Goal: Task Accomplishment & Management: Manage account settings

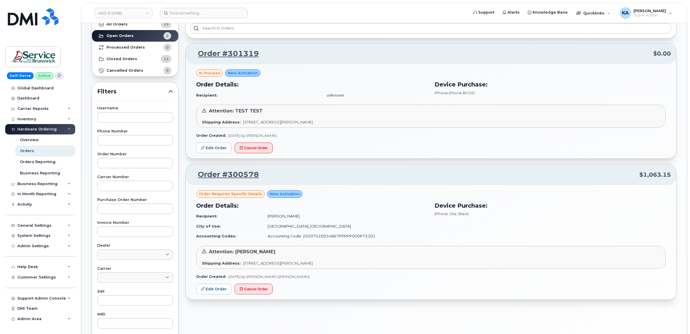
scroll to position [36, 0]
click at [114, 13] on link "ASD-E (SNB)" at bounding box center [124, 13] width 58 height 10
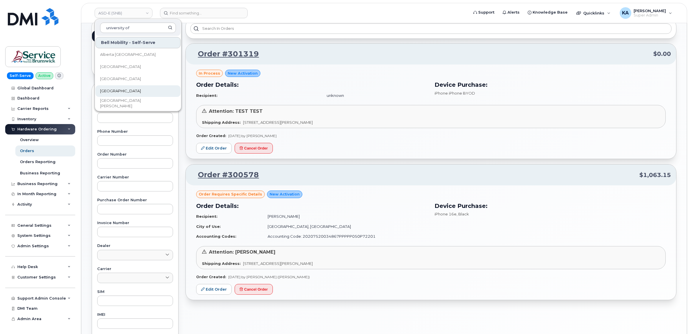
type input "university of"
click at [113, 88] on link "[GEOGRAPHIC_DATA]" at bounding box center [137, 91] width 85 height 12
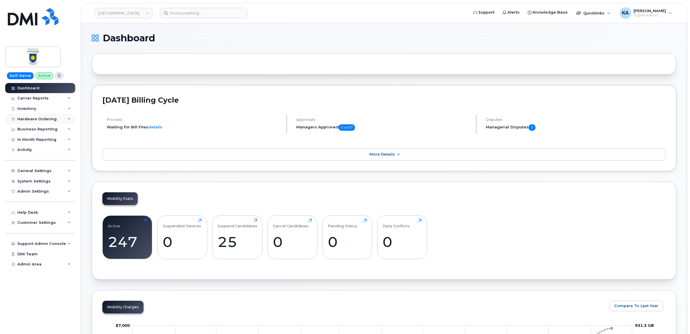
click at [32, 118] on div "Hardware Ordering" at bounding box center [36, 119] width 39 height 5
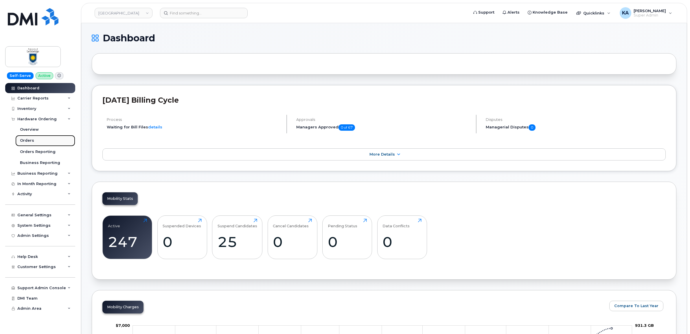
click at [25, 139] on link "Orders" at bounding box center [45, 140] width 60 height 11
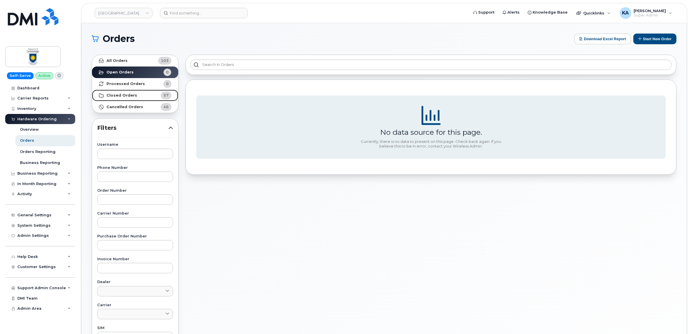
click at [114, 93] on strong "Closed Orders" at bounding box center [121, 95] width 31 height 5
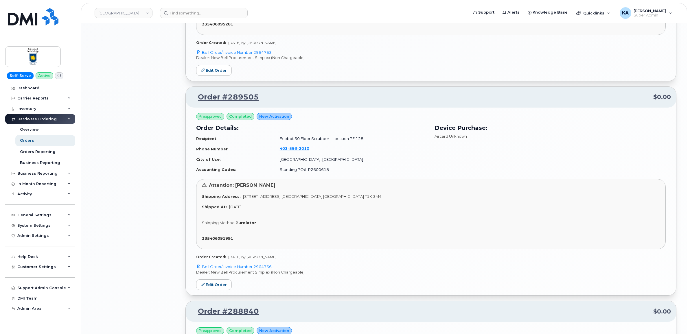
scroll to position [976, 0]
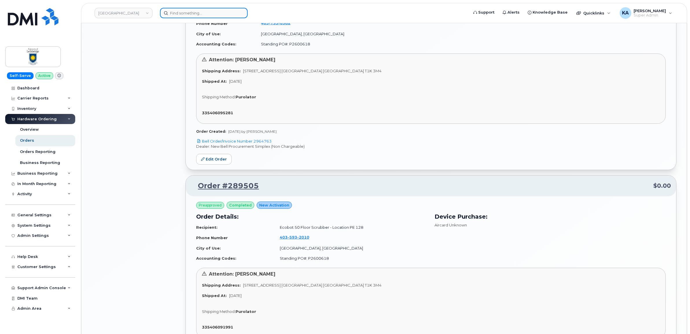
click at [183, 12] on input at bounding box center [204, 13] width 88 height 10
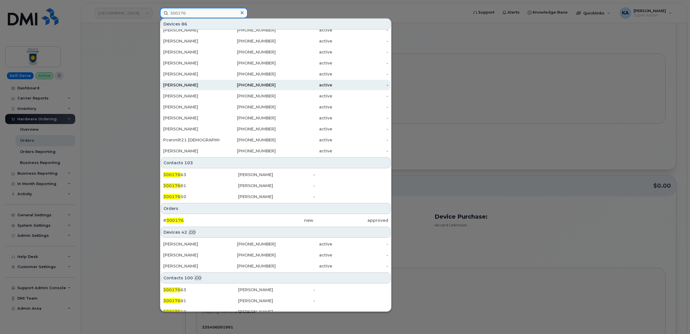
scroll to position [101, 0]
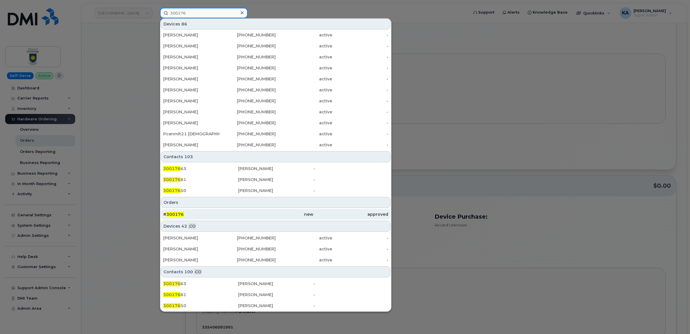
type input "300176"
click at [174, 214] on span "300176" at bounding box center [174, 214] width 17 height 5
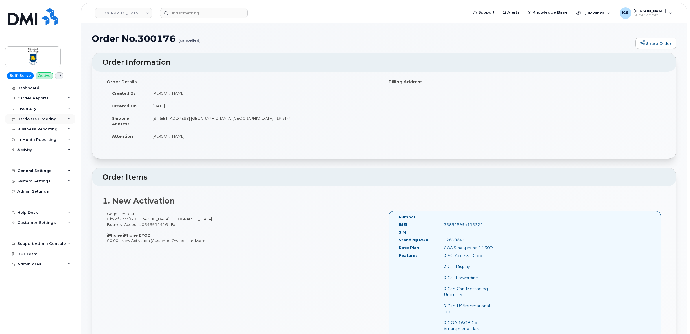
click at [41, 118] on div "Hardware Ordering" at bounding box center [36, 119] width 39 height 5
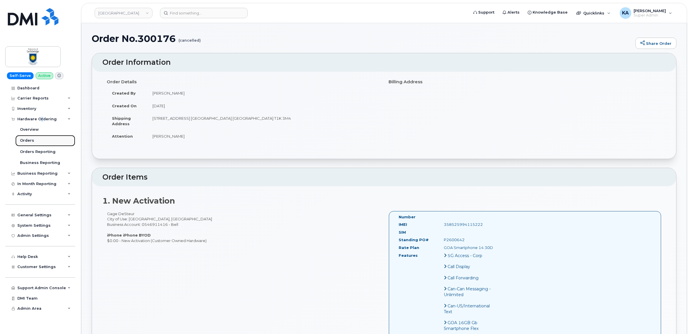
drag, startPoint x: 41, startPoint y: 118, endPoint x: 26, endPoint y: 141, distance: 27.0
click at [26, 141] on div "Orders" at bounding box center [27, 140] width 14 height 5
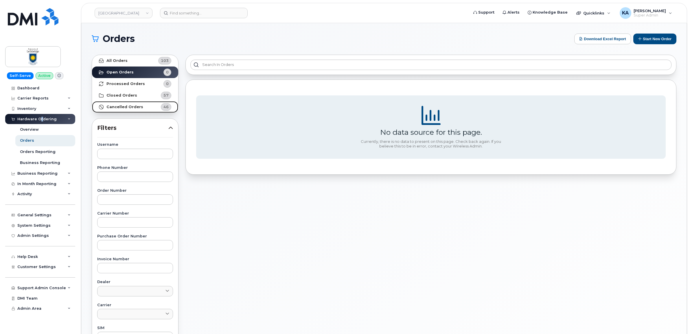
click at [124, 105] on strong "Cancelled Orders" at bounding box center [124, 107] width 37 height 5
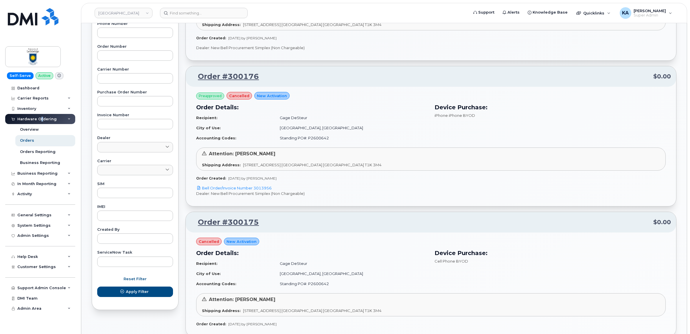
scroll to position [145, 0]
click at [233, 168] on div "Attention: Rick Marczuk Shipping Address: 4401 University Dr W LETHBRIDGE AB T1…" at bounding box center [430, 158] width 469 height 23
click at [232, 158] on div "Attention: Rick Marczuk Shipping Address: 4401 University Dr W LETHBRIDGE AB T1…" at bounding box center [430, 158] width 469 height 23
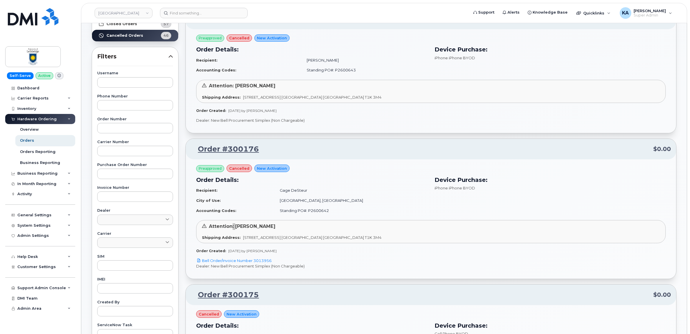
scroll to position [72, 0]
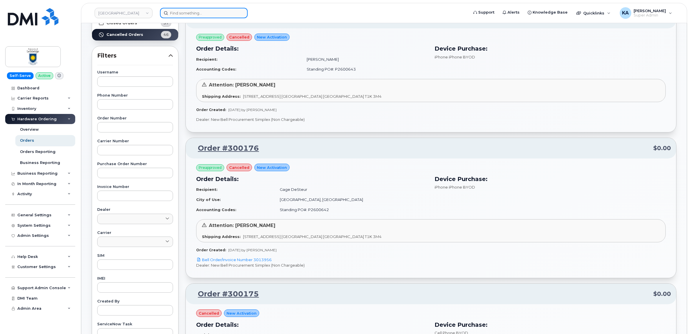
click at [209, 12] on input at bounding box center [204, 13] width 88 height 10
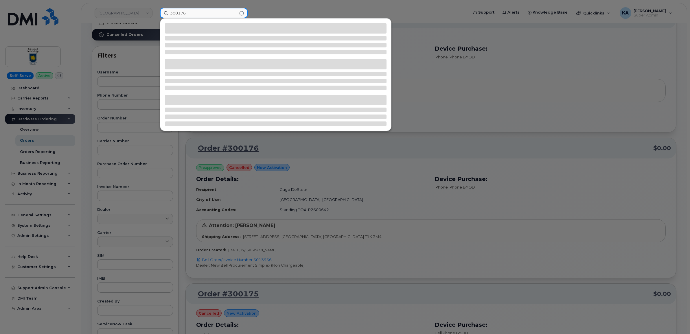
type input "300176"
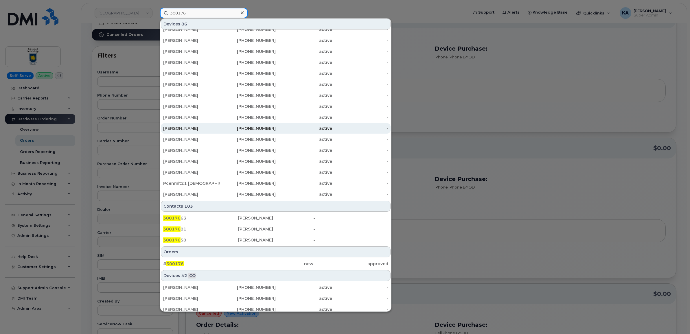
scroll to position [101, 0]
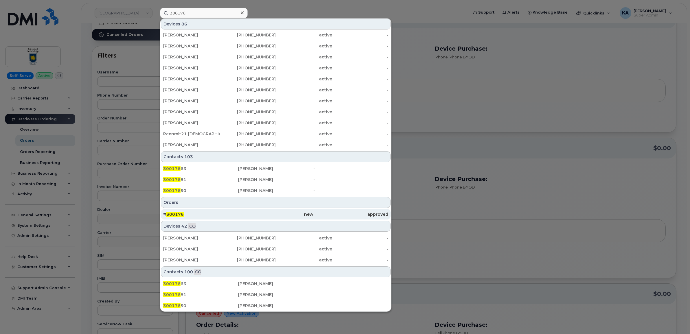
click at [176, 214] on span "300176" at bounding box center [174, 214] width 17 height 5
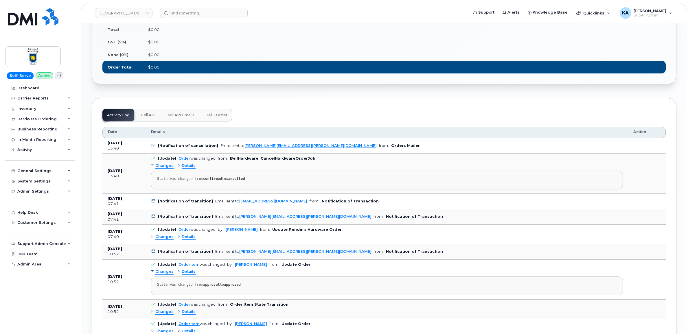
scroll to position [506, 0]
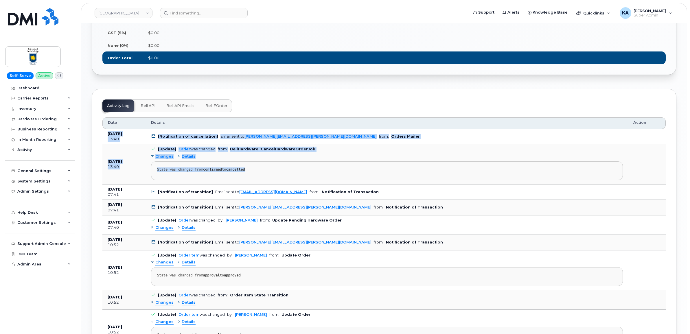
drag, startPoint x: 106, startPoint y: 142, endPoint x: 310, endPoint y: 177, distance: 207.0
drag, startPoint x: 310, startPoint y: 177, endPoint x: 296, endPoint y: 158, distance: 23.9
copy tbody "Sep 10, 2025 13:40 [Notification of cancellation] Email sent to rick.marczuk@ul…"
click at [215, 108] on span "Bell eOrder" at bounding box center [216, 106] width 22 height 5
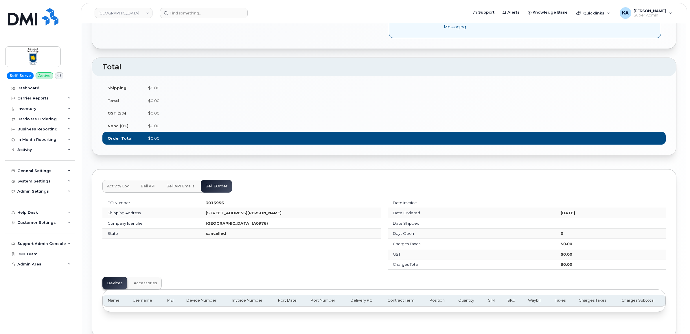
scroll to position [467, 0]
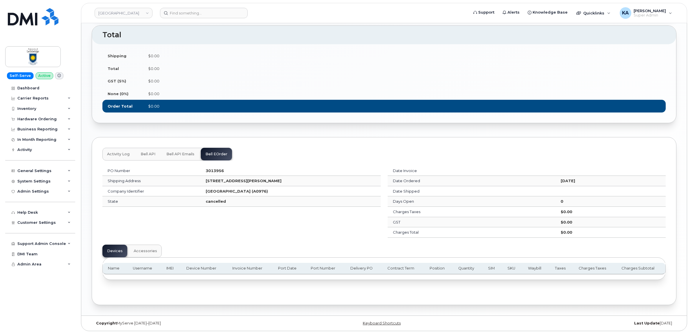
click at [120, 152] on span "Activity Log" at bounding box center [118, 154] width 23 height 5
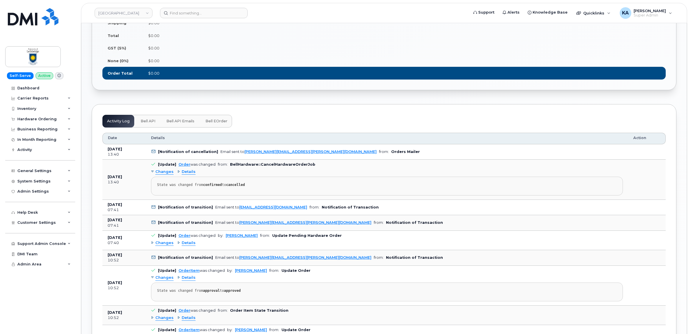
scroll to position [503, 0]
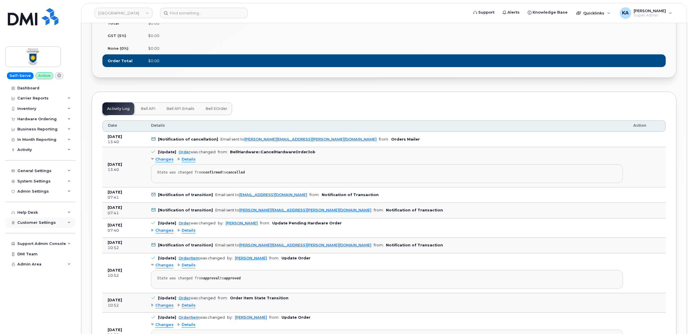
click at [28, 223] on span "Customer Settings" at bounding box center [36, 222] width 38 height 4
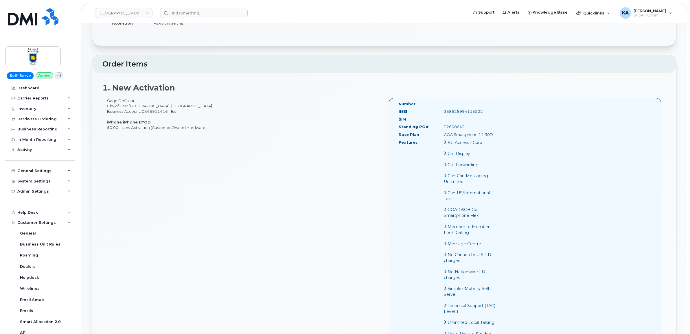
scroll to position [106, 0]
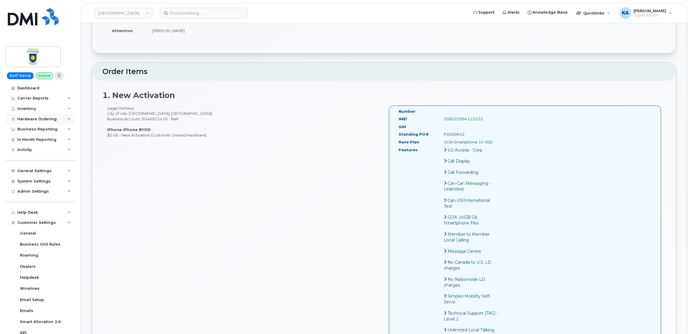
click at [31, 118] on div "Hardware Ordering" at bounding box center [36, 119] width 39 height 5
click at [182, 8] on header "University of Lethbridge Support Alerts Knowledge Base Quicklinks Suspend / Can…" at bounding box center [384, 13] width 606 height 20
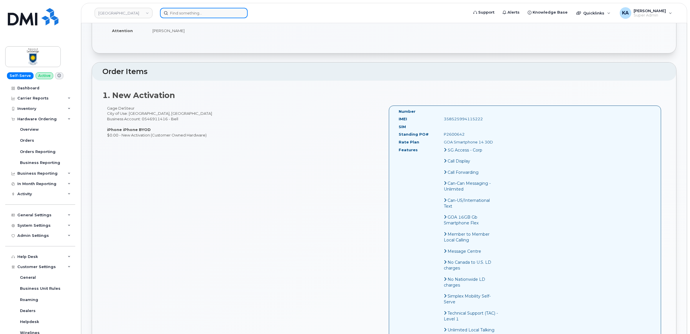
click at [185, 12] on input at bounding box center [204, 13] width 88 height 10
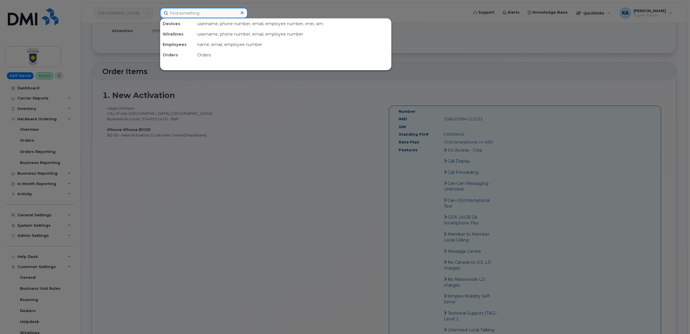
paste input "5879852752"
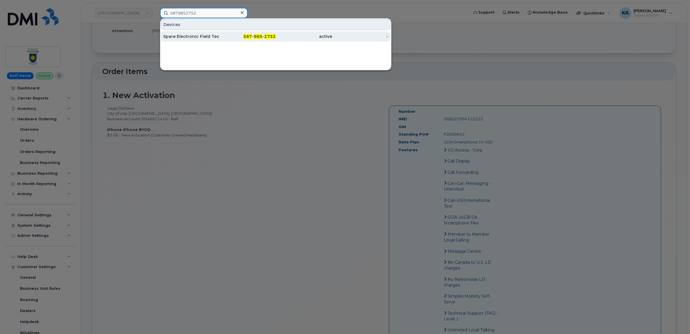
type input "5879852752"
click at [176, 38] on div "Spare Electronic Field Tech Edmonton" at bounding box center [191, 37] width 56 height 6
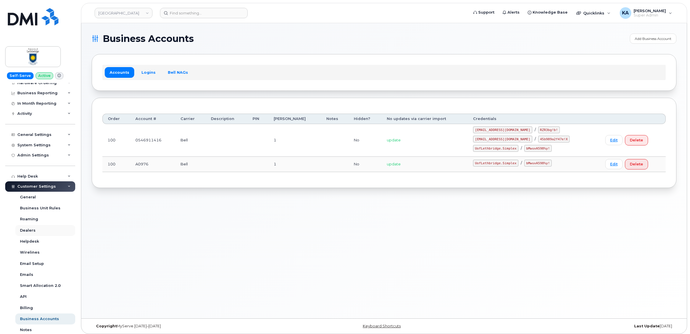
scroll to position [72, 0]
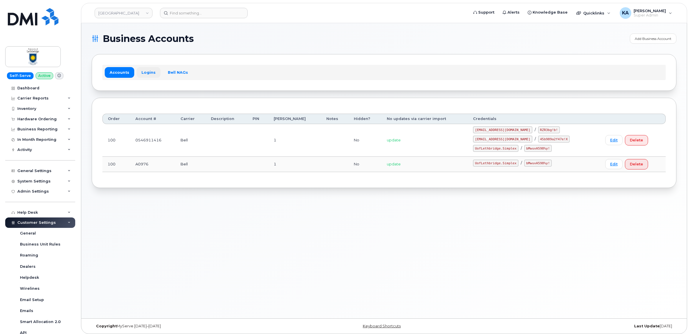
click at [143, 73] on link "Logins" at bounding box center [149, 72] width 24 height 10
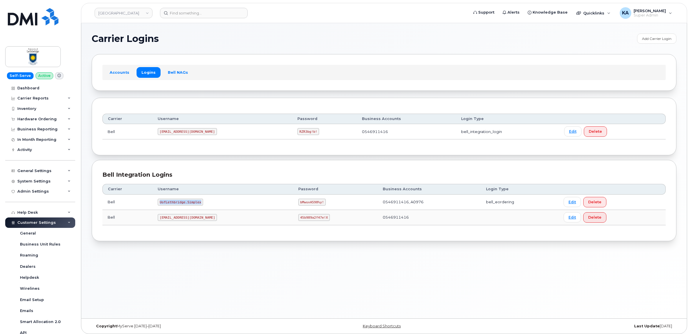
drag, startPoint x: 158, startPoint y: 203, endPoint x: 201, endPoint y: 206, distance: 42.6
click at [201, 206] on td "UofLethbridge.Simplex" at bounding box center [222, 202] width 140 height 15
copy code "UofLethbridge.Simplex"
drag, startPoint x: 283, startPoint y: 202, endPoint x: 309, endPoint y: 207, distance: 27.0
click at [309, 207] on td "bMwuvA598%y!" at bounding box center [335, 202] width 85 height 15
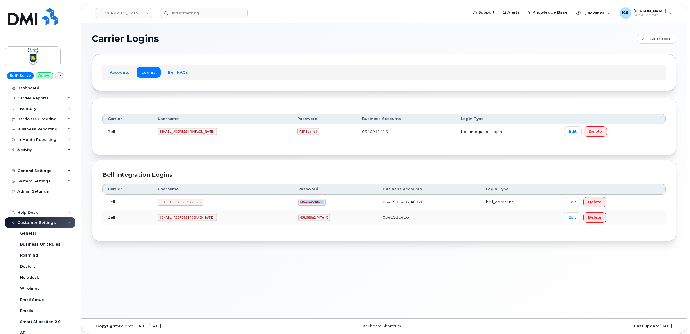
copy code "bMwuvA598%y!"
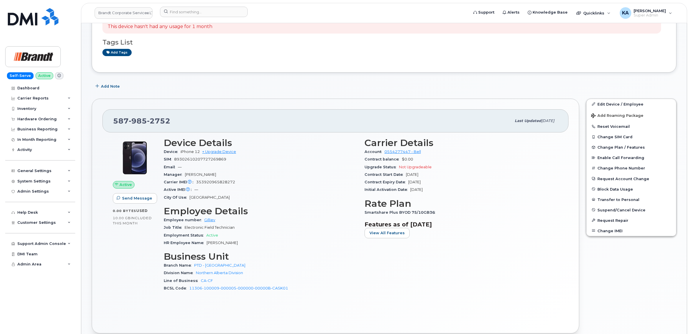
scroll to position [72, 0]
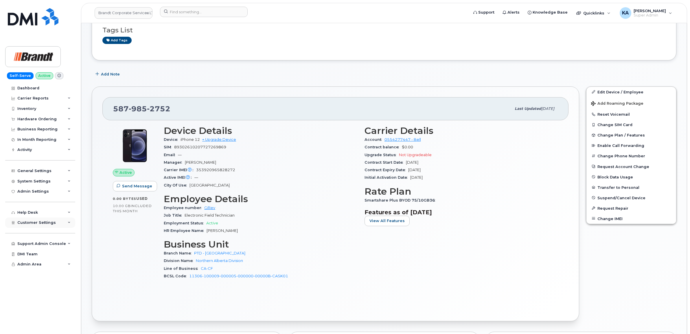
click at [38, 224] on span "Customer Settings" at bounding box center [36, 222] width 38 height 4
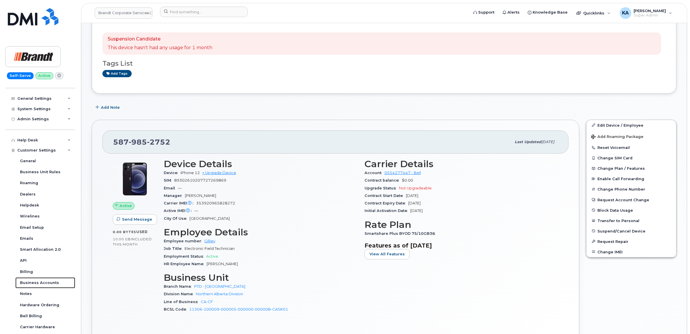
scroll to position [0, 0]
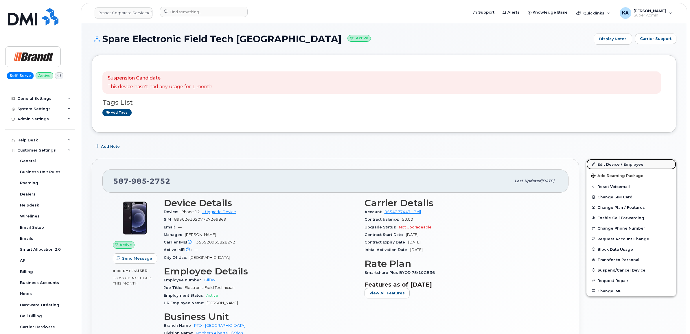
click at [618, 165] on link "Edit Device / Employee" at bounding box center [631, 164] width 90 height 10
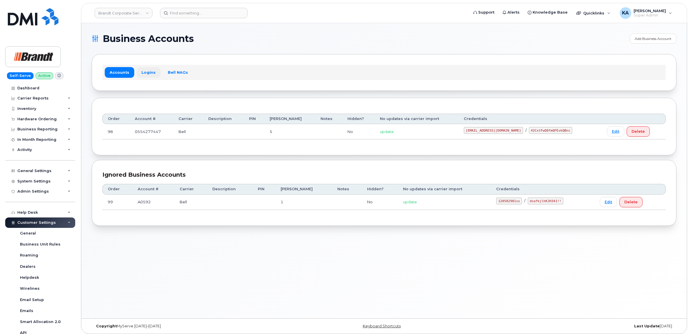
click at [148, 73] on link "Logins" at bounding box center [149, 72] width 24 height 10
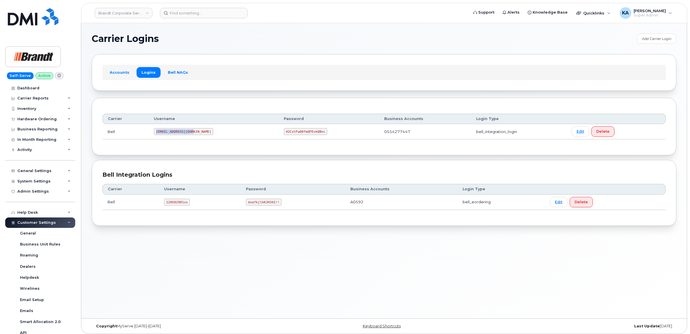
drag, startPoint x: 158, startPoint y: 132, endPoint x: 197, endPoint y: 135, distance: 39.5
click at [197, 135] on td "[EMAIL_ADDRESS][DOMAIN_NAME]" at bounding box center [214, 131] width 130 height 15
copy code "[EMAIL_ADDRESS][DOMAIN_NAME]"
click at [159, 132] on code "[EMAIL_ADDRESS][DOMAIN_NAME]" at bounding box center [183, 131] width 59 height 7
copy code "tphillips@dminc.com"
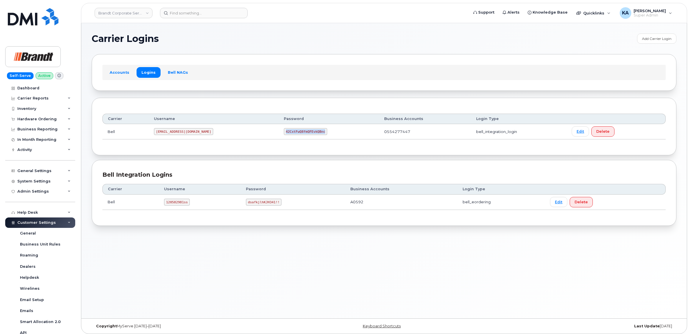
drag, startPoint x: 258, startPoint y: 132, endPoint x: 297, endPoint y: 135, distance: 39.5
click at [297, 135] on td "42CxtFwQ8fmQFEvkQBnc" at bounding box center [329, 131] width 100 height 15
copy code "42CxtFwQ8fmQFEvkQBnc"
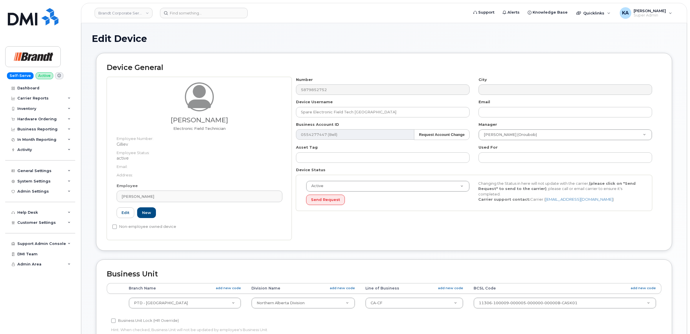
select select "34499230"
select select "34499245"
select select "35155013"
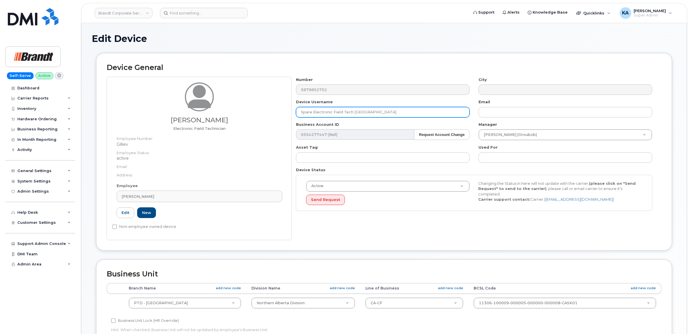
drag, startPoint x: 384, startPoint y: 114, endPoint x: 244, endPoint y: 108, distance: 140.1
click at [248, 108] on div "Evan Gillies Electronic Field Technician Employee Number: Gilliev Employee Stat…" at bounding box center [384, 158] width 554 height 163
type input "Tyler Shmyr"
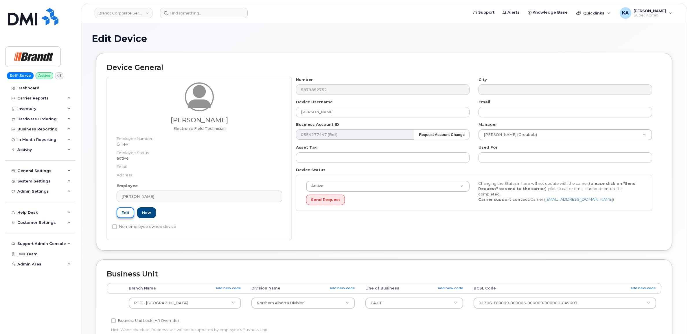
click at [126, 213] on link "Edit" at bounding box center [126, 212] width 18 height 11
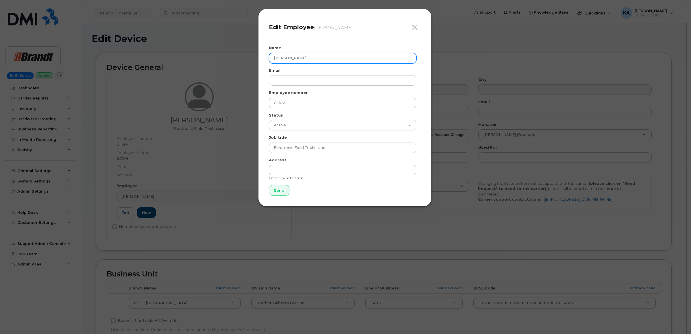
drag, startPoint x: 297, startPoint y: 56, endPoint x: 244, endPoint y: 54, distance: 53.5
click at [242, 56] on div "Close Edit Employee Evan Gillies Name Evan Gillies Email Employee number Gillie…" at bounding box center [345, 167] width 691 height 334
type input "Tyler Shmyr"
click at [281, 190] on input "Send" at bounding box center [279, 190] width 21 height 11
type input "Send"
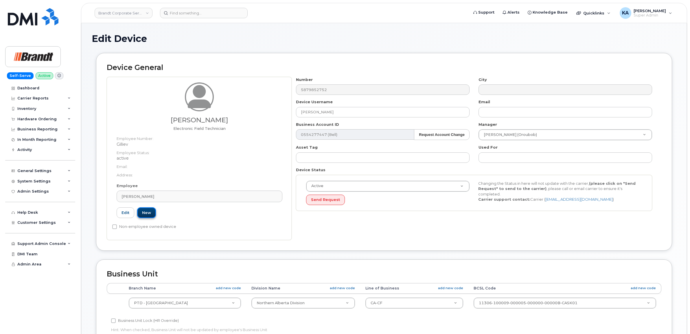
click at [147, 210] on link "New" at bounding box center [146, 212] width 19 height 11
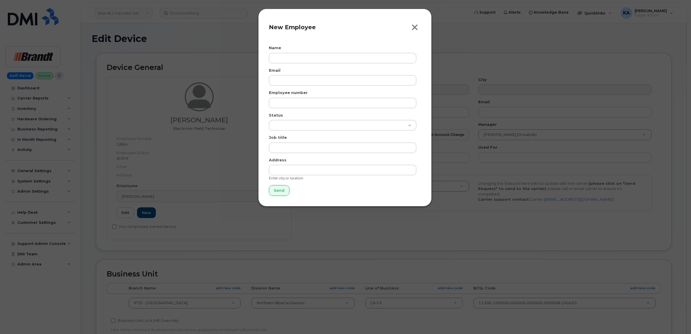
click at [415, 28] on icon "button" at bounding box center [415, 27] width 7 height 9
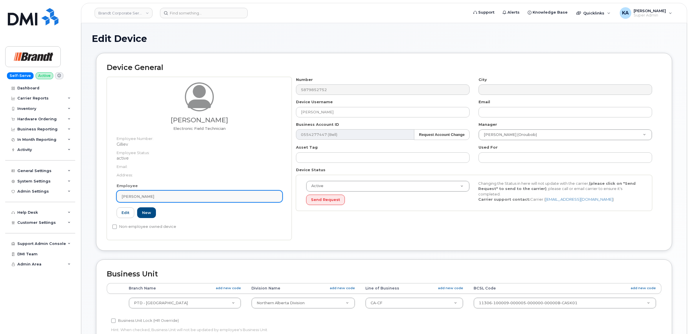
click at [146, 196] on div "Evan Gillies" at bounding box center [199, 196] width 156 height 5
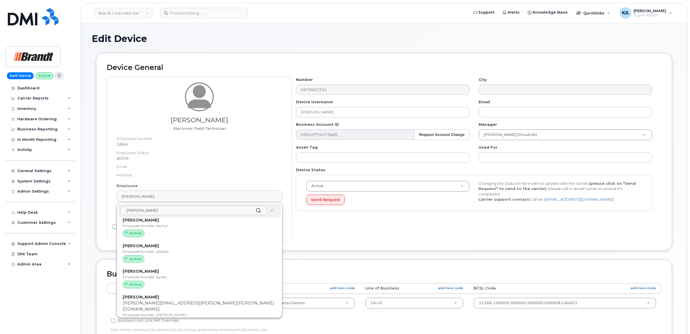
scroll to position [181, 0]
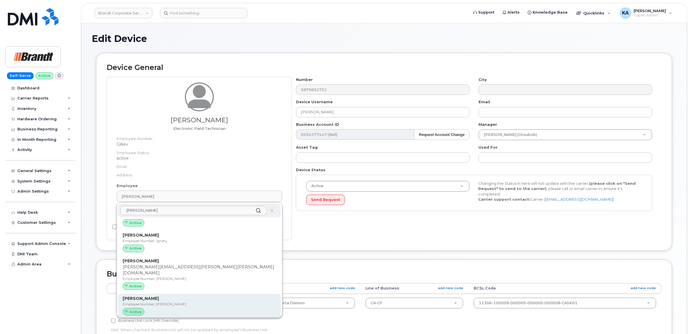
type input "tyler"
click at [133, 296] on div "Tyler Shmyr Employee Number: Gilliev Active" at bounding box center [200, 307] width 154 height 22
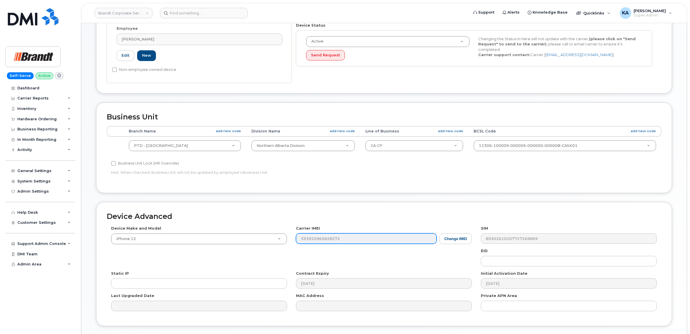
scroll to position [186, 0]
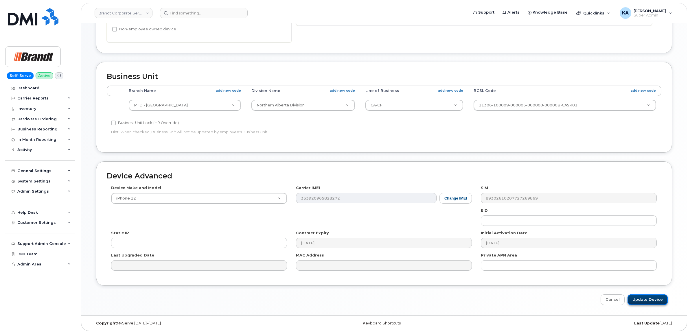
click at [652, 298] on input "Update Device" at bounding box center [647, 299] width 40 height 11
type input "Saving..."
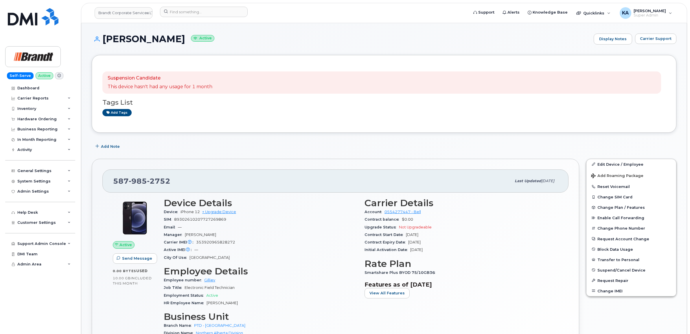
scroll to position [36, 0]
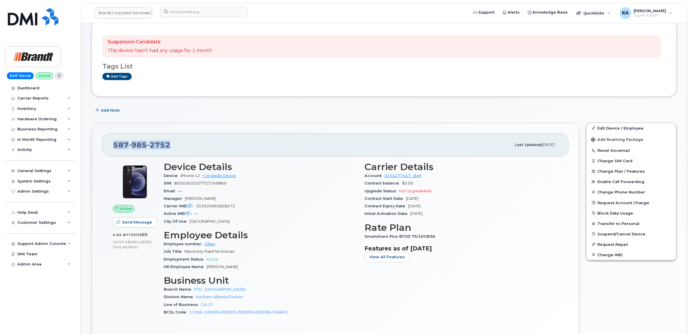
drag, startPoint x: 171, startPoint y: 146, endPoint x: 107, endPoint y: 142, distance: 63.5
click at [107, 142] on div "[PHONE_NUMBER] Last updated [DATE]" at bounding box center [335, 144] width 466 height 23
copy span "[PHONE_NUMBER]"
click at [108, 143] on div "587 985 2752 Last updated Sep 22, 2025" at bounding box center [335, 144] width 466 height 23
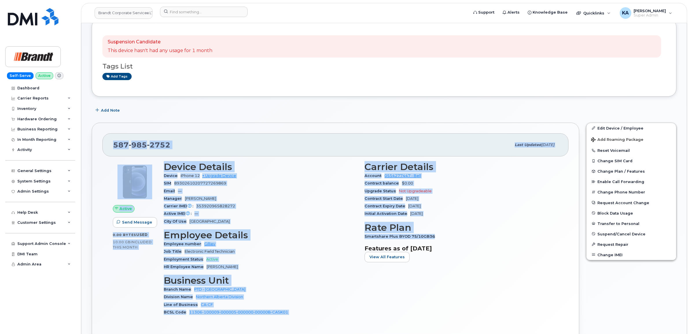
drag, startPoint x: 115, startPoint y: 144, endPoint x: 439, endPoint y: 237, distance: 337.5
click at [439, 237] on div "587 985 2752 Last updated Sep 22, 2025 Active Send Message 0.00 Bytes  used 10.…" at bounding box center [335, 240] width 487 height 235
copy div "587 985 2752 Last updated Sep 22, 2025 Active Send Message 0.00 Bytes  used 10.…"
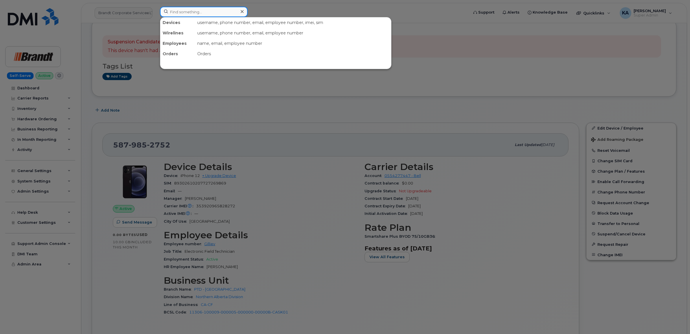
click at [180, 11] on input at bounding box center [204, 12] width 88 height 10
paste input "3062212307"
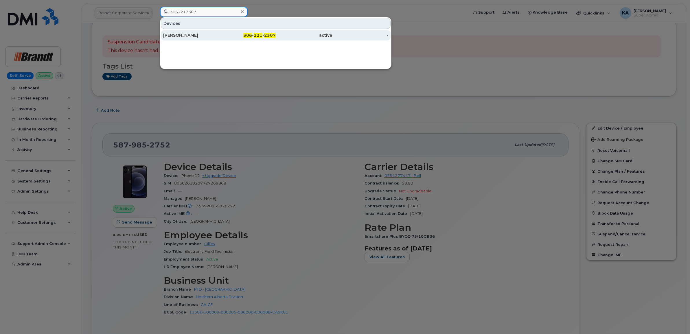
type input "3062212307"
click at [186, 35] on div "Dylan Mcnutt" at bounding box center [191, 35] width 56 height 6
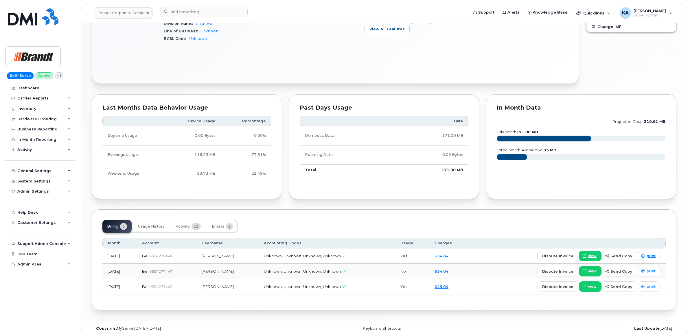
scroll to position [249, 0]
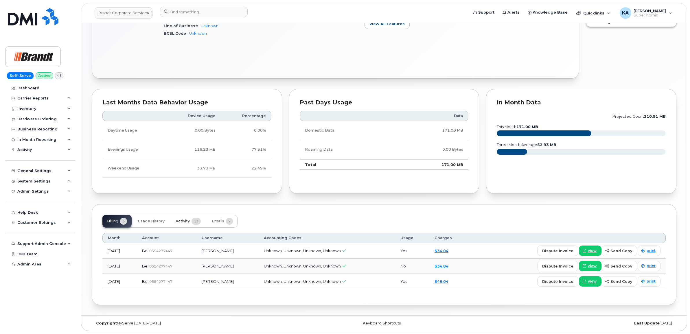
click at [184, 219] on span "Activity" at bounding box center [183, 221] width 14 height 5
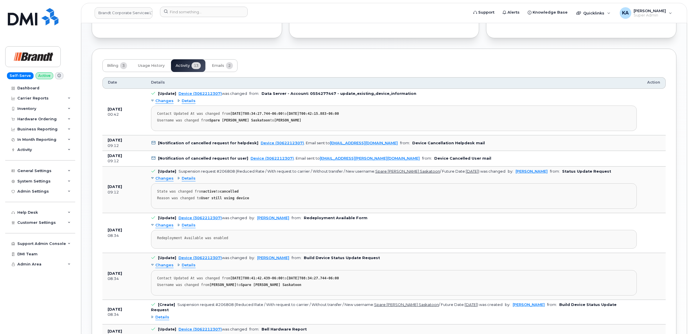
scroll to position [357, 0]
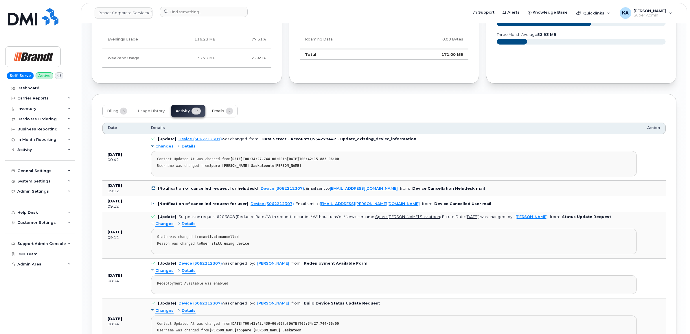
click at [223, 112] on span "Emails" at bounding box center [218, 111] width 12 height 5
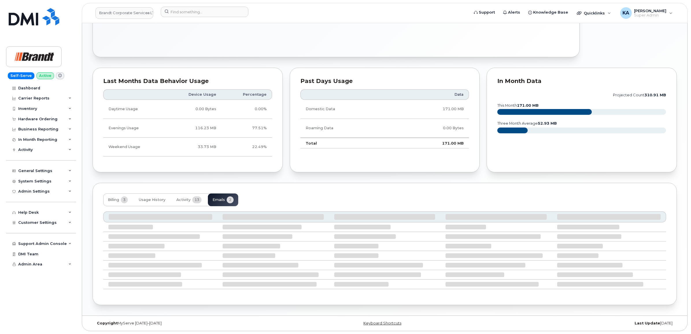
scroll to position [224, 0]
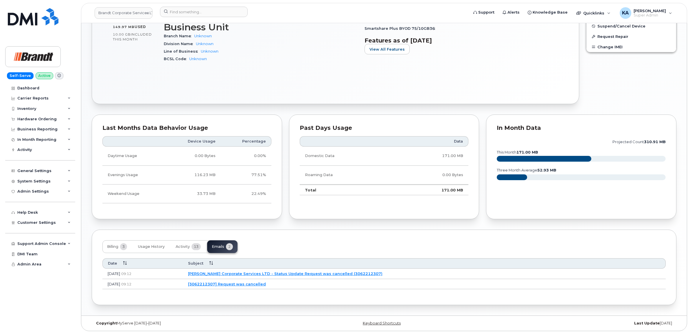
click at [266, 284] on link "[3062212307] Request was cancelled" at bounding box center [227, 284] width 78 height 5
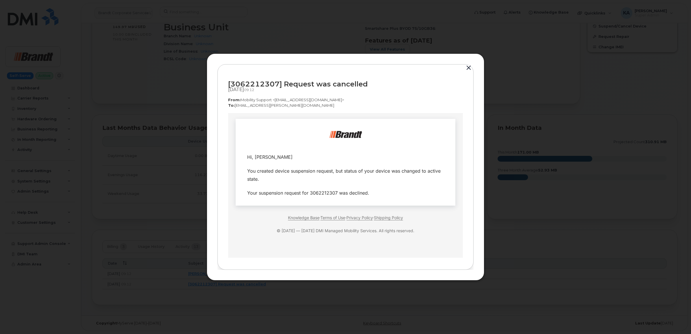
scroll to position [0, 0]
click at [468, 66] on button "button" at bounding box center [468, 68] width 9 height 8
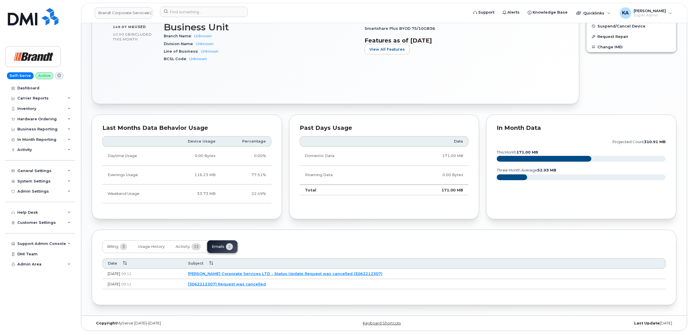
click at [266, 272] on link "Brandt Corporate Services LTD - Status Update Request was cancelled (3062212307)" at bounding box center [285, 273] width 194 height 5
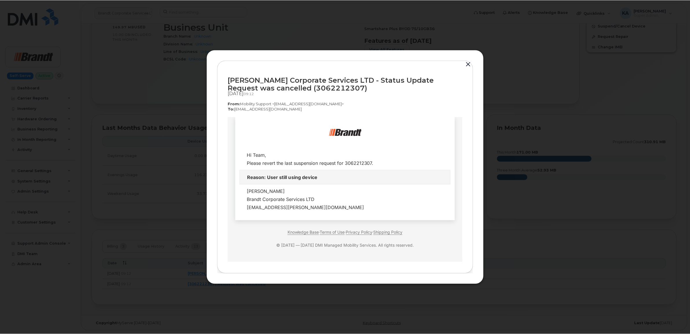
scroll to position [8, 0]
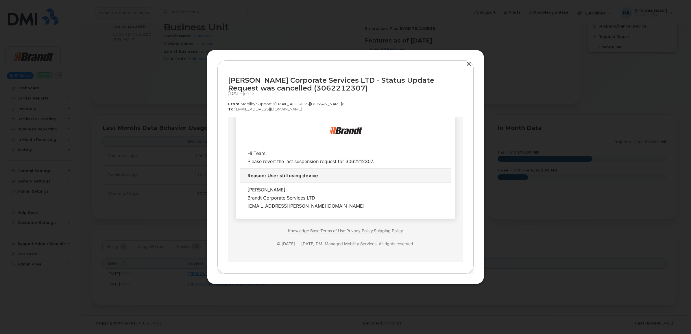
click at [468, 63] on button "button" at bounding box center [468, 64] width 9 height 8
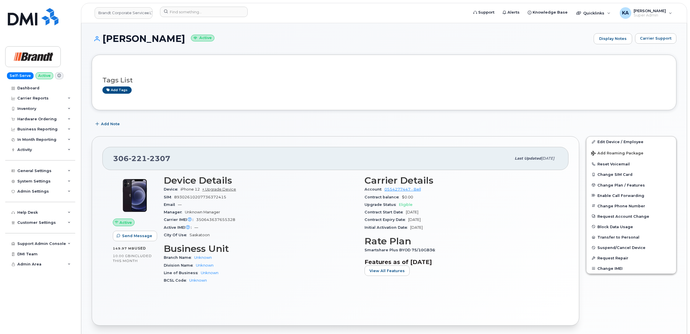
scroll to position [0, 0]
drag, startPoint x: 171, startPoint y: 158, endPoint x: 107, endPoint y: 160, distance: 63.9
click at [107, 160] on div "306 221 2307 Last updated Sep 20, 2025" at bounding box center [335, 158] width 466 height 23
copy span "306 221 2307"
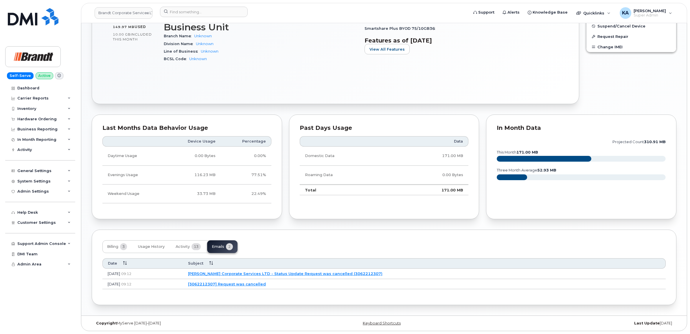
scroll to position [224, 0]
click at [182, 245] on span "Activity" at bounding box center [183, 246] width 14 height 5
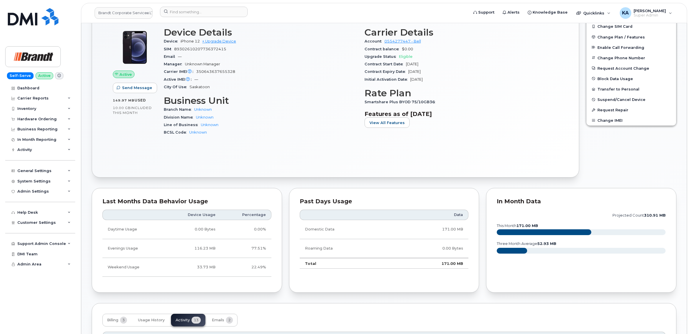
scroll to position [0, 0]
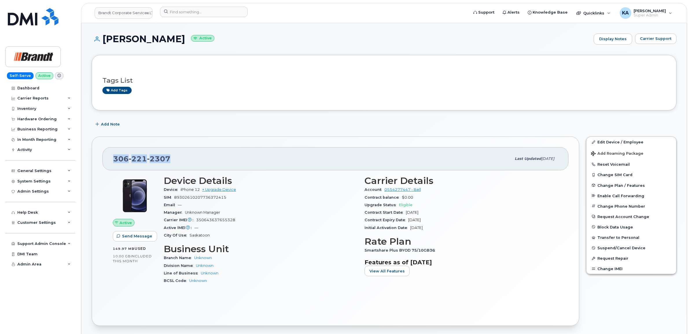
click at [108, 160] on div "306 221 2307 Last updated Sep 20, 2025" at bounding box center [335, 158] width 466 height 23
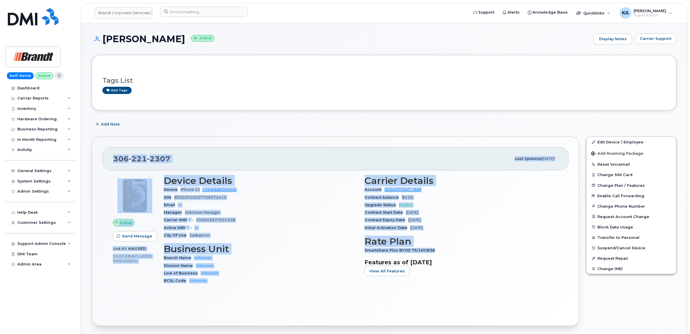
drag, startPoint x: 109, startPoint y: 158, endPoint x: 437, endPoint y: 250, distance: 340.7
click at [437, 250] on div "306 221 2307 Last updated Sep 20, 2025 Active Send Message 149.97 MB  used 10.0…" at bounding box center [335, 231] width 487 height 189
copy div "306 221 2307 Last updated Sep 20, 2025 Active Send Message 149.97 MB  used 10.0…"
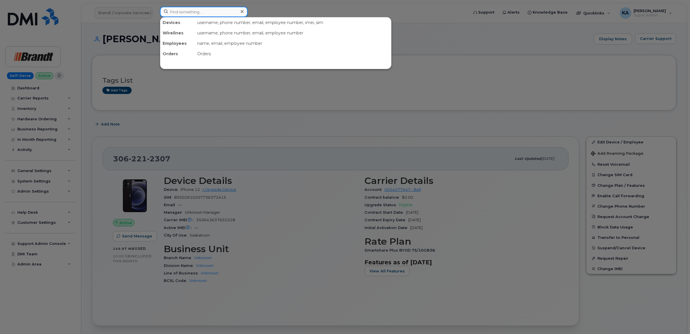
click at [187, 12] on input at bounding box center [204, 12] width 88 height 10
paste input "4503687276"
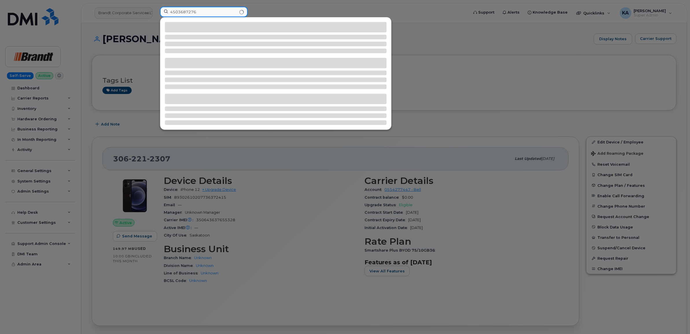
type input "4503687276"
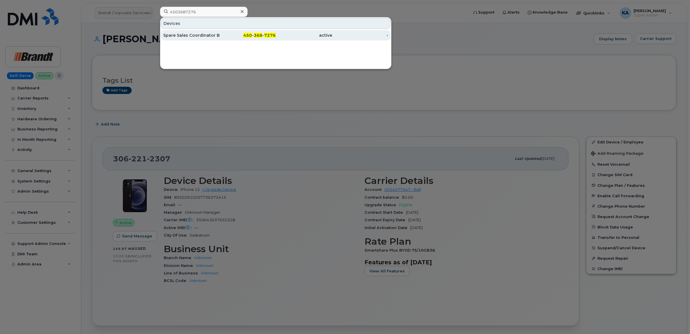
click at [180, 34] on div "Spare Sales Coordinator Brossard" at bounding box center [191, 35] width 56 height 6
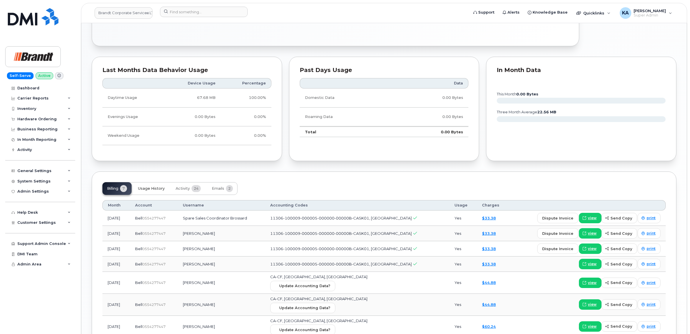
scroll to position [362, 0]
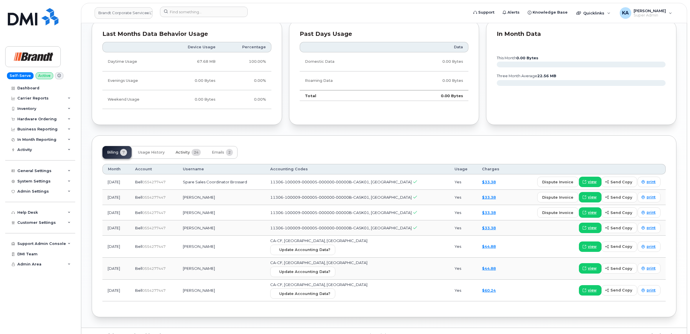
click at [182, 154] on span "Activity" at bounding box center [183, 152] width 14 height 5
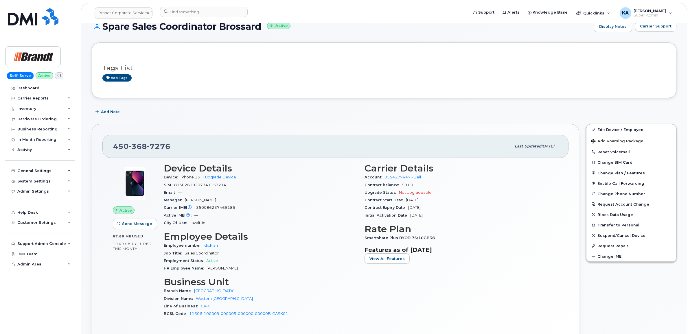
scroll to position [0, 0]
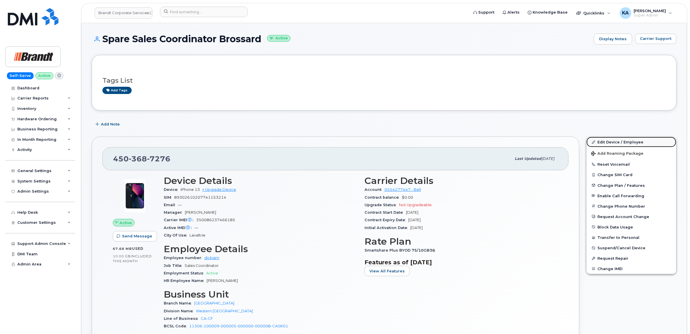
click at [608, 141] on link "Edit Device / Employee" at bounding box center [631, 142] width 90 height 10
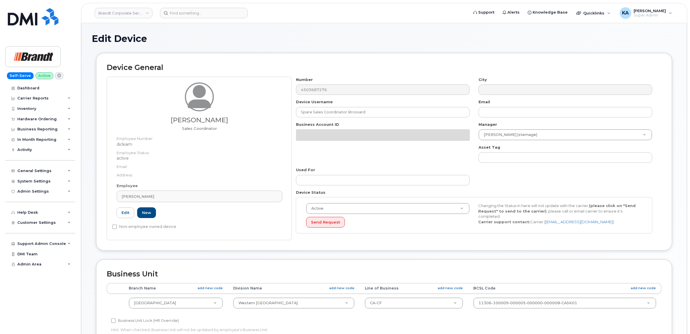
select select "34499237"
select select "34499245"
select select "35155013"
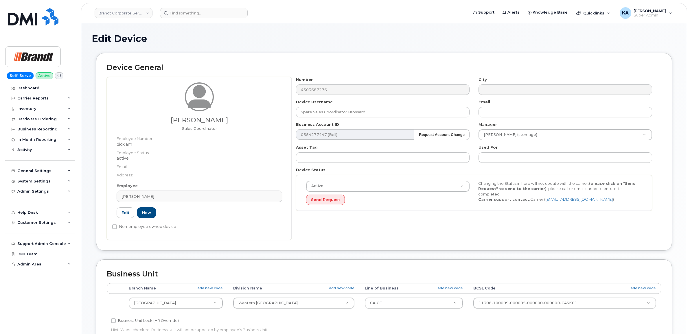
scroll to position [36, 0]
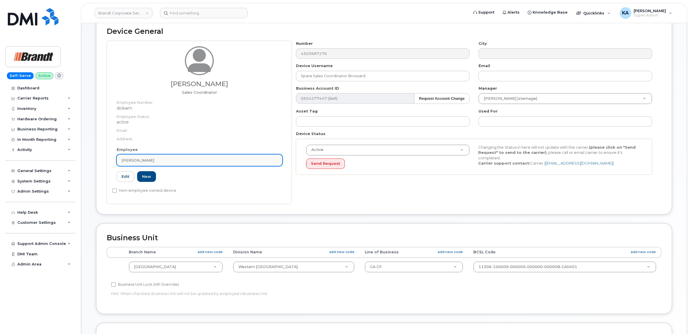
click at [153, 158] on div "[PERSON_NAME]" at bounding box center [199, 160] width 156 height 5
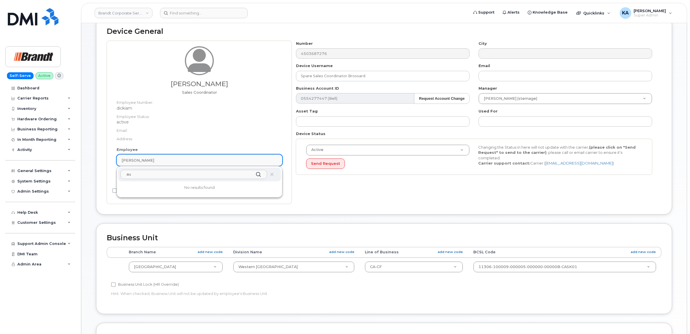
type input "a"
type input "Audrey Aumond"
click at [260, 174] on icon at bounding box center [258, 174] width 8 height 8
click at [273, 174] on icon at bounding box center [272, 175] width 4 height 4
click at [211, 136] on dt "Address:" at bounding box center [200, 137] width 166 height 8
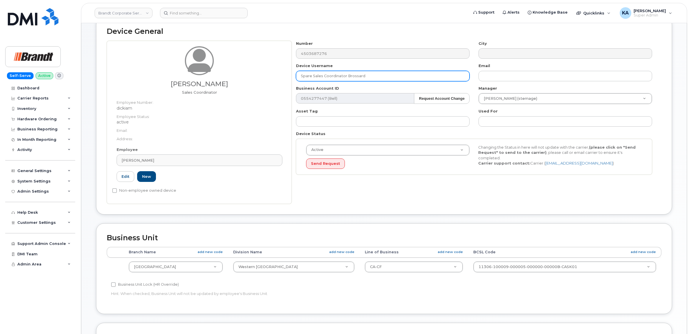
drag, startPoint x: 369, startPoint y: 75, endPoint x: 265, endPoint y: 73, distance: 104.1
click at [265, 73] on div "Amanda Dickie Sales Coordinator Employee Number: dickiam Employee Status: activ…" at bounding box center [384, 122] width 554 height 163
type input "A"
click at [325, 77] on input "text" at bounding box center [383, 76] width 174 height 10
paste input "Audrey Aumond"
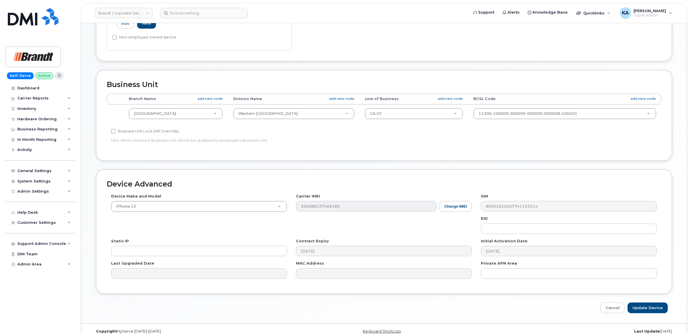
scroll to position [199, 0]
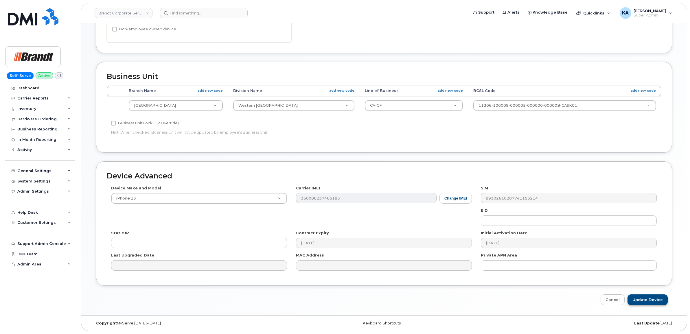
type input "Audrey Aumond"
click at [640, 300] on input "Update Device" at bounding box center [647, 299] width 40 height 11
type input "Saving..."
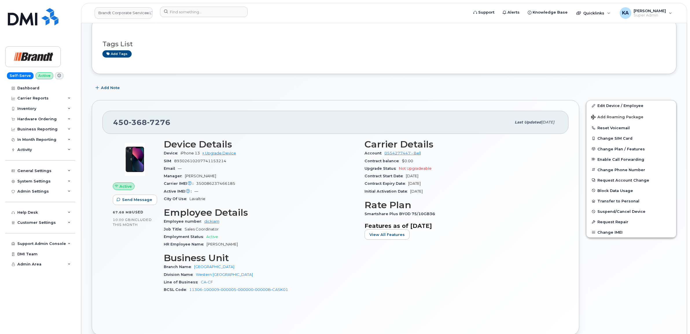
scroll to position [36, 0]
click at [615, 104] on link "Edit Device / Employee" at bounding box center [631, 106] width 90 height 10
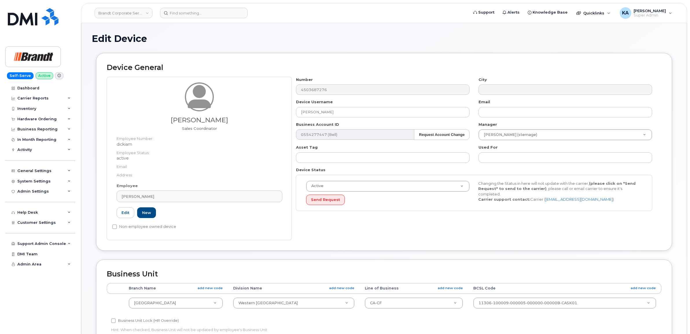
select select "34499237"
select select "34499245"
select select "35155013"
click at [146, 213] on link "New" at bounding box center [146, 212] width 19 height 11
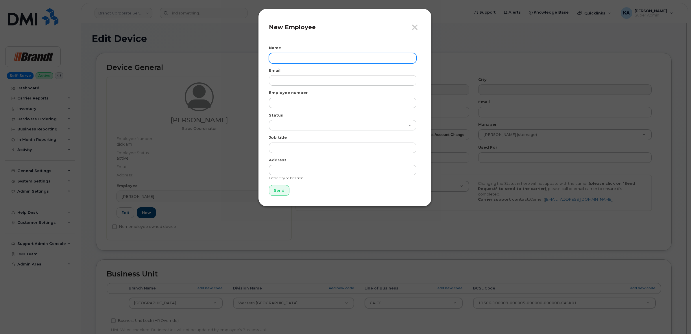
click at [292, 59] on input "text" at bounding box center [343, 58] width 148 height 10
paste input "[PERSON_NAME]"
type input "[PERSON_NAME]"
click at [275, 189] on input "Send" at bounding box center [279, 190] width 21 height 11
type input "Send"
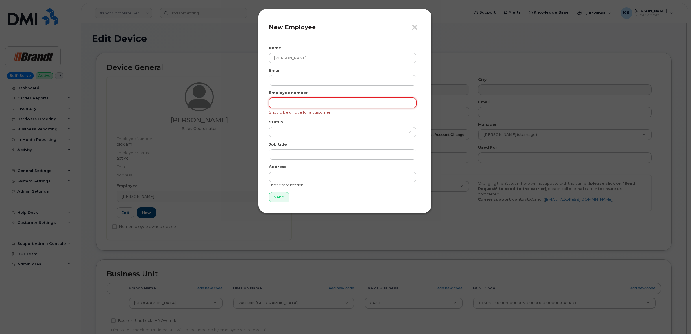
click at [288, 103] on input "text" at bounding box center [343, 103] width 148 height 10
type input "."
click at [278, 196] on input "Send" at bounding box center [279, 197] width 21 height 11
type input "Send"
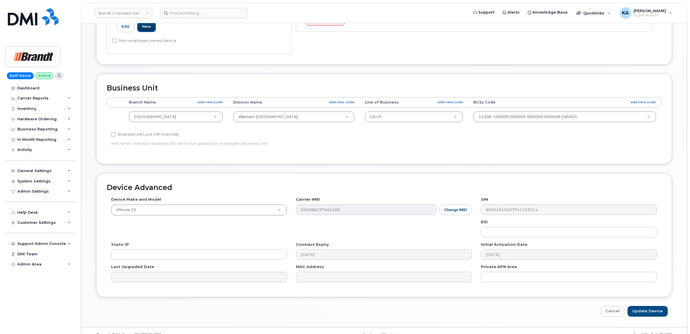
scroll to position [192, 0]
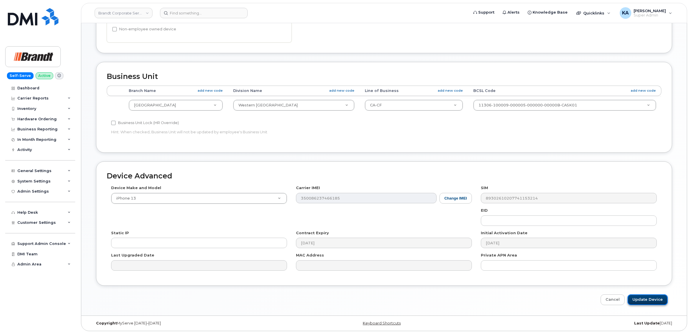
click at [642, 301] on input "Update Device" at bounding box center [647, 299] width 40 height 11
type input "Saving..."
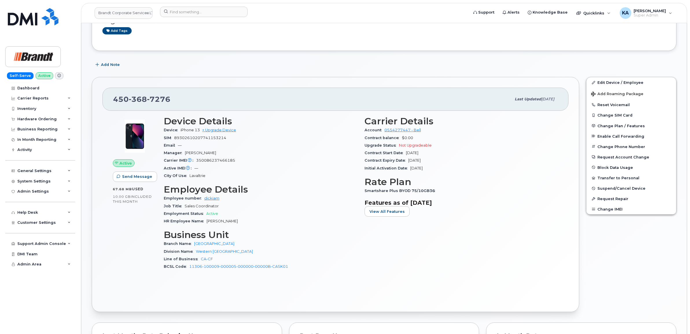
scroll to position [72, 0]
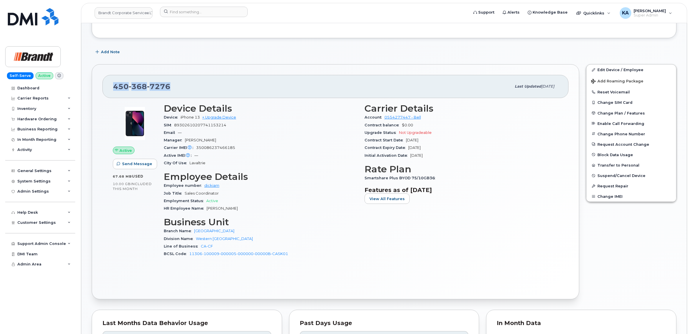
drag, startPoint x: 171, startPoint y: 87, endPoint x: 114, endPoint y: 87, distance: 57.3
click at [114, 87] on div "[PHONE_NUMBER]" at bounding box center [312, 86] width 398 height 12
copy span "[PHONE_NUMBER]"
click at [218, 86] on div "[PHONE_NUMBER]" at bounding box center [312, 86] width 398 height 12
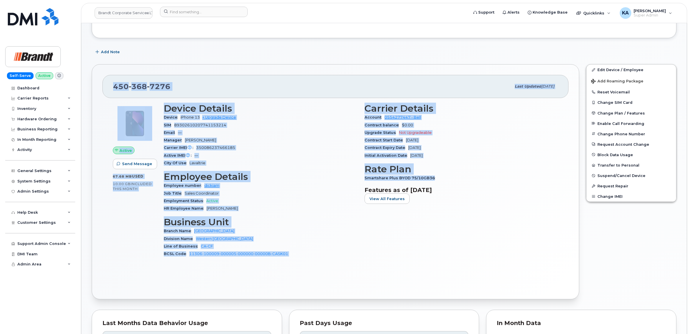
drag, startPoint x: 113, startPoint y: 86, endPoint x: 436, endPoint y: 178, distance: 335.8
click at [436, 178] on div "[PHONE_NUMBER] Last updated [DATE] Active Send Message 67.68 MB  used 10.00 GB …" at bounding box center [335, 181] width 487 height 235
copy div "[PHONE_NUMBER] Last updated [DATE] Active Send Message 67.68 MB  used 10.00 GB …"
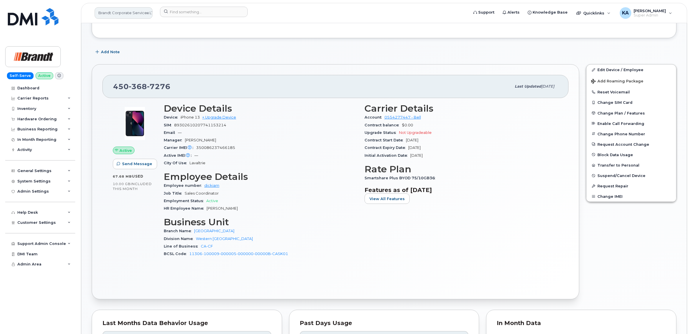
click at [117, 15] on link "Brandt Corporate Services LTD" at bounding box center [124, 13] width 58 height 12
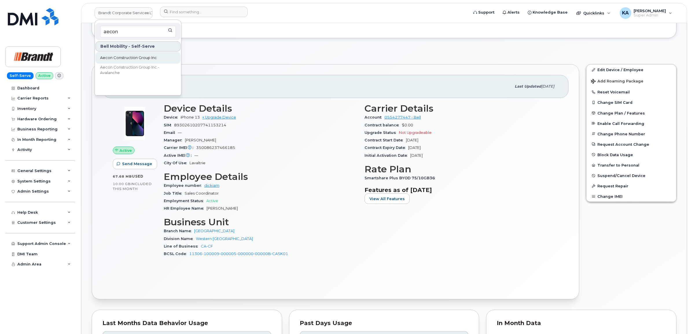
type input "aecon"
click at [113, 55] on span "Aecon Construction Group Inc" at bounding box center [128, 58] width 57 height 6
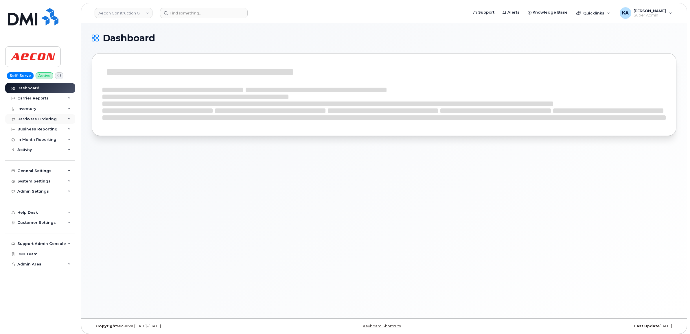
click at [32, 119] on div "Hardware Ordering" at bounding box center [36, 119] width 39 height 5
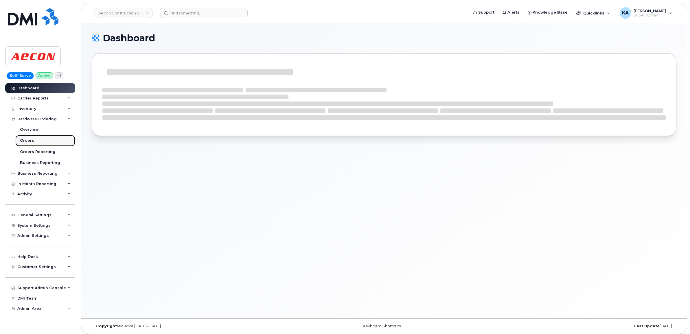
click at [25, 138] on link "Orders" at bounding box center [45, 140] width 60 height 11
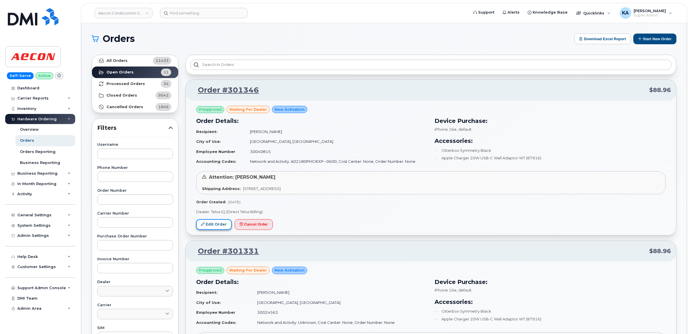
click at [213, 224] on link "Edit Order" at bounding box center [214, 224] width 36 height 11
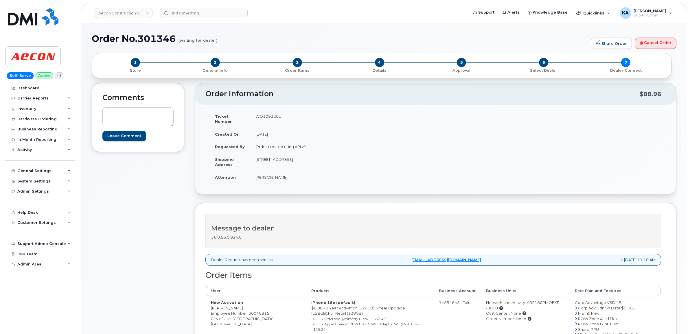
scroll to position [36, 0]
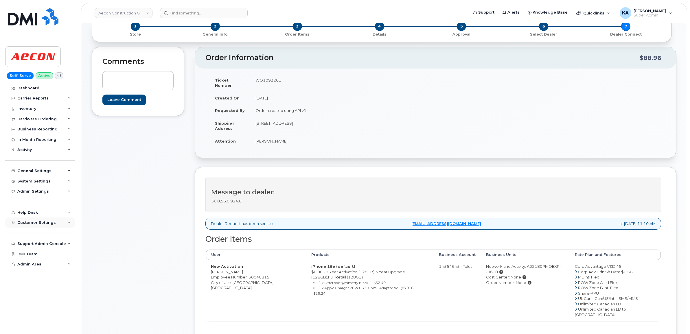
click at [32, 224] on span "Customer Settings" at bounding box center [36, 222] width 38 height 4
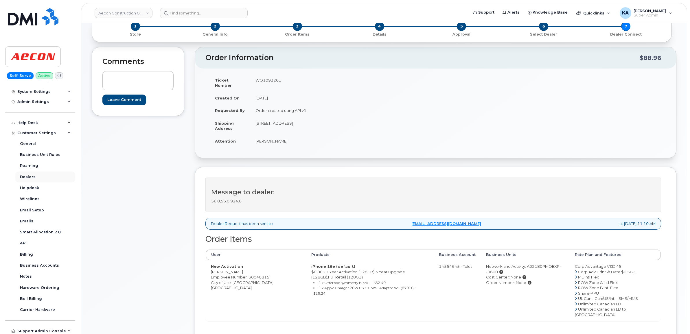
scroll to position [115, 0]
drag, startPoint x: 210, startPoint y: 266, endPoint x: 239, endPoint y: 269, distance: 29.9
click at [239, 269] on td "New Activation [PERSON_NAME] Employee Number: 30040815 City of Use: [GEOGRAPHIC…" at bounding box center [256, 290] width 100 height 61
copy td "[PERSON_NAME]"
click at [261, 80] on td "WO1093201" at bounding box center [340, 83] width 181 height 18
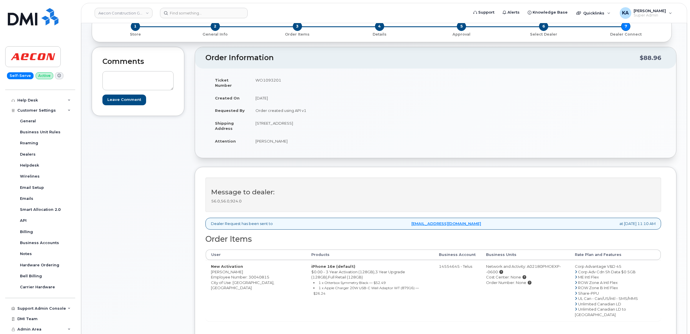
click at [261, 80] on td "WO1093201" at bounding box center [340, 83] width 181 height 18
copy td "WO1093201"
drag, startPoint x: 208, startPoint y: 267, endPoint x: 235, endPoint y: 268, distance: 26.9
click at [235, 268] on td "New Activation [PERSON_NAME] Employee Number: 30040815 City of Use: [GEOGRAPHIC…" at bounding box center [256, 290] width 100 height 61
copy td "[PERSON_NAME]"
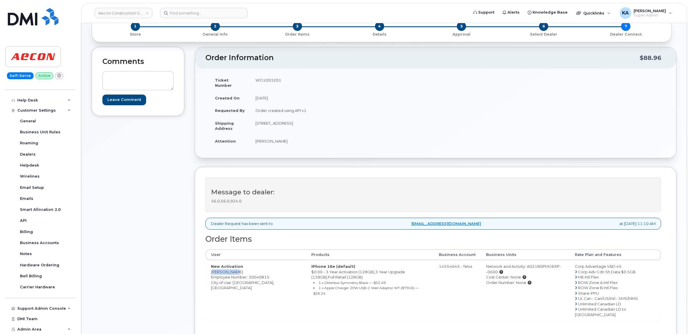
drag, startPoint x: 252, startPoint y: 116, endPoint x: 288, endPoint y: 123, distance: 36.9
click at [288, 123] on td "[STREET_ADDRESS]" at bounding box center [340, 126] width 181 height 18
copy td "[STREET_ADDRESS]"
click at [299, 117] on td "[STREET_ADDRESS]" at bounding box center [340, 126] width 181 height 18
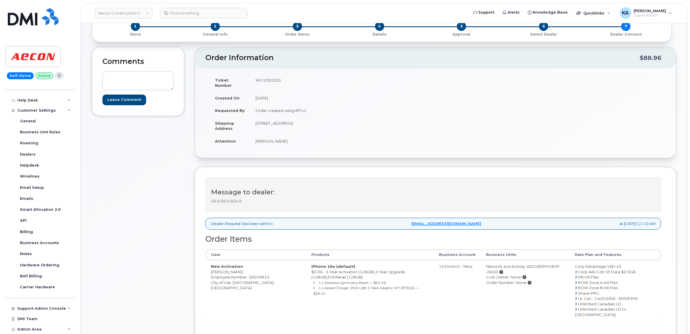
copy td "Whitby"
drag, startPoint x: 346, startPoint y: 118, endPoint x: 366, endPoint y: 119, distance: 20.6
click at [366, 119] on td "[STREET_ADDRESS]" at bounding box center [340, 126] width 181 height 18
copy td "L1N 7N5"
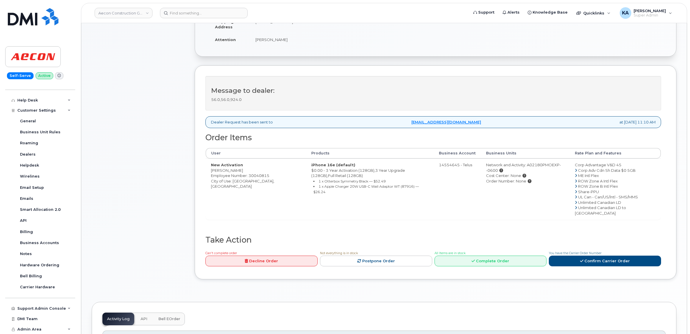
scroll to position [145, 0]
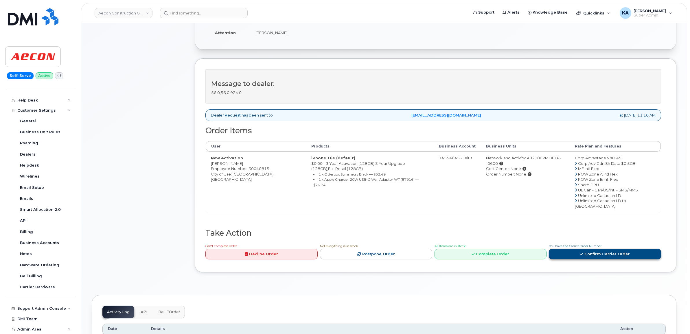
click at [572, 249] on link "Confirm Carrier Order" at bounding box center [605, 254] width 112 height 11
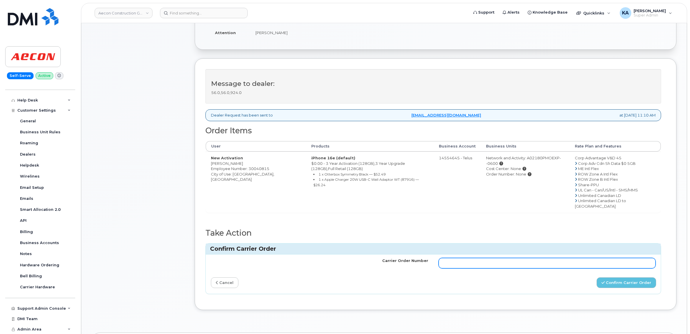
click at [519, 258] on input "Carrier Order Number" at bounding box center [546, 263] width 217 height 10
paste input "TL60031101"
type input "TL60031101"
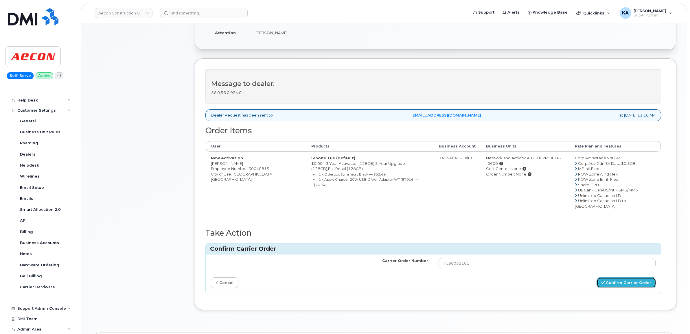
click at [626, 277] on button "Confirm Carrier Order" at bounding box center [626, 282] width 60 height 11
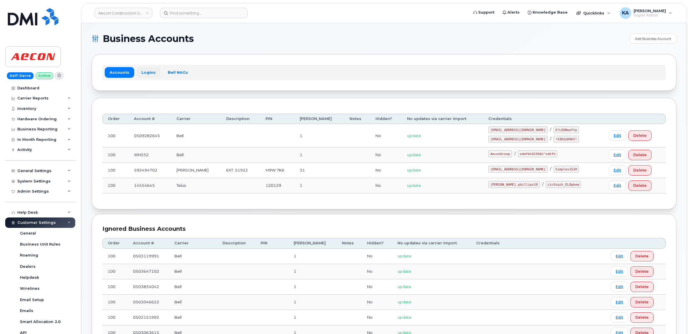
click at [149, 71] on link "Logins" at bounding box center [149, 72] width 24 height 10
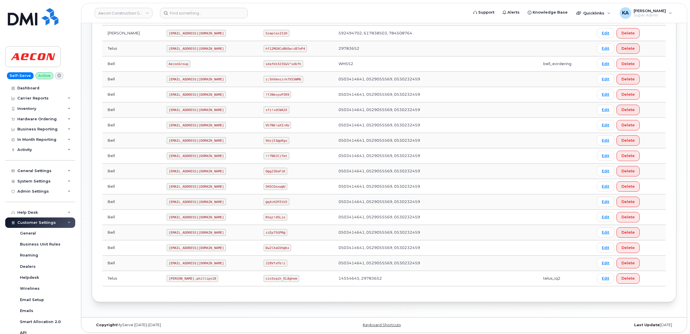
scroll to position [203, 0]
drag, startPoint x: 143, startPoint y: 276, endPoint x: 179, endPoint y: 279, distance: 36.2
click at [179, 279] on td "[PERSON_NAME].phillips10" at bounding box center [209, 276] width 97 height 15
copy code "[PERSON_NAME].phillips10"
drag, startPoint x: 255, startPoint y: 277, endPoint x: 288, endPoint y: 281, distance: 33.5
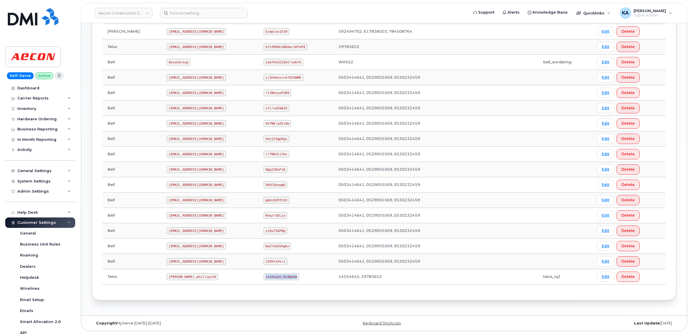
click at [288, 281] on td "cin3sqih_EL8ghem" at bounding box center [295, 276] width 75 height 15
copy code "cin3sqih_EL8ghem"
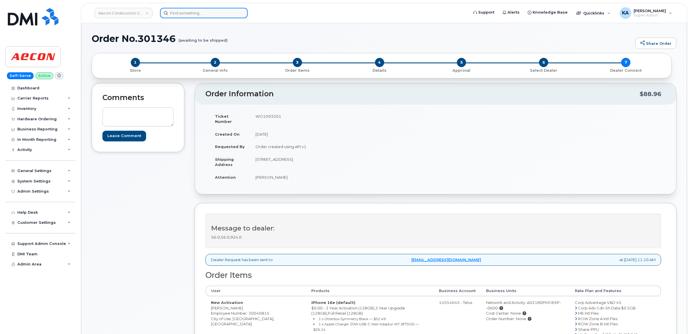
click at [181, 10] on input at bounding box center [204, 13] width 88 height 10
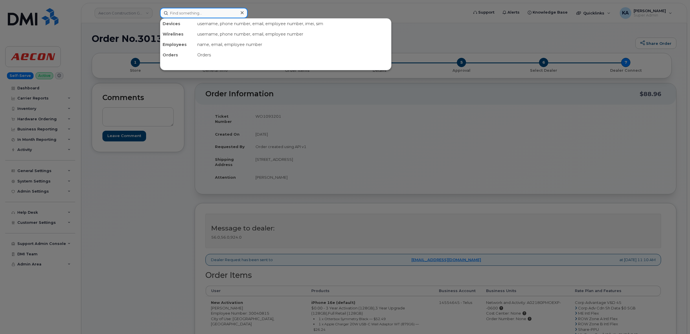
paste input "2508836013"
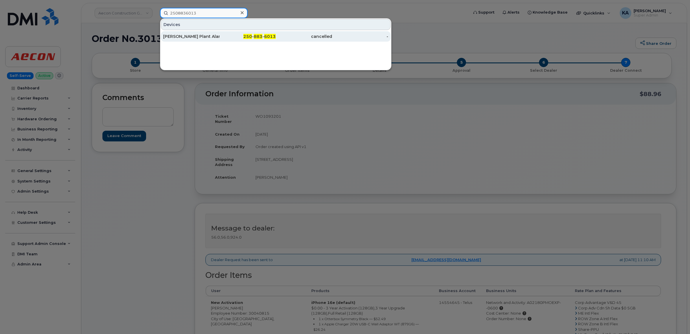
type input "2508836013"
click at [181, 36] on div "[PERSON_NAME] Plant Alarms" at bounding box center [191, 37] width 56 height 6
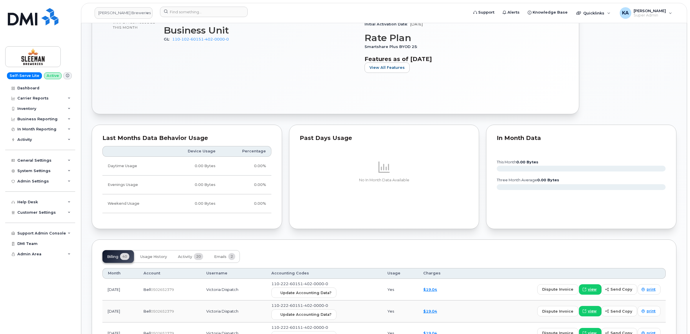
scroll to position [289, 0]
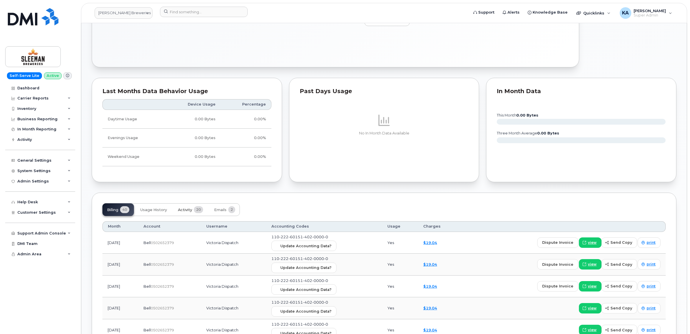
click at [188, 211] on span "Activity" at bounding box center [185, 210] width 14 height 5
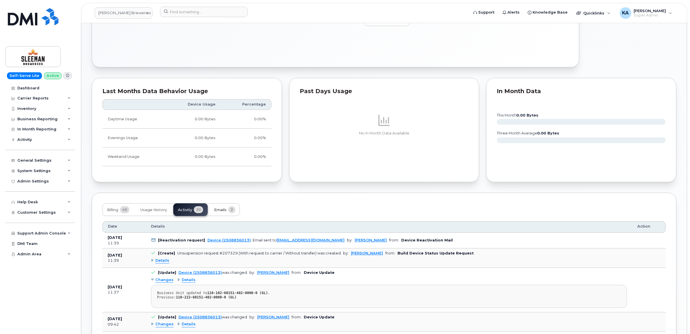
click at [222, 208] on button "Emails 2" at bounding box center [224, 209] width 30 height 13
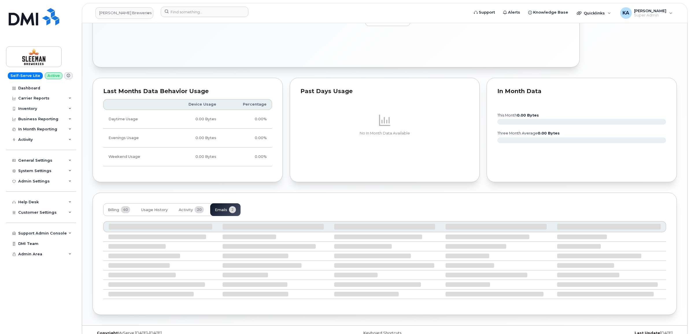
scroll to position [254, 0]
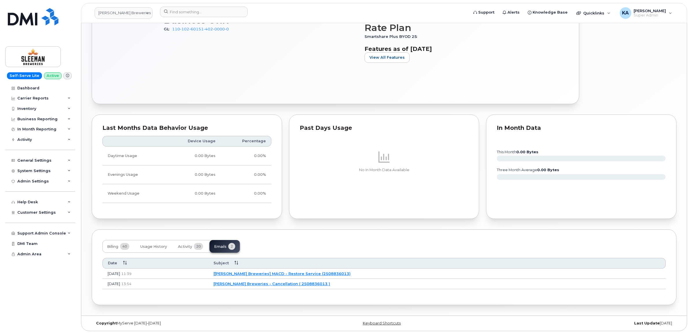
click at [275, 271] on link "[[PERSON_NAME] Breweries] MACD - Restore Service (2508836013)" at bounding box center [281, 273] width 137 height 5
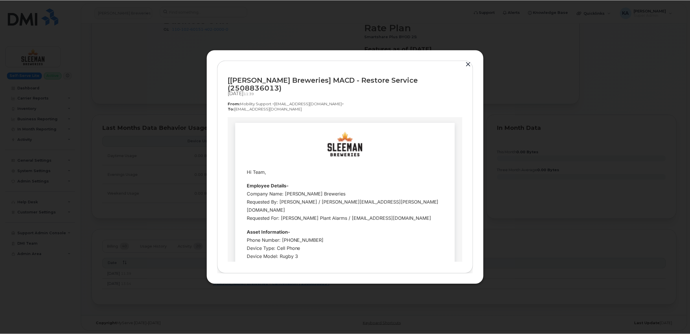
scroll to position [0, 0]
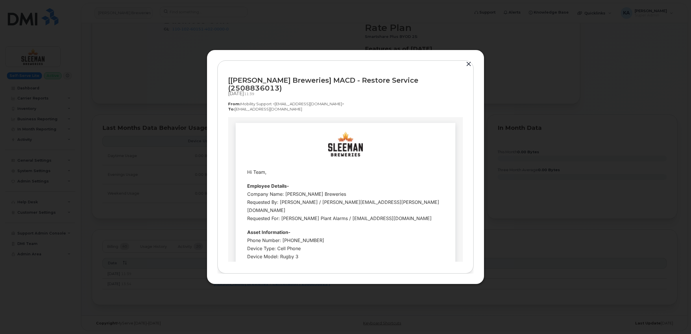
click at [467, 68] on button "button" at bounding box center [468, 64] width 9 height 8
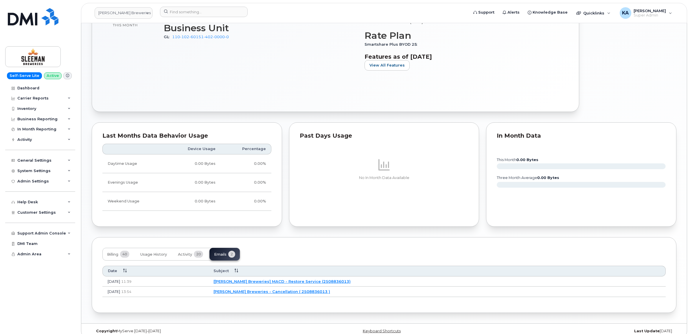
scroll to position [254, 0]
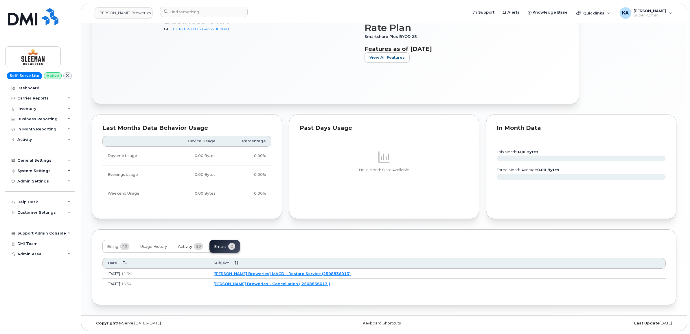
click at [189, 246] on span "Activity" at bounding box center [185, 246] width 14 height 5
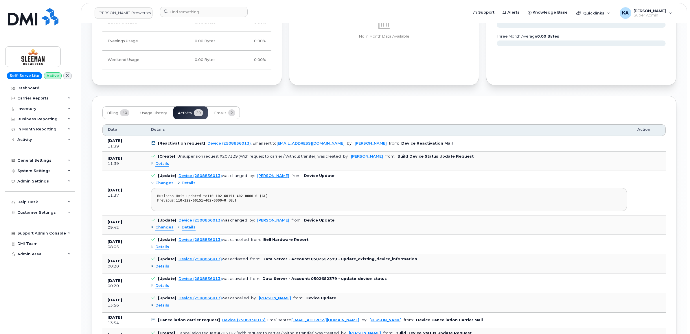
scroll to position [399, 0]
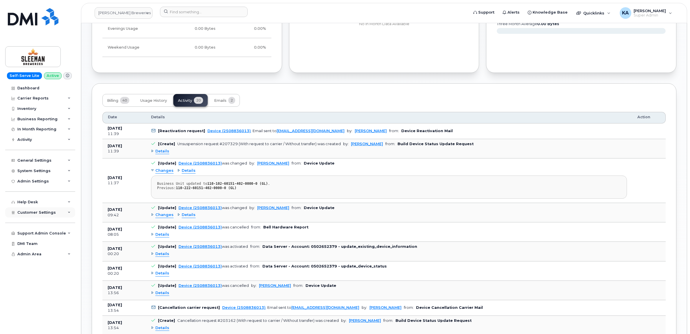
click at [28, 214] on span "Customer Settings" at bounding box center [36, 212] width 38 height 4
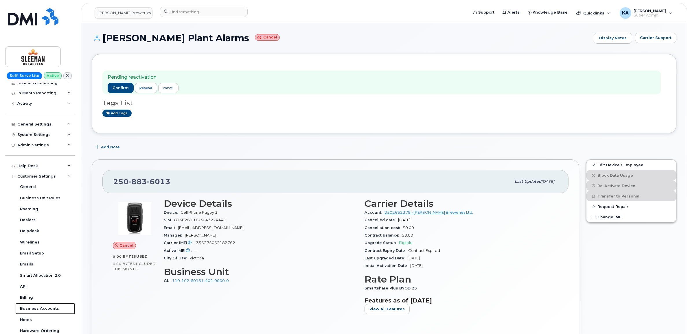
scroll to position [0, 0]
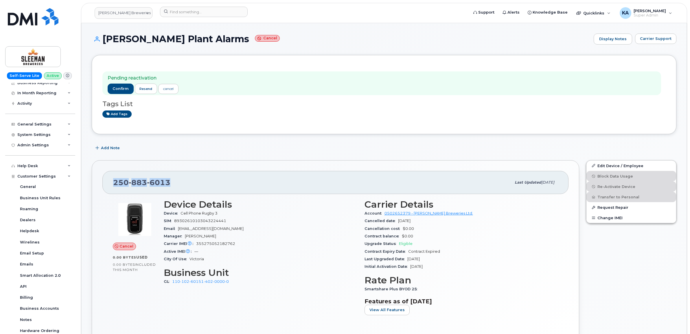
drag, startPoint x: 172, startPoint y: 180, endPoint x: 110, endPoint y: 182, distance: 61.9
click at [110, 182] on div "[PHONE_NUMBER] Last updated [DATE]" at bounding box center [335, 182] width 466 height 23
copy span "[PHONE_NUMBER]"
click at [117, 87] on span "confirm" at bounding box center [121, 88] width 16 height 5
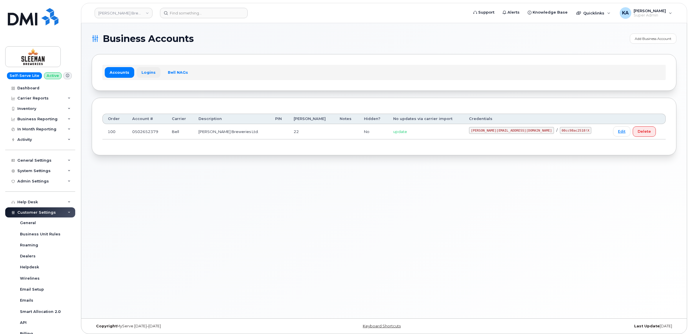
click at [145, 71] on link "Logins" at bounding box center [149, 72] width 24 height 10
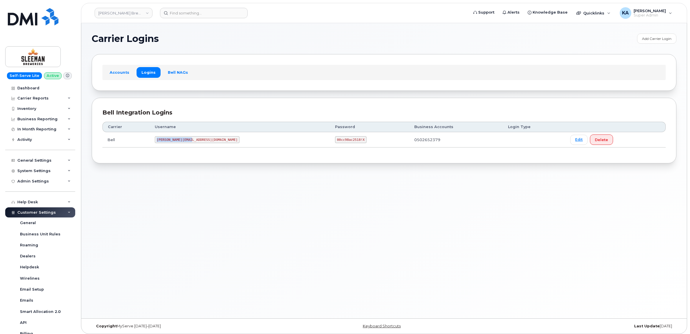
drag, startPoint x: 164, startPoint y: 141, endPoint x: 205, endPoint y: 143, distance: 41.7
click at [205, 143] on td "sleeman@myserve.ca" at bounding box center [240, 139] width 180 height 15
copy code "sleeman@myserve.ca"
drag, startPoint x: 273, startPoint y: 139, endPoint x: 307, endPoint y: 142, distance: 34.3
click at [330, 142] on td "00cc98ac2518!X" at bounding box center [369, 139] width 79 height 15
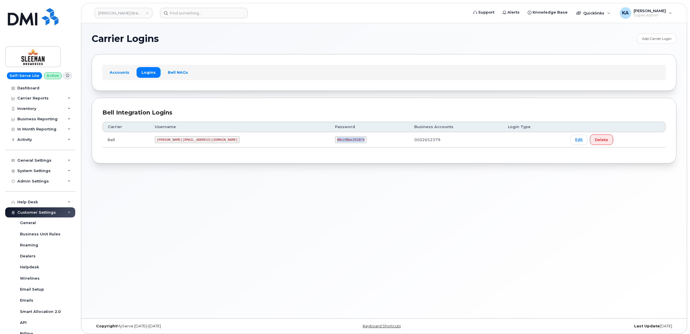
copy code "00cc98ac2518!X"
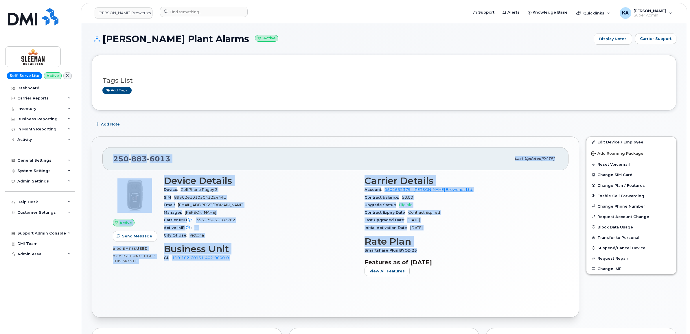
drag, startPoint x: 111, startPoint y: 158, endPoint x: 419, endPoint y: 250, distance: 321.2
click at [419, 250] on div "[PHONE_NUMBER] Last updated [DATE] Active Send Message 0.00 Bytes  used 0.00 By…" at bounding box center [335, 227] width 487 height 181
copy div "[PHONE_NUMBER] Last updated [DATE] Active Send Message 0.00 Bytes  used 0.00 By…"
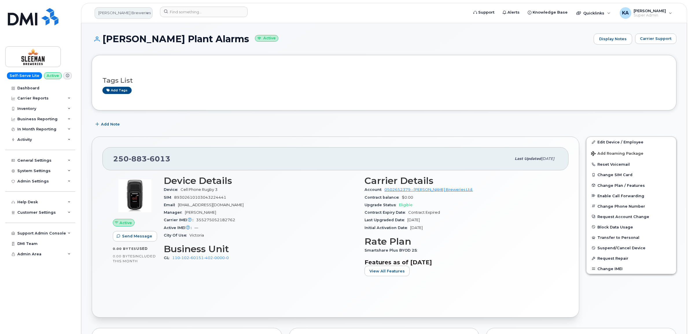
click at [125, 15] on link "[PERSON_NAME] Breweries" at bounding box center [124, 13] width 58 height 12
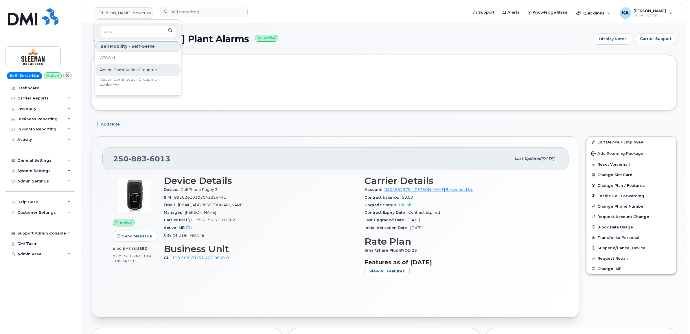
type input "aec"
click at [111, 68] on span "Aecon Construction Group Inc" at bounding box center [128, 70] width 57 height 6
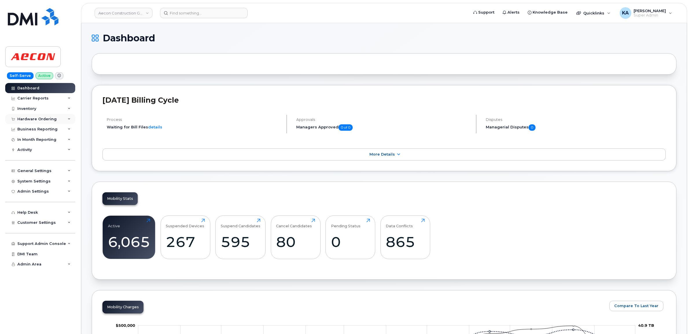
click at [43, 119] on div "Hardware Ordering" at bounding box center [36, 119] width 39 height 5
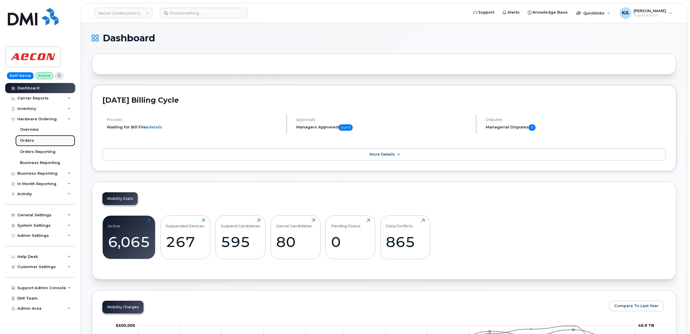
click at [25, 140] on div "Orders" at bounding box center [27, 140] width 14 height 5
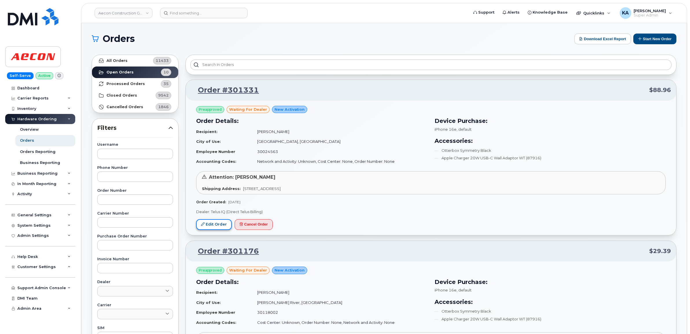
click at [215, 226] on link "Edit Order" at bounding box center [214, 224] width 36 height 11
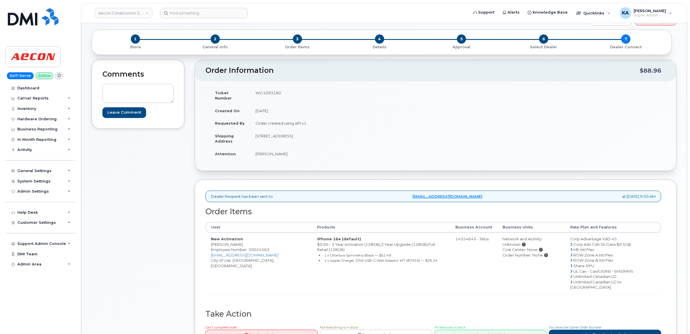
scroll to position [36, 0]
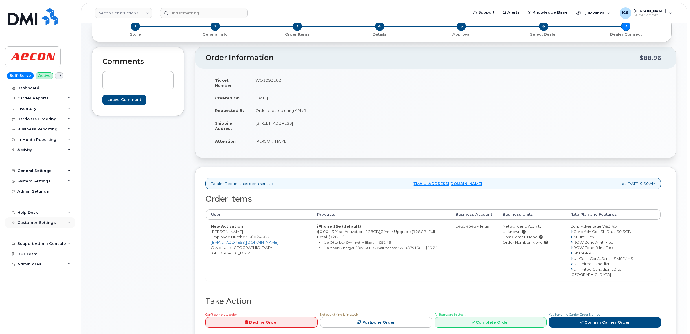
click at [32, 225] on span "Customer Settings" at bounding box center [36, 222] width 38 height 4
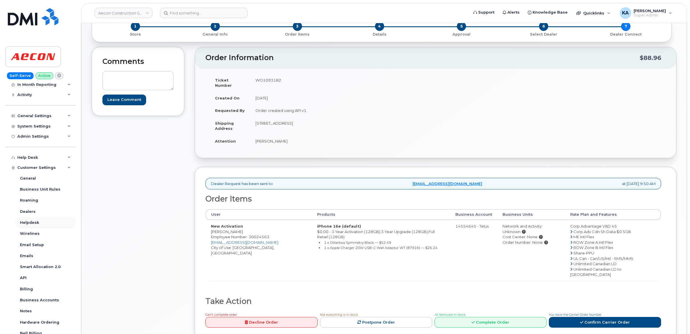
scroll to position [72, 0]
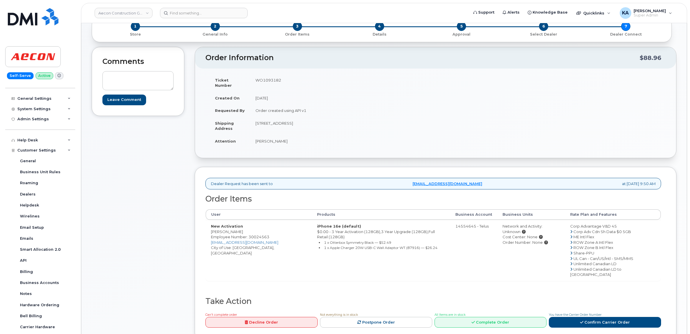
drag, startPoint x: 209, startPoint y: 226, endPoint x: 241, endPoint y: 227, distance: 31.8
click at [241, 227] on td "New Activation Joshua Knight Employee Number: 30024563 jknight@aecon.com City o…" at bounding box center [259, 250] width 106 height 61
copy td "Joshua Knight"
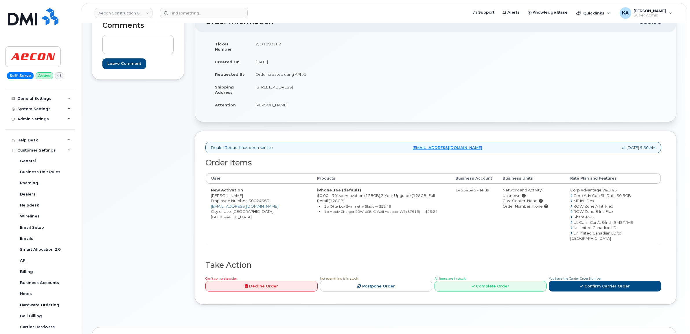
copy td "Joshua Knight"
click at [270, 43] on td "WO1093182" at bounding box center [340, 47] width 181 height 18
copy td "WO1093182"
drag, startPoint x: 210, startPoint y: 190, endPoint x: 245, endPoint y: 194, distance: 34.9
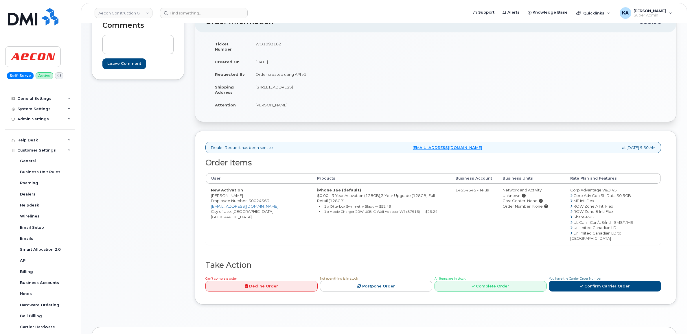
click at [245, 194] on td "New Activation Joshua Knight Employee Number: 30024563 jknight@aecon.com City o…" at bounding box center [259, 214] width 106 height 61
copy td "[PERSON_NAME]"
click at [596, 281] on link "Confirm Carrier Order" at bounding box center [605, 286] width 112 height 11
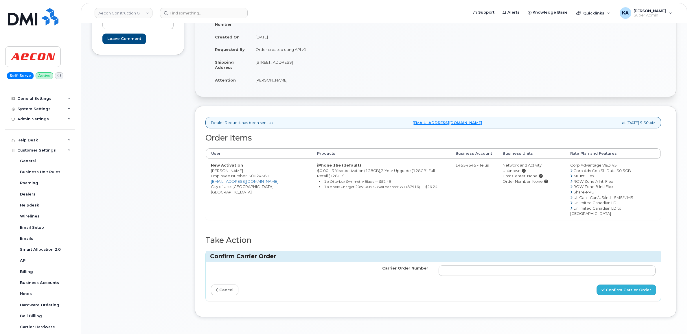
scroll to position [108, 0]
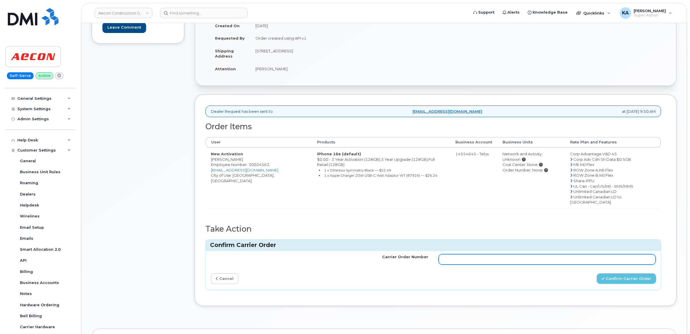
click at [524, 254] on input "Carrier Order Number" at bounding box center [546, 259] width 217 height 10
paste input "TL60031171"
type input "TL60031171"
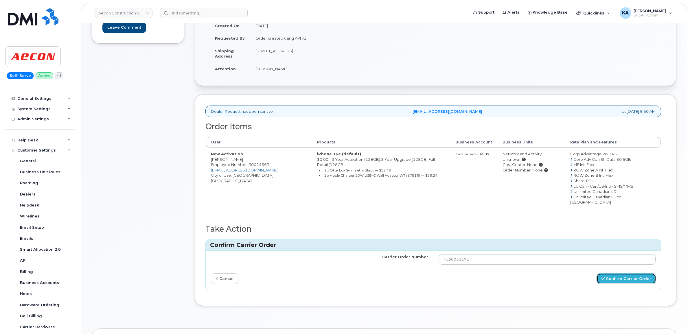
click at [614, 273] on button "Confirm Carrier Order" at bounding box center [626, 278] width 60 height 11
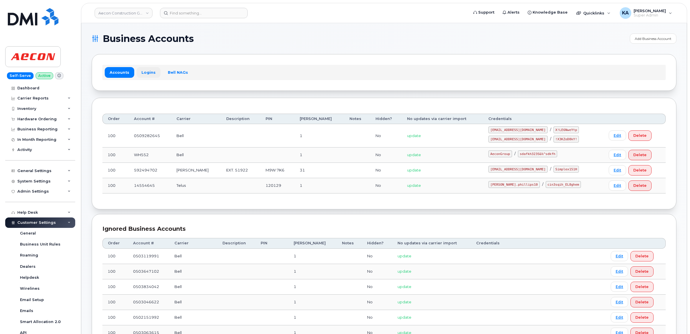
click at [147, 70] on link "Logins" at bounding box center [149, 72] width 24 height 10
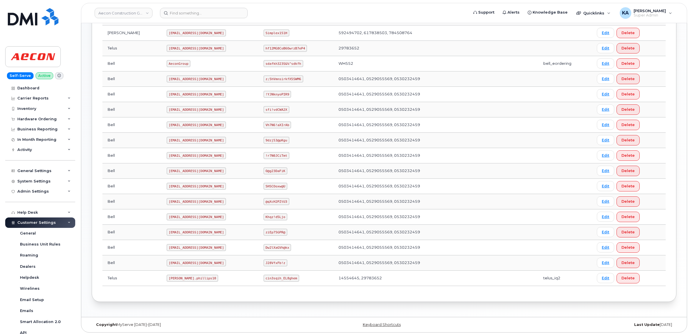
scroll to position [203, 0]
drag, startPoint x: 142, startPoint y: 275, endPoint x: 177, endPoint y: 279, distance: 35.4
click at [177, 279] on td "[PERSON_NAME].phillips10" at bounding box center [209, 276] width 97 height 15
copy code "[PERSON_NAME].phillips10"
click at [149, 290] on div "Bell Integration Logins Carrier Username Password Business Accounts Login Type …" at bounding box center [384, 130] width 585 height 342
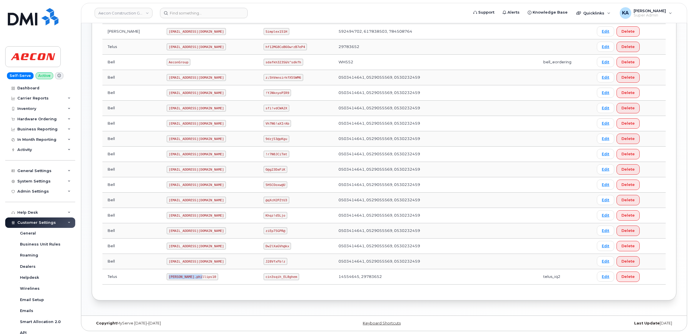
drag, startPoint x: 143, startPoint y: 277, endPoint x: 175, endPoint y: 281, distance: 33.0
click at [175, 281] on td "[PERSON_NAME].phillips10" at bounding box center [209, 276] width 97 height 15
copy code "[PERSON_NAME].phillips10"
drag, startPoint x: 255, startPoint y: 276, endPoint x: 291, endPoint y: 281, distance: 36.5
click at [291, 281] on td "cin3sqih_EL8ghem" at bounding box center [295, 276] width 75 height 15
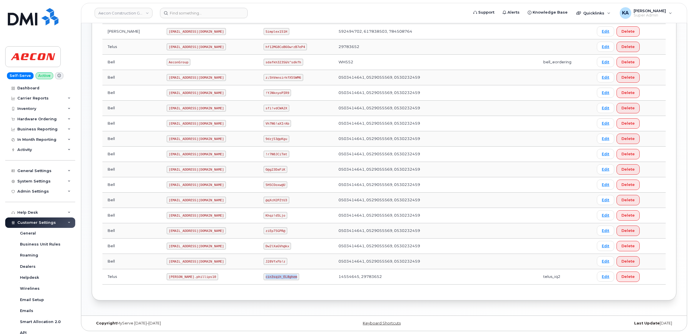
copy code "cin3sqih_EL8ghem"
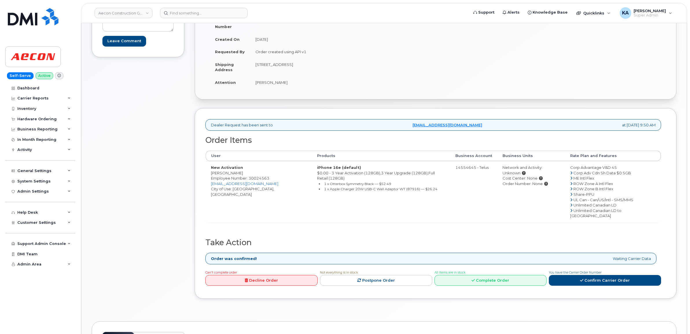
scroll to position [108, 0]
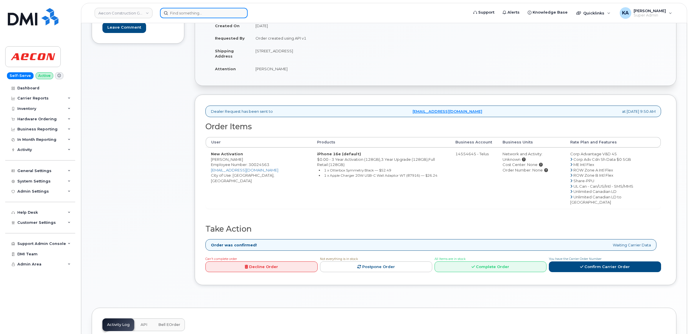
click at [196, 12] on input at bounding box center [204, 13] width 88 height 10
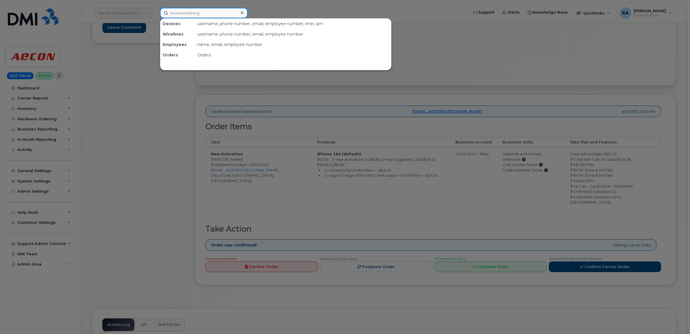
paste input "5064707342"
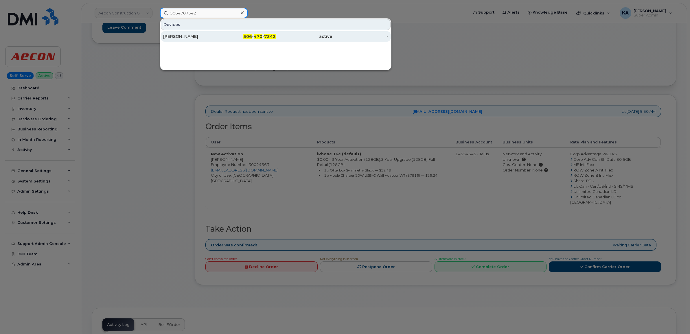
type input "5064707342"
click at [189, 36] on div "[PERSON_NAME]" at bounding box center [191, 37] width 56 height 6
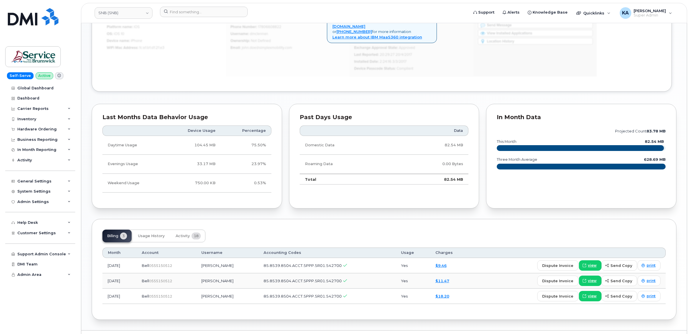
scroll to position [391, 0]
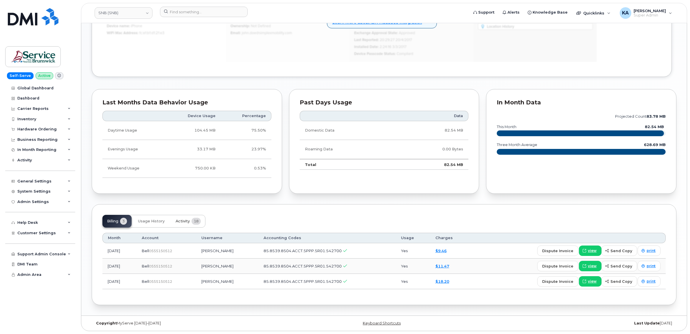
click at [190, 220] on span "Activity" at bounding box center [183, 221] width 14 height 5
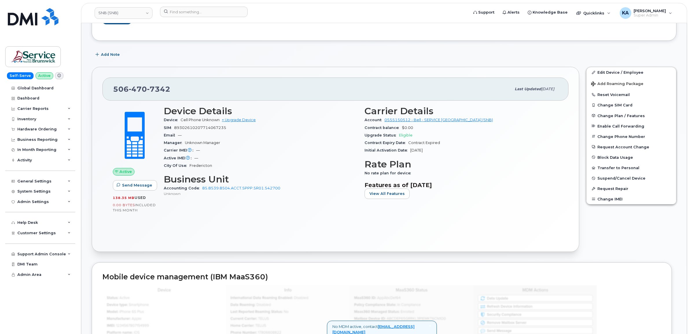
scroll to position [0, 0]
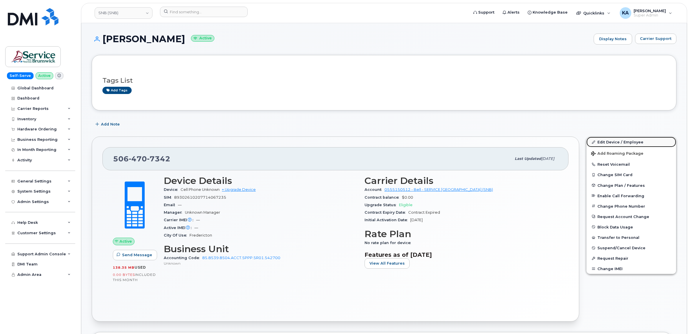
click at [613, 141] on link "Edit Device / Employee" at bounding box center [631, 142] width 90 height 10
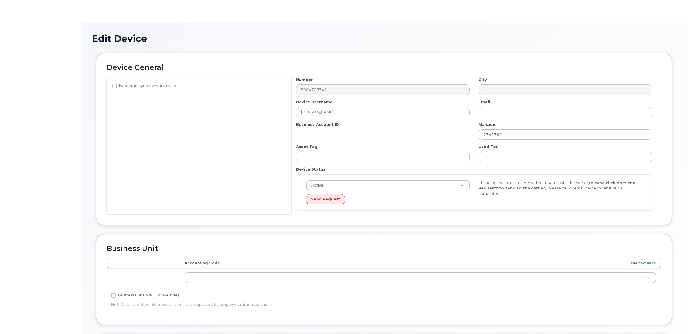
select select "35848346"
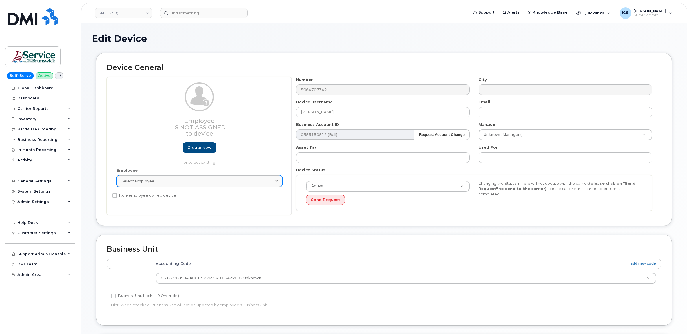
click at [151, 182] on span "Select employee" at bounding box center [137, 180] width 33 height 5
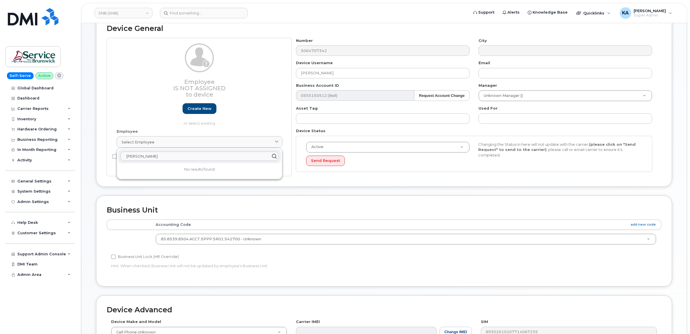
scroll to position [36, 0]
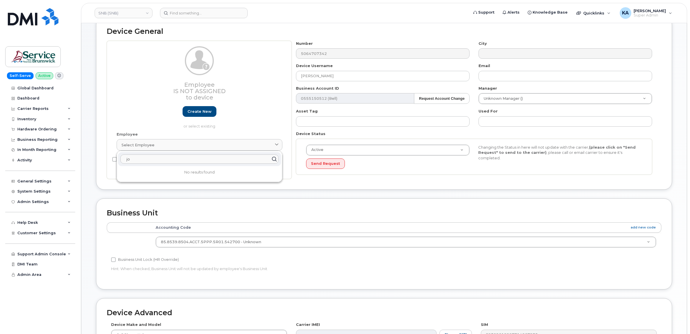
type input "j"
drag, startPoint x: 334, startPoint y: 217, endPoint x: 331, endPoint y: 219, distance: 3.4
click at [331, 219] on div "Business Unit Accounting Categories Rules Accounting Code add new code 85.8539.…" at bounding box center [384, 243] width 576 height 91
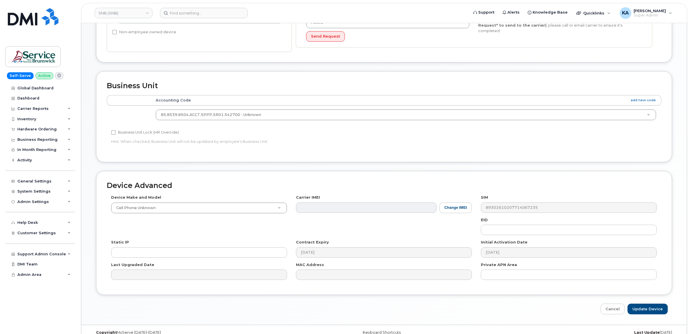
scroll to position [174, 0]
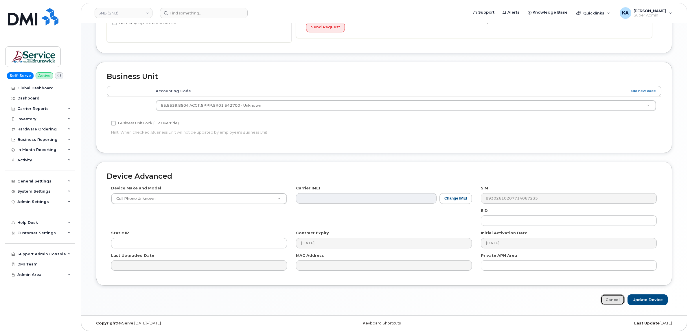
click at [607, 298] on link "Cancel" at bounding box center [612, 299] width 24 height 11
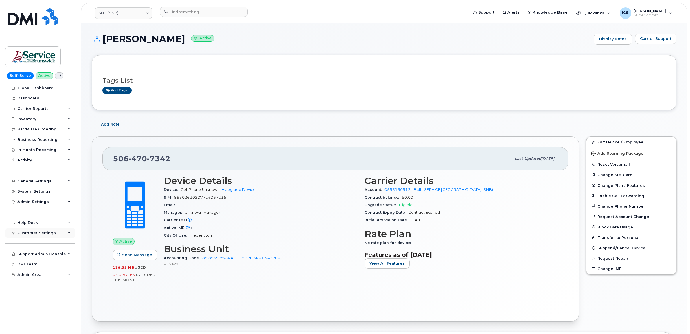
click at [23, 235] on span "Customer Settings" at bounding box center [36, 233] width 38 height 4
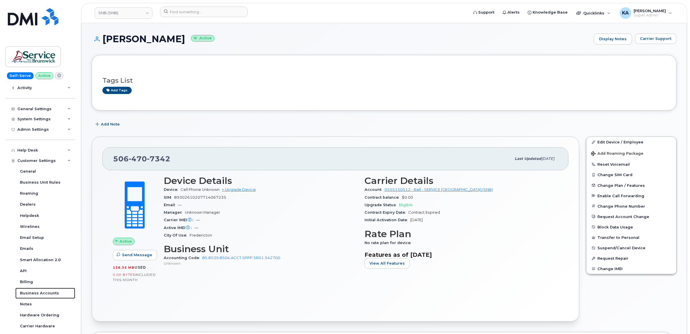
scroll to position [36, 0]
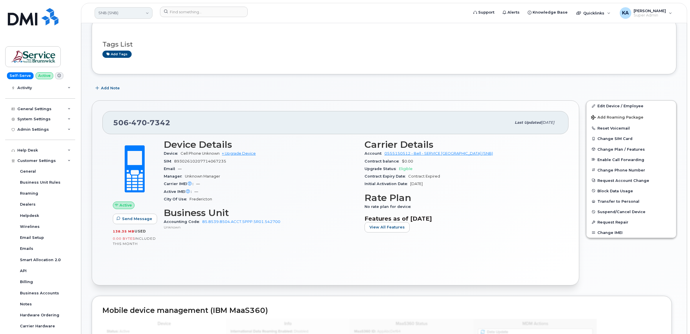
click at [113, 12] on link "SNB (SNB)" at bounding box center [124, 13] width 58 height 12
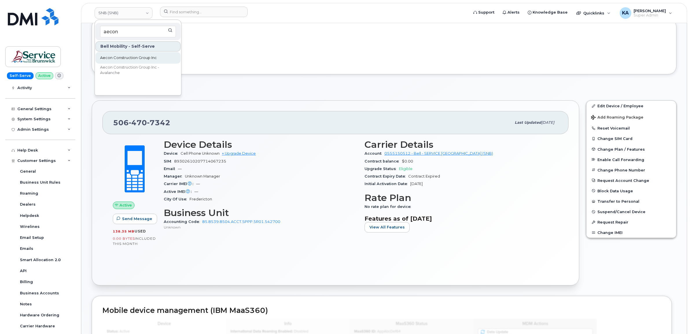
type input "aecon"
click at [115, 57] on span "Aecon Construction Group Inc" at bounding box center [128, 58] width 57 height 6
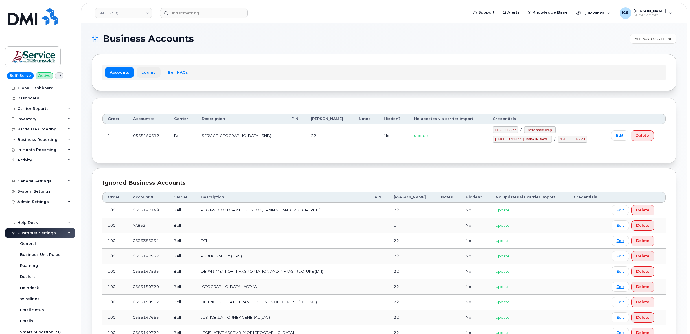
click at [144, 72] on link "Logins" at bounding box center [149, 72] width 24 height 10
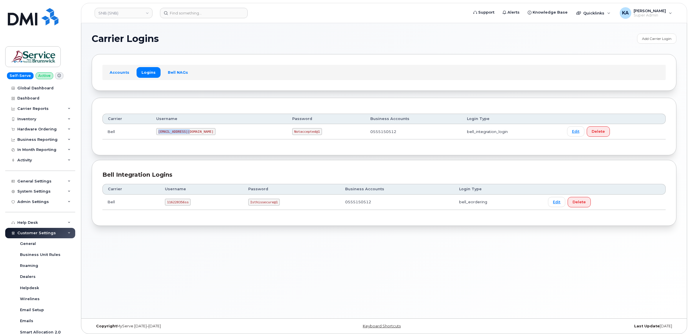
drag, startPoint x: 161, startPoint y: 133, endPoint x: 194, endPoint y: 135, distance: 33.3
click at [194, 134] on td "ms-snb@dminc.com" at bounding box center [219, 131] width 136 height 15
copy code "ms-snb@dminc.com"
drag, startPoint x: 257, startPoint y: 132, endPoint x: 288, endPoint y: 134, distance: 31.3
click at [288, 134] on td "Notaccepted@1" at bounding box center [326, 131] width 78 height 15
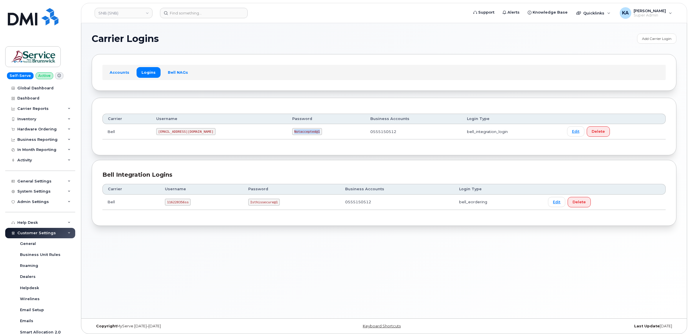
copy code "Notaccepted@1"
drag, startPoint x: 161, startPoint y: 132, endPoint x: 205, endPoint y: 136, distance: 44.4
click at [205, 136] on td "ms-snb@dminc.com" at bounding box center [219, 131] width 136 height 15
copy code "ms-snb@dminc.com"
drag, startPoint x: 256, startPoint y: 132, endPoint x: 289, endPoint y: 135, distance: 33.4
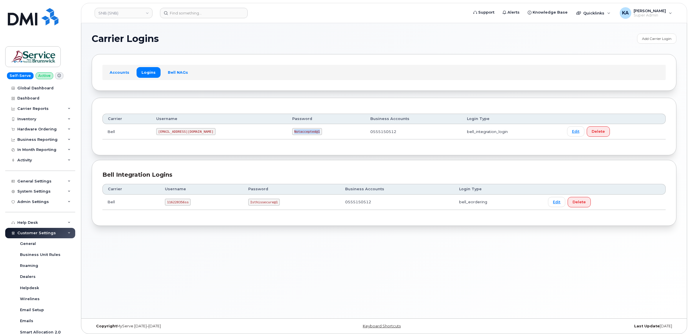
click at [289, 135] on td "Notaccepted@1" at bounding box center [326, 131] width 78 height 15
copy code "Notaccepted@1"
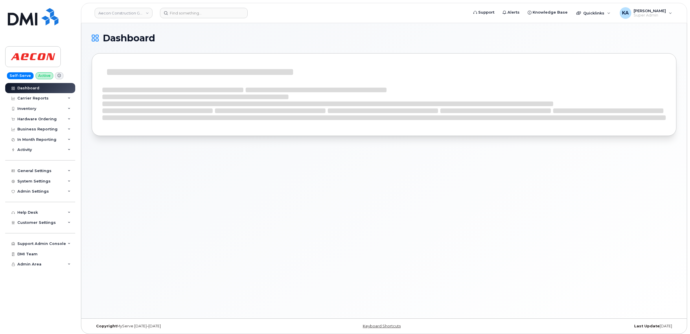
scroll to position [3, 0]
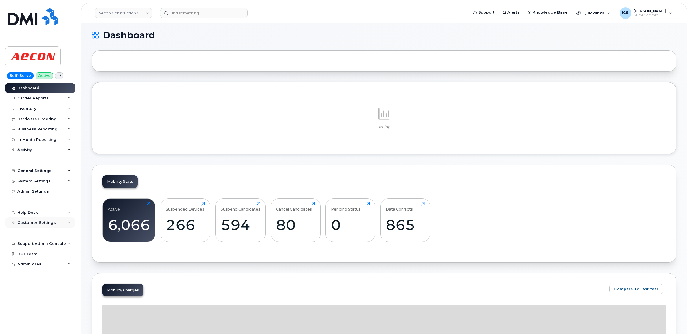
click at [30, 225] on span "Customer Settings" at bounding box center [36, 222] width 38 height 4
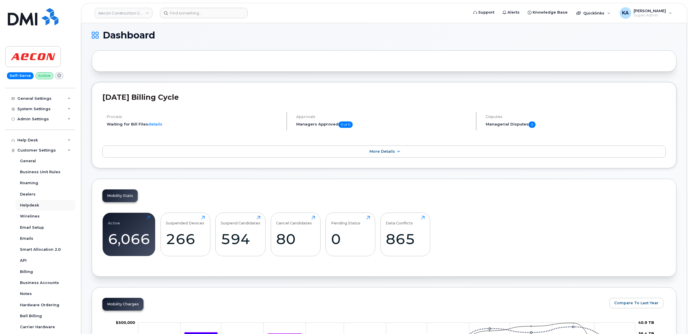
scroll to position [108, 0]
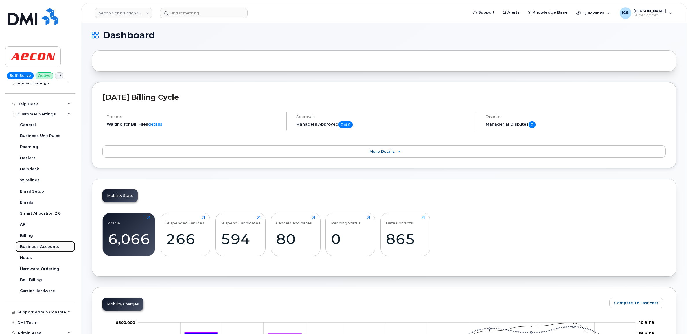
click at [35, 248] on div "Business Accounts" at bounding box center [39, 246] width 39 height 5
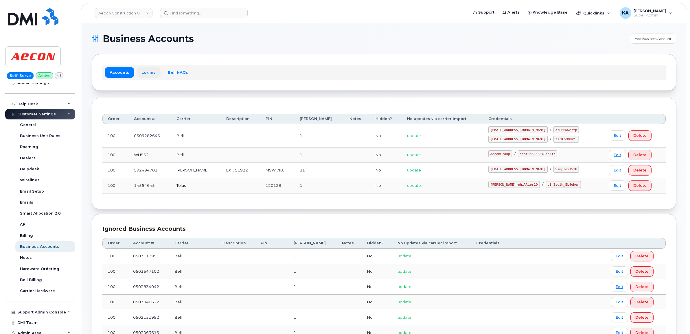
click at [147, 69] on link "Logins" at bounding box center [149, 72] width 24 height 10
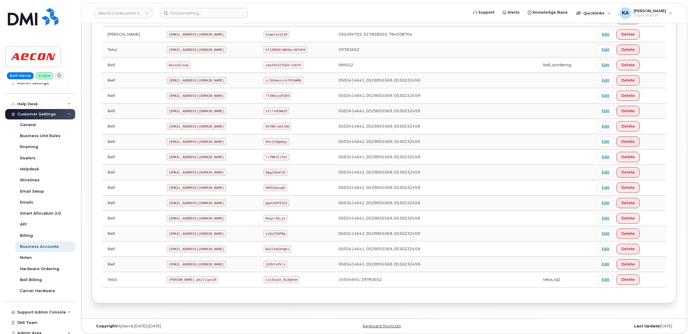
scroll to position [203, 0]
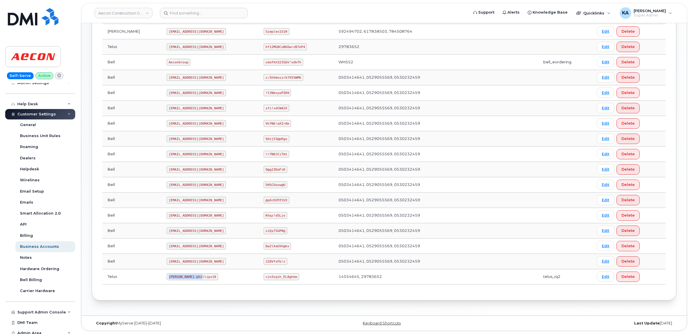
drag, startPoint x: 143, startPoint y: 276, endPoint x: 183, endPoint y: 280, distance: 39.5
click at [183, 280] on td "Taylor.phillips10" at bounding box center [209, 276] width 97 height 15
copy code "Taylor.phillips10"
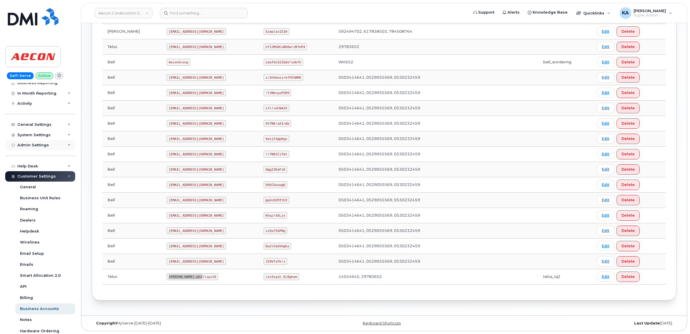
scroll to position [0, 0]
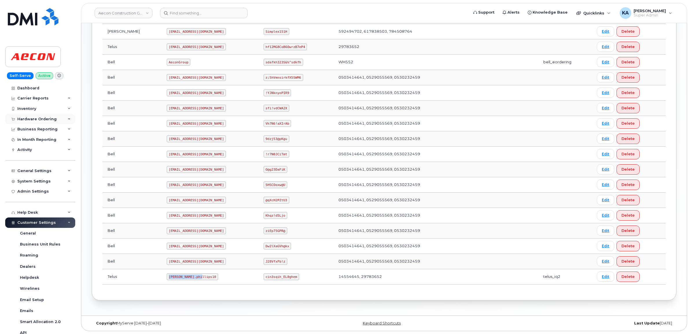
click at [33, 118] on div "Hardware Ordering" at bounding box center [36, 119] width 39 height 5
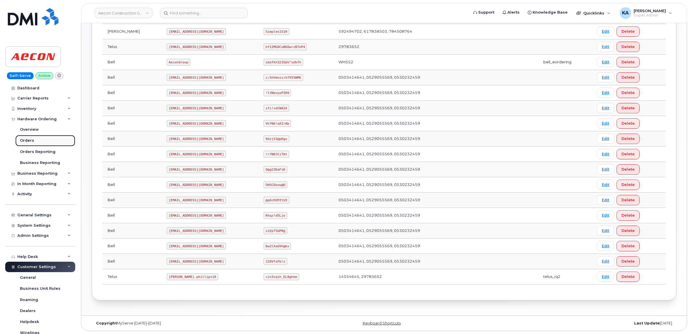
click at [27, 141] on div "Orders" at bounding box center [27, 140] width 14 height 5
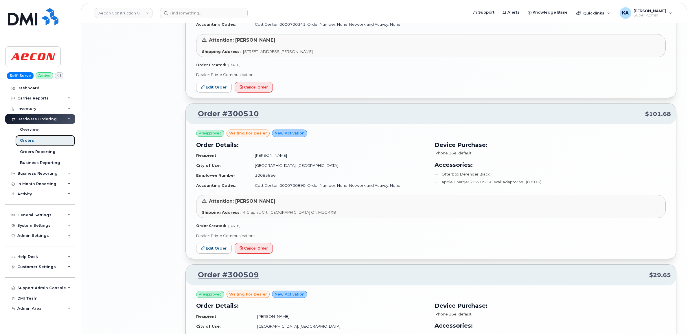
scroll to position [1089, 0]
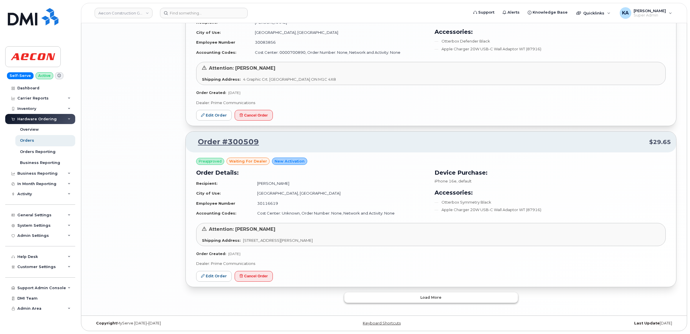
click at [375, 298] on button "Load more" at bounding box center [431, 297] width 174 height 10
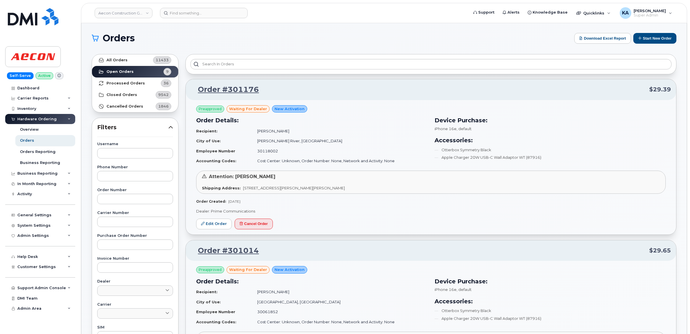
scroll to position [0, 0]
click at [130, 83] on strong "Processed Orders" at bounding box center [125, 84] width 38 height 5
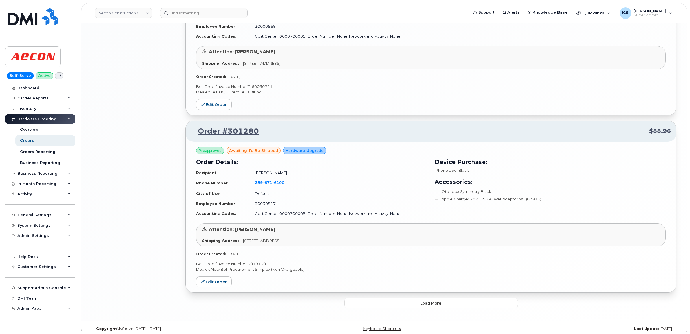
scroll to position [1153, 0]
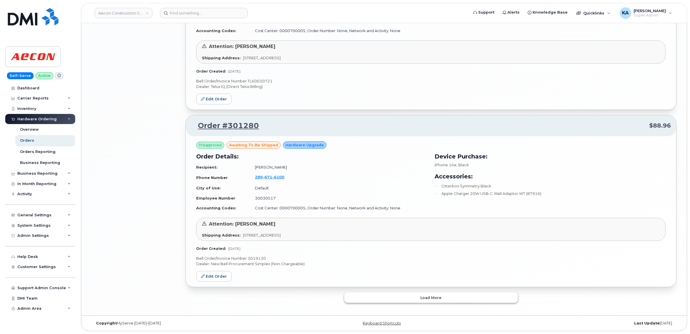
click at [403, 297] on button "Load more" at bounding box center [431, 297] width 174 height 10
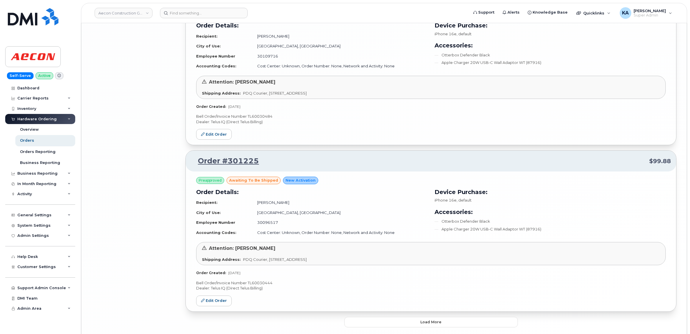
scroll to position [2519, 0]
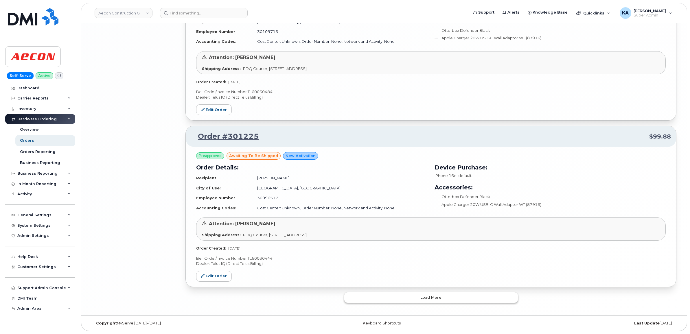
click at [388, 295] on button "Load more" at bounding box center [431, 297] width 174 height 10
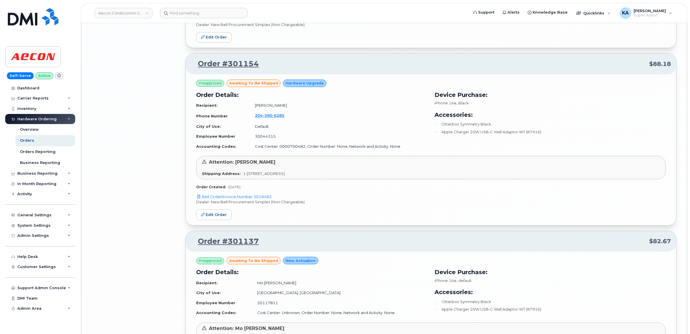
scroll to position [3387, 0]
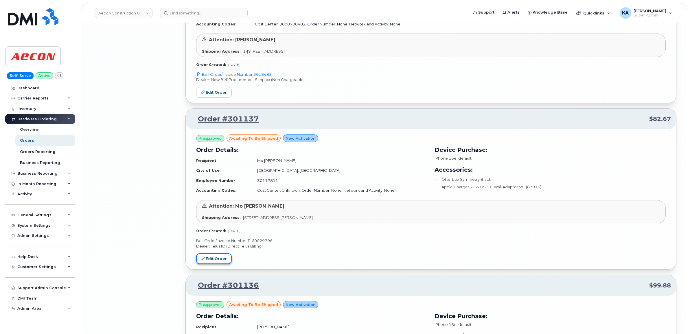
click at [209, 263] on link "Edit Order" at bounding box center [214, 258] width 36 height 11
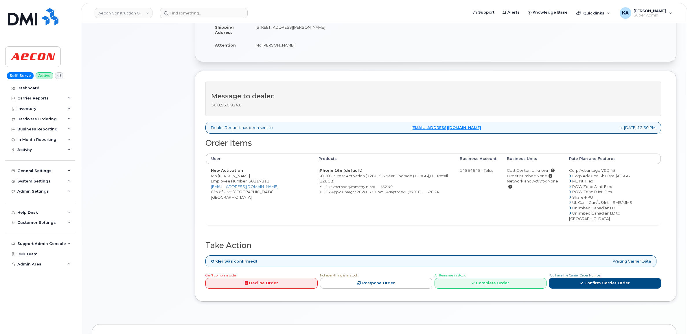
scroll to position [145, 0]
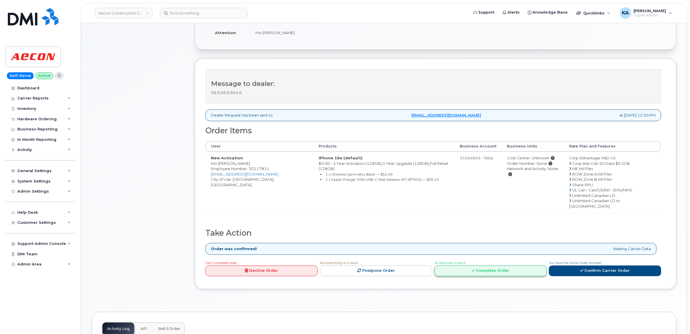
click at [491, 266] on link "Complete Order" at bounding box center [490, 271] width 112 height 11
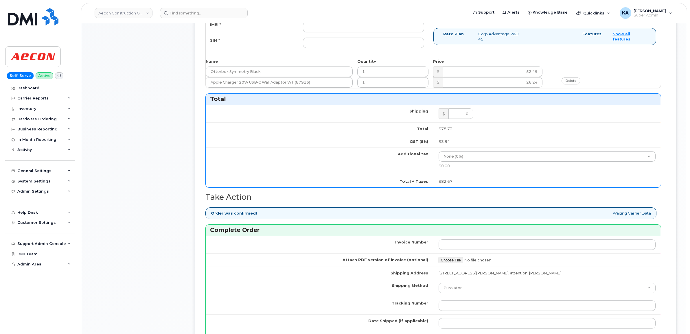
scroll to position [470, 0]
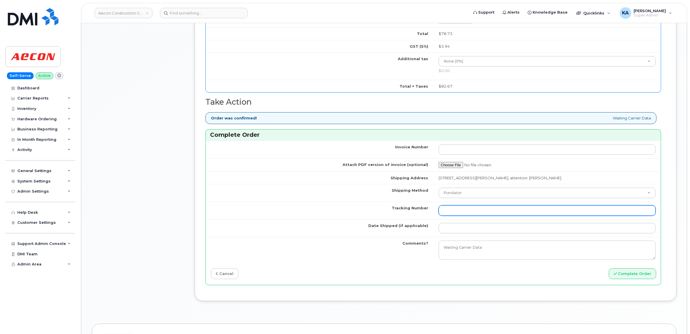
click at [490, 207] on input "Tracking Number" at bounding box center [546, 210] width 217 height 10
paste input "520061724453"
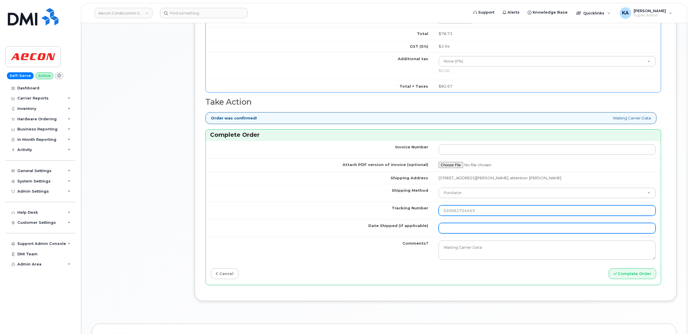
type input "520061724453"
click at [470, 223] on input "Date Shipped (if applicable)" at bounding box center [546, 228] width 217 height 10
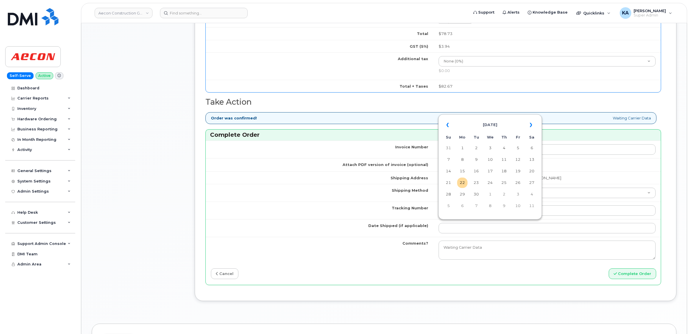
click at [504, 169] on td "18" at bounding box center [504, 171] width 10 height 10
type input "[DATE]"
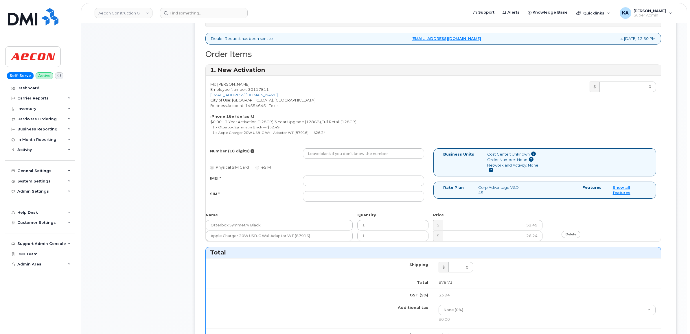
scroll to position [217, 0]
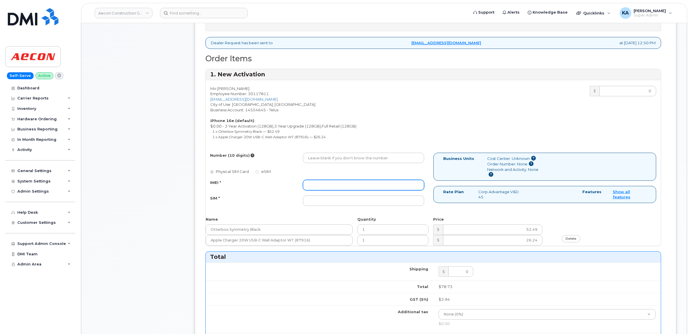
click at [405, 180] on input "IMEI *" at bounding box center [363, 185] width 121 height 10
paste input "354216330771464"
type input "354216330771464"
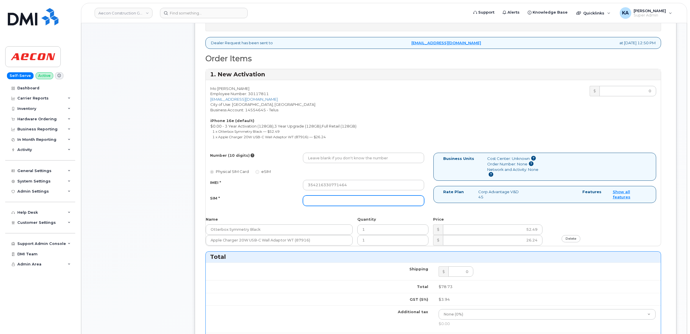
click at [388, 196] on input "SIM *" at bounding box center [363, 201] width 121 height 10
paste input "89043052010008887025010582061392"
type input "89043052010008887025010582061392"
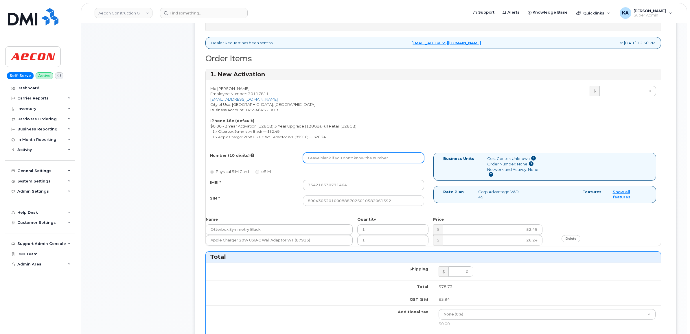
click at [308, 153] on input "Number (10 digits)" at bounding box center [363, 158] width 121 height 10
paste input "587) 596-6344"
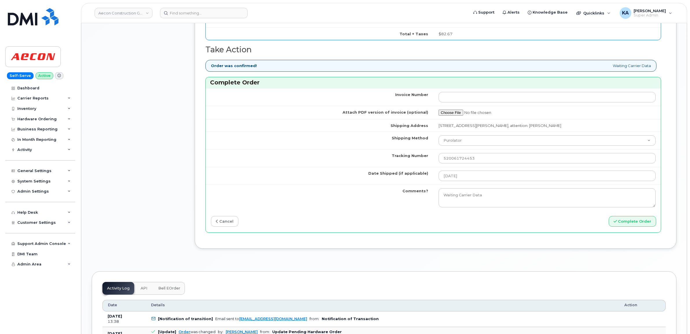
scroll to position [542, 0]
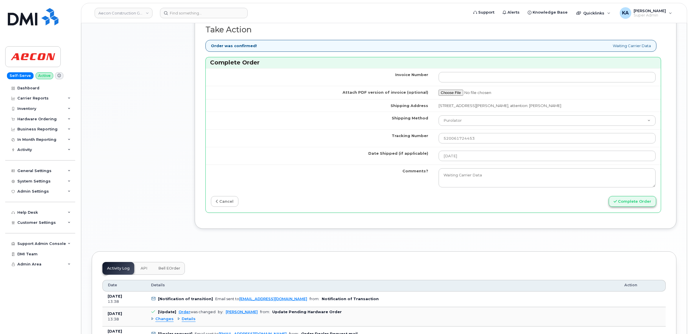
type input "5875966344"
click at [625, 197] on button "Complete Order" at bounding box center [632, 201] width 47 height 11
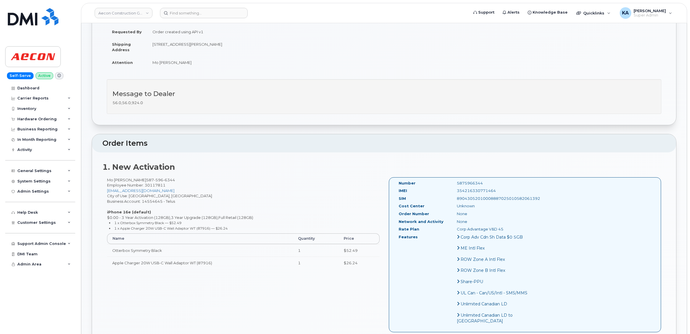
scroll to position [108, 0]
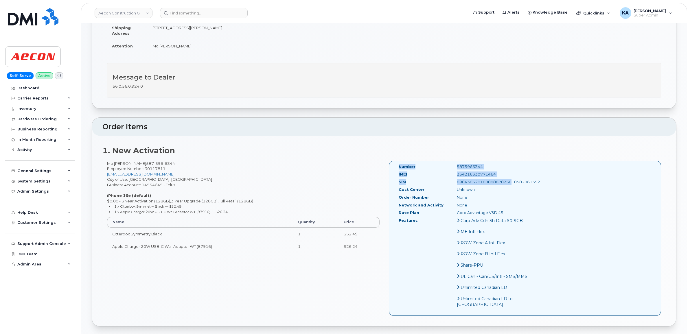
drag, startPoint x: 397, startPoint y: 160, endPoint x: 495, endPoint y: 181, distance: 100.5
click at [495, 181] on div "Number 5875966344 IMEI [TECHNICAL_ID] SIM 89043052010008887025010582061392 Cost…" at bounding box center [464, 238] width 140 height 149
drag, startPoint x: 497, startPoint y: 204, endPoint x: 492, endPoint y: 198, distance: 7.4
click at [497, 203] on div "Network and Activity None" at bounding box center [464, 206] width 140 height 8
drag, startPoint x: 530, startPoint y: 178, endPoint x: 396, endPoint y: 162, distance: 134.8
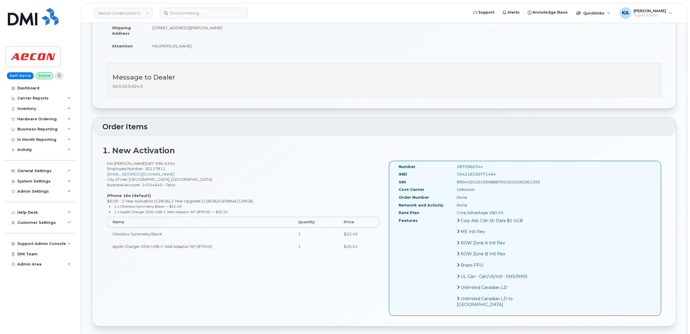
click at [396, 162] on div "Number 5875966344 IMEI [TECHNICAL_ID] SIM 89043052010008887025010582061392 Cost…" at bounding box center [525, 238] width 272 height 155
copy div "Number 5875966344 IMEI [TECHNICAL_ID] SIM 89043052010008887025010582061392"
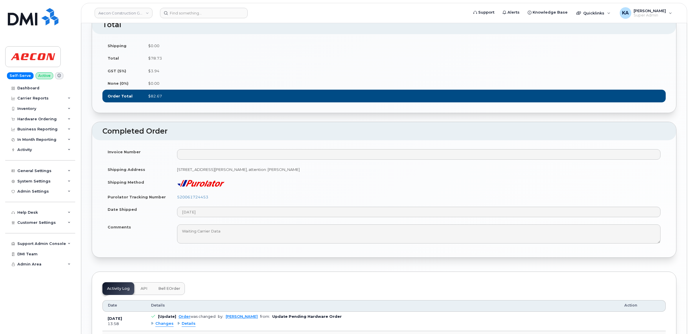
scroll to position [434, 0]
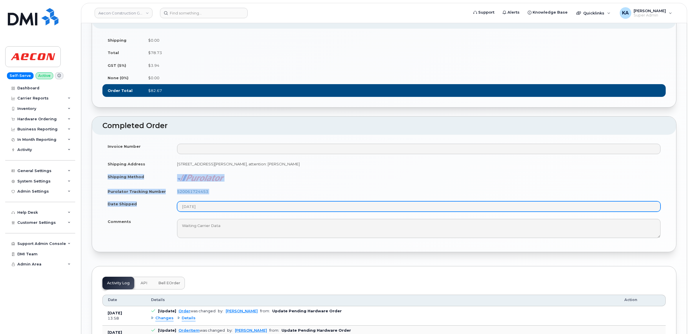
click at [253, 226] on tbody "Invoice Number Shipping Address 1003 Ellwood Rd, SW, Suite 301 Edmonton AB T6X …" at bounding box center [383, 191] width 563 height 102
copy tbody "Shipping Method Purolator Tracking Number 520061724453 Date Shipped"
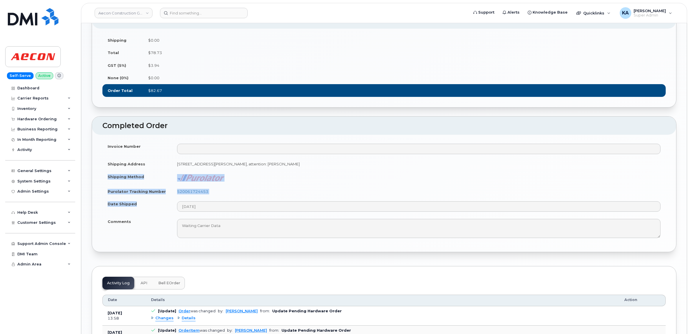
click at [218, 198] on td "520061724453" at bounding box center [419, 191] width 494 height 13
drag, startPoint x: 213, startPoint y: 208, endPoint x: 177, endPoint y: 208, distance: 36.2
click at [177, 198] on td "520061724453" at bounding box center [419, 191] width 494 height 13
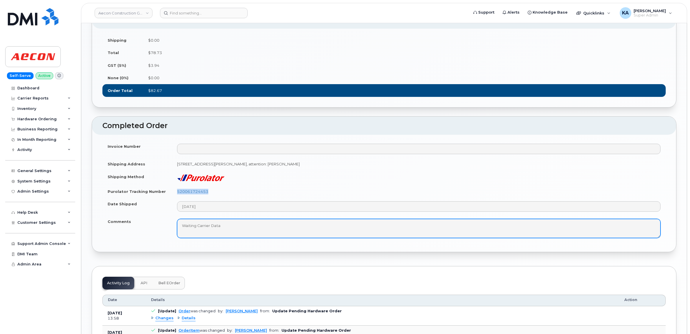
copy link "520061724453"
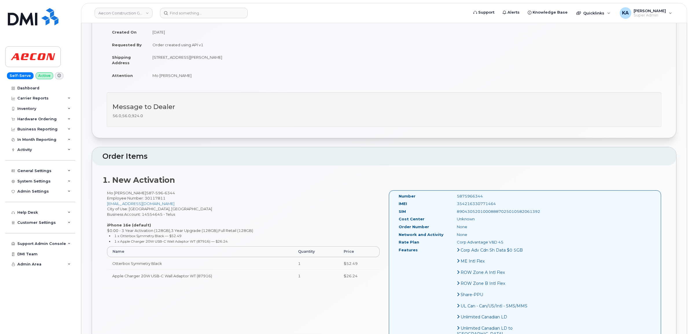
scroll to position [72, 0]
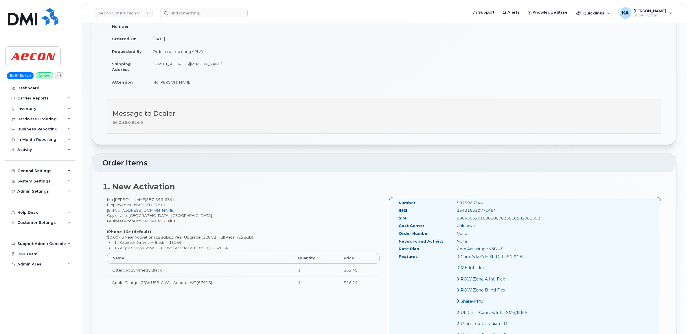
drag, startPoint x: 476, startPoint y: 205, endPoint x: 445, endPoint y: 206, distance: 31.5
click at [452, 208] on div "354216330771464" at bounding box center [493, 210] width 82 height 5
copy div "354216330771464"
drag, startPoint x: 471, startPoint y: 198, endPoint x: 440, endPoint y: 197, distance: 30.9
click at [452, 200] on div "5875966344" at bounding box center [493, 202] width 82 height 5
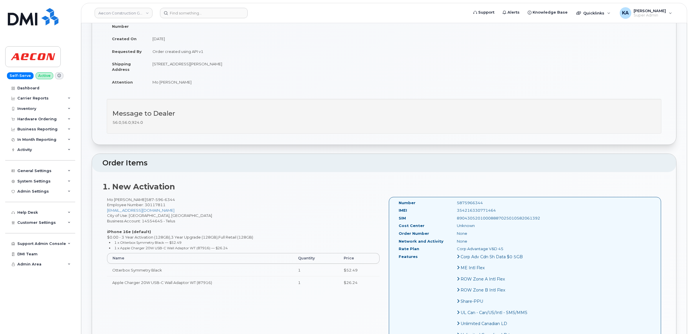
copy div "5875966344"
click at [31, 119] on div "Hardware Ordering" at bounding box center [36, 119] width 39 height 5
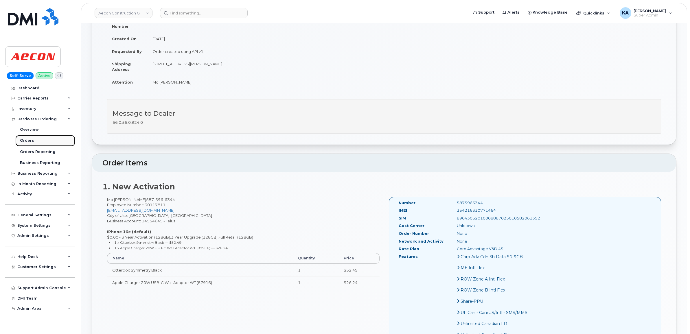
click at [25, 141] on div "Orders" at bounding box center [27, 140] width 14 height 5
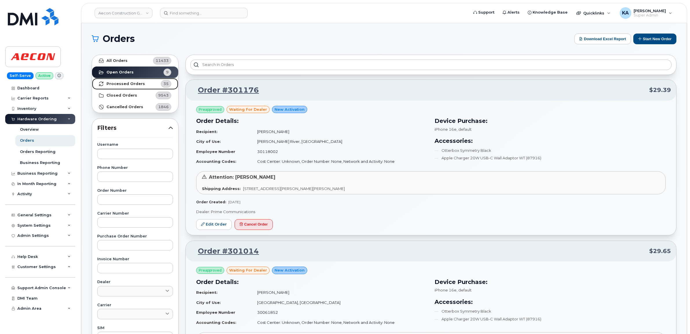
click at [121, 83] on strong "Processed Orders" at bounding box center [125, 84] width 38 height 5
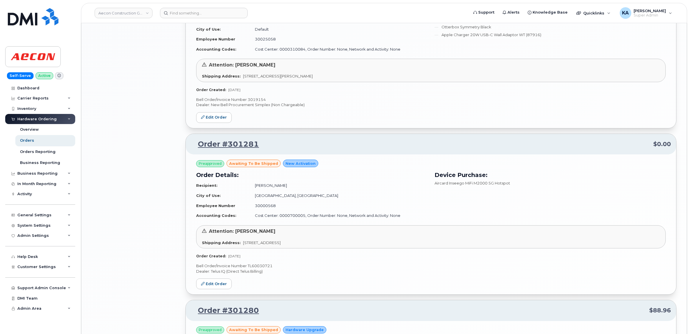
scroll to position [1153, 0]
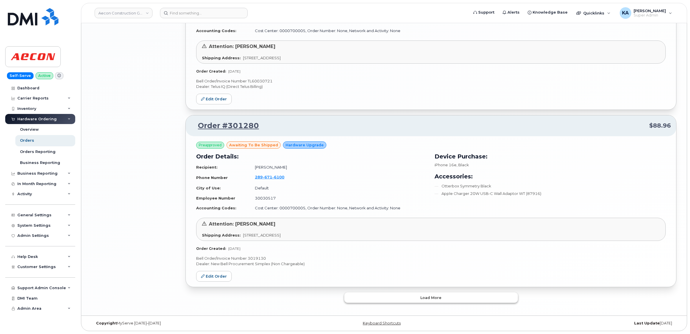
click at [364, 300] on button "Load more" at bounding box center [431, 297] width 174 height 10
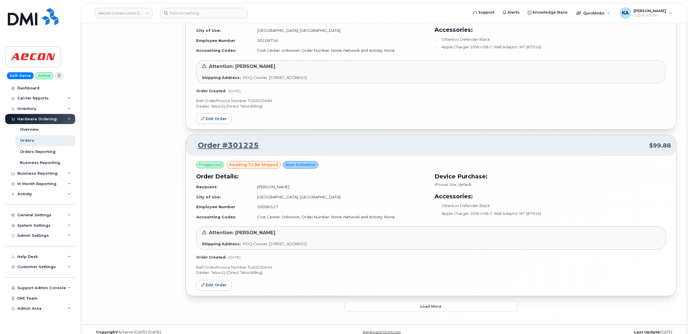
scroll to position [2519, 0]
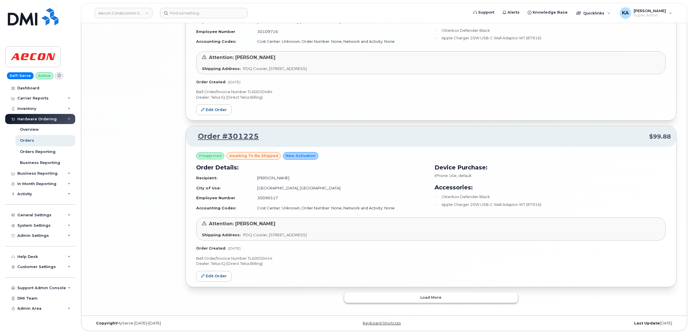
click at [381, 300] on button "Load more" at bounding box center [431, 297] width 174 height 10
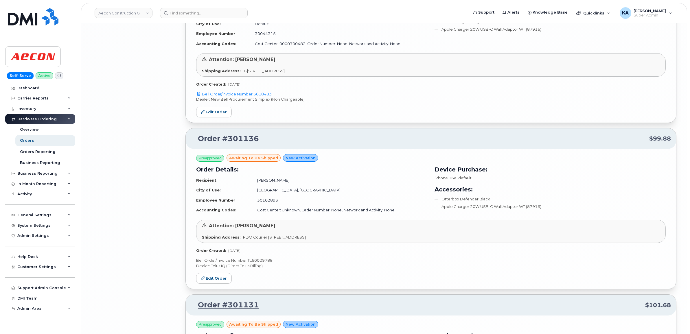
scroll to position [3351, 0]
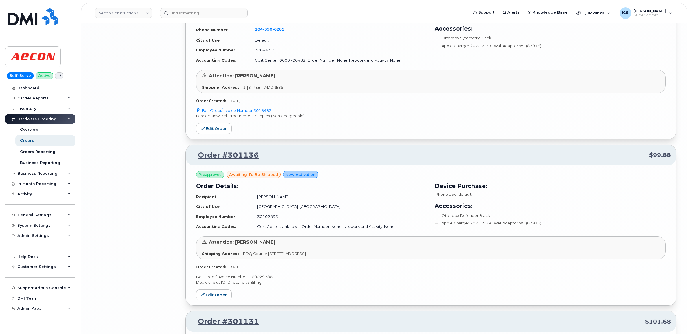
click at [261, 280] on p "Bell Order/Invoice Number TL60029788" at bounding box center [430, 276] width 469 height 5
copy p "TL60029788"
click at [207, 298] on link "Edit Order" at bounding box center [214, 295] width 36 height 11
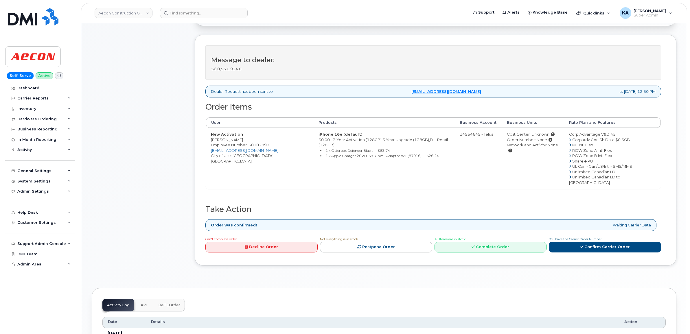
scroll to position [181, 0]
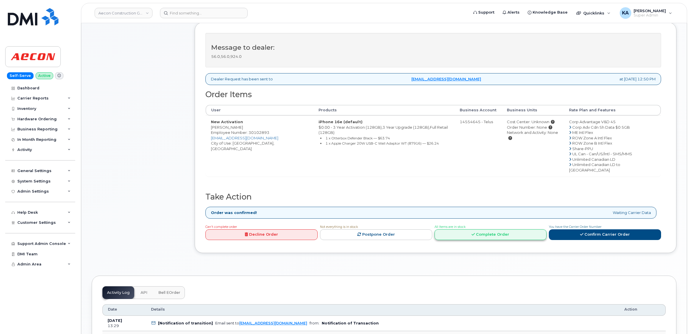
click at [476, 229] on link "Complete Order" at bounding box center [490, 234] width 112 height 11
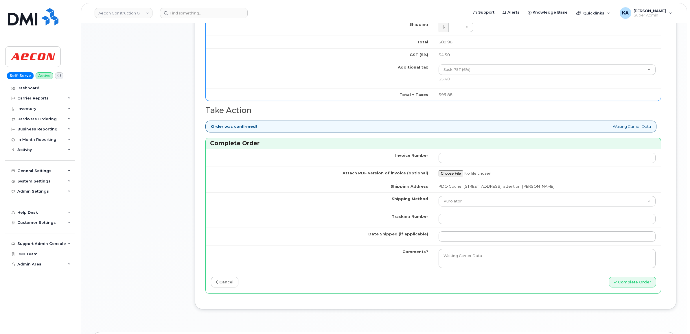
scroll to position [470, 0]
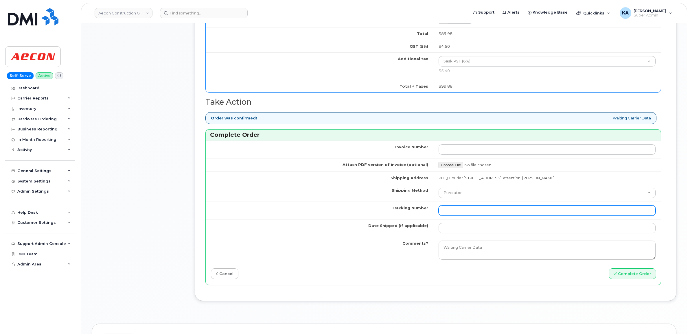
click at [476, 205] on input "Tracking Number" at bounding box center [546, 210] width 217 height 10
paste input "520061726896"
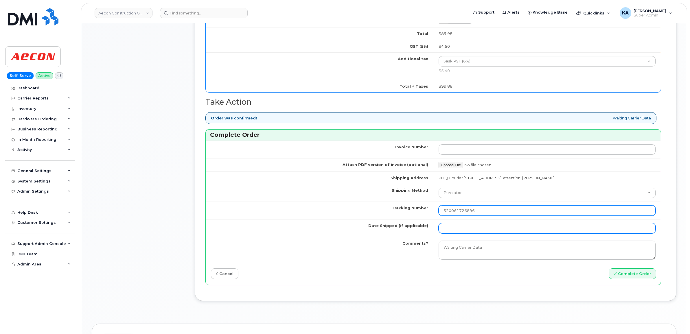
type input "520061726896"
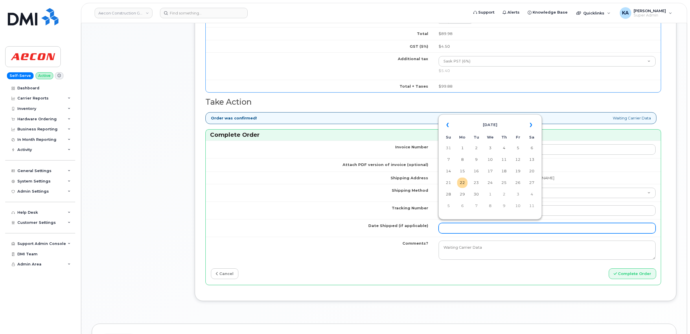
click at [453, 225] on input "Date Shipped (if applicable)" at bounding box center [546, 228] width 217 height 10
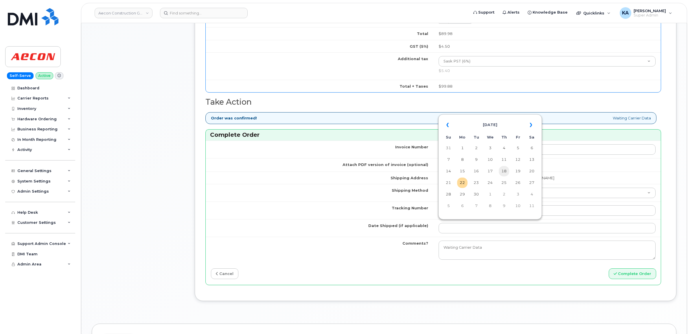
click at [504, 171] on td "18" at bounding box center [504, 171] width 10 height 10
type input "[DATE]"
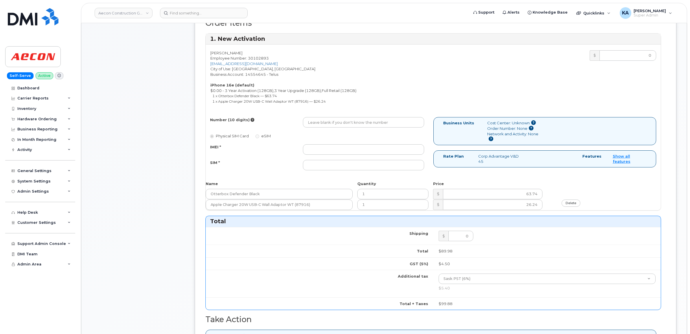
scroll to position [217, 0]
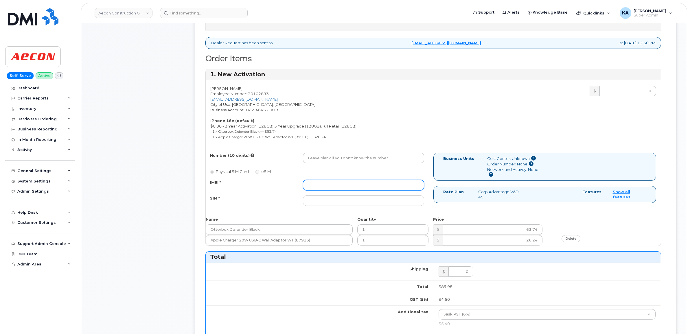
click at [370, 180] on input "IMEI *" at bounding box center [363, 185] width 121 height 10
paste input "354216330733209"
type input "354216330733209"
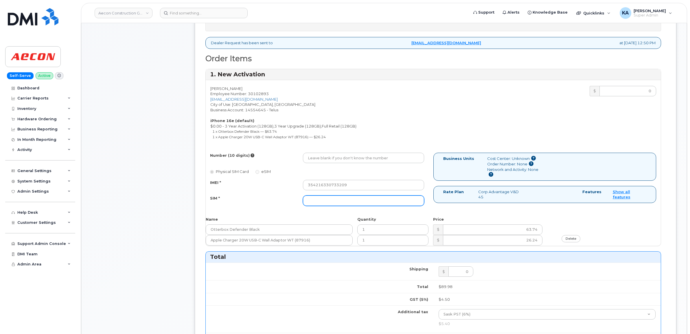
click at [346, 198] on input "SIM *" at bounding box center [363, 201] width 121 height 10
paste input "89043052010008887025010577196454"
type input "89043052010008887025010577196454"
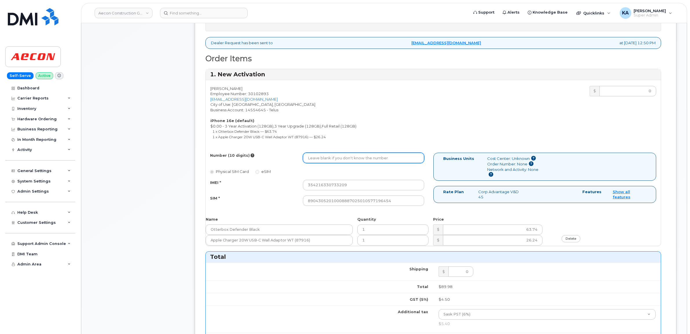
click at [342, 156] on input "Number (10 digits)" at bounding box center [363, 158] width 121 height 10
paste input "306) 713-0119"
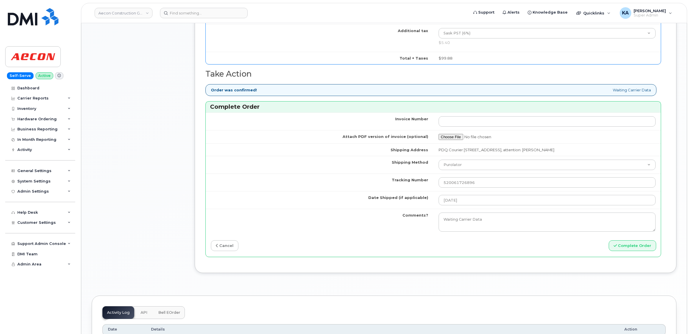
scroll to position [506, 0]
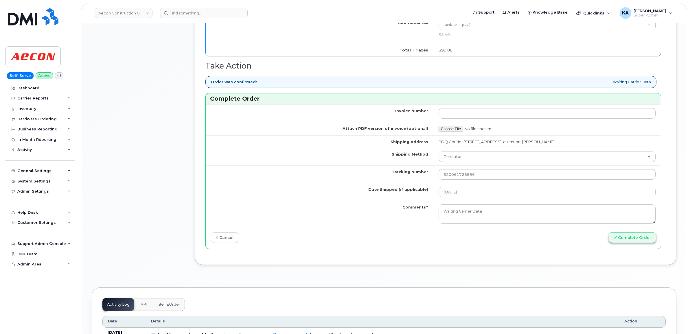
type input "3067130119"
click at [623, 235] on button "Complete Order" at bounding box center [632, 237] width 47 height 11
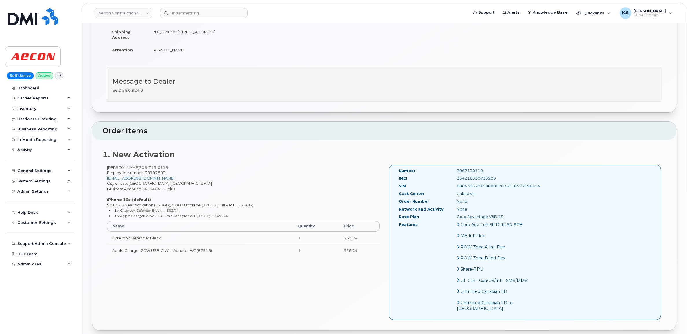
scroll to position [108, 0]
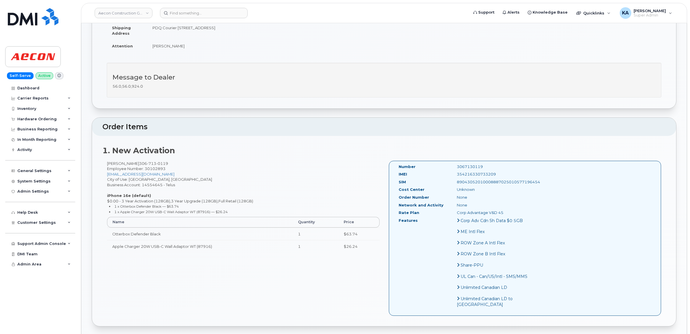
drag, startPoint x: 396, startPoint y: 161, endPoint x: 532, endPoint y: 181, distance: 137.4
click at [532, 181] on div "Number 3067130119 IMEI [TECHNICAL_ID] SIM 89043052010008887025010577196454 Cost…" at bounding box center [525, 238] width 272 height 155
copy div "Number 3067130119 IMEI [TECHNICAL_ID] SIM 89043052010008887025010577196454"
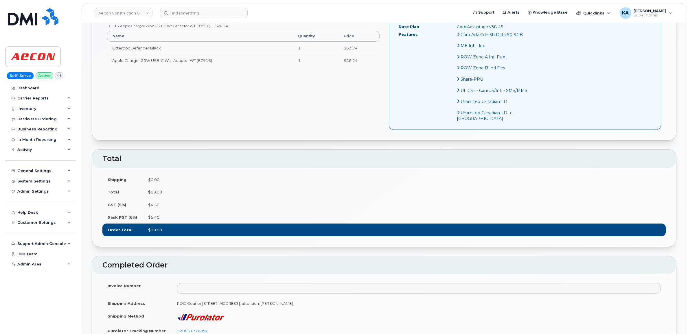
scroll to position [398, 0]
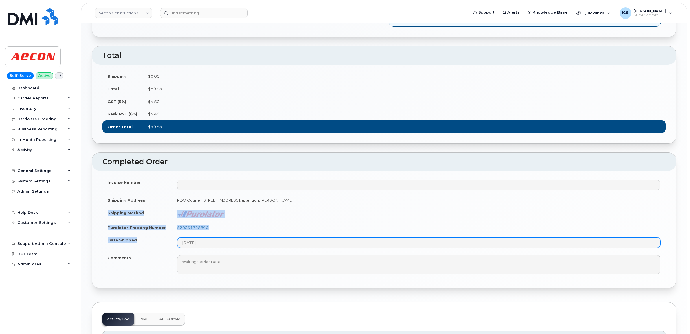
click at [224, 260] on tbody "Invoice Number Shipping Address PDQ Courier [STREET_ADDRESS], attention: [PERSO…" at bounding box center [383, 227] width 563 height 102
copy tbody "Shipping Method Purolator Tracking Number 520061726896 Date Shipped"
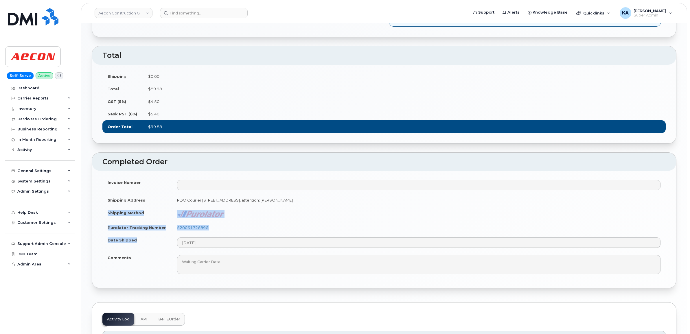
click at [255, 234] on td "520061726896" at bounding box center [419, 227] width 494 height 13
drag, startPoint x: 216, startPoint y: 242, endPoint x: 174, endPoint y: 242, distance: 41.4
click at [174, 234] on td "520061726896" at bounding box center [419, 227] width 494 height 13
copy link "520061726896"
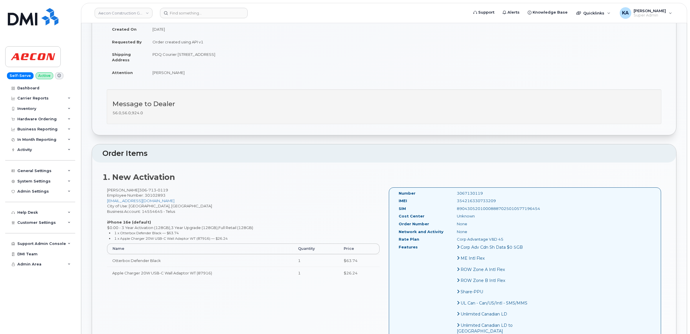
scroll to position [72, 0]
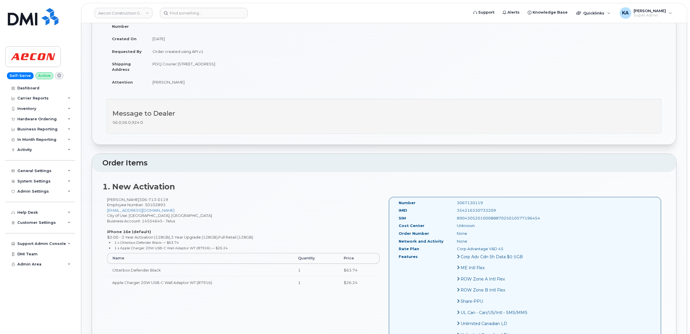
drag, startPoint x: 486, startPoint y: 206, endPoint x: 444, endPoint y: 207, distance: 42.5
click at [452, 208] on div "354216330733209" at bounding box center [493, 210] width 82 height 5
copy div "354216330733209"
drag, startPoint x: 471, startPoint y: 196, endPoint x: 438, endPoint y: 197, distance: 32.4
click at [438, 200] on div "Number 3067130119" at bounding box center [464, 204] width 140 height 8
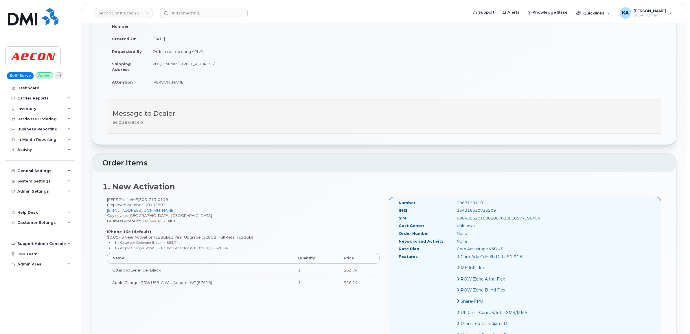
copy div "3067130119"
click at [25, 117] on div "Hardware Ordering" at bounding box center [36, 119] width 39 height 5
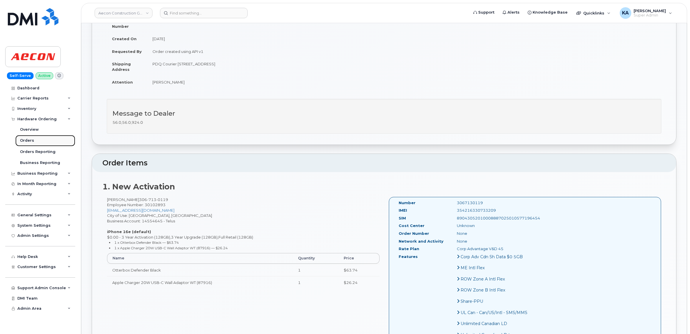
click at [24, 141] on div "Orders" at bounding box center [27, 140] width 14 height 5
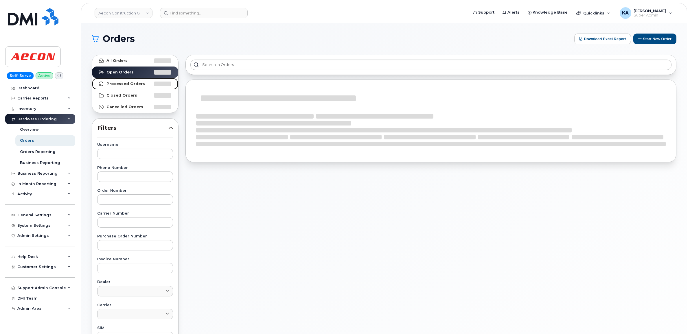
click at [119, 84] on strong "Processed Orders" at bounding box center [125, 84] width 38 height 5
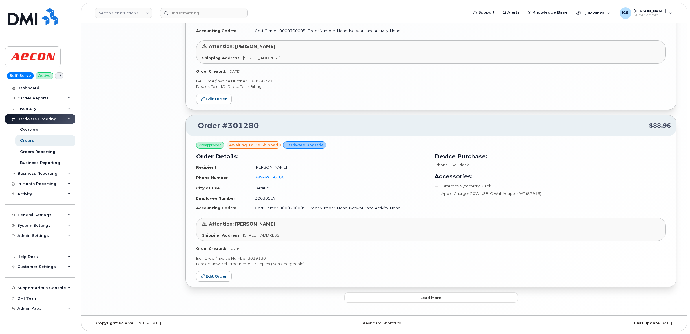
scroll to position [1153, 0]
click at [365, 299] on button "Load more" at bounding box center [431, 297] width 174 height 10
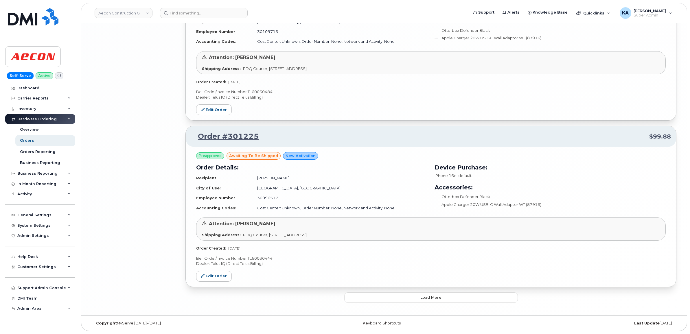
scroll to position [2519, 0]
click at [382, 299] on button "Load more" at bounding box center [431, 297] width 174 height 10
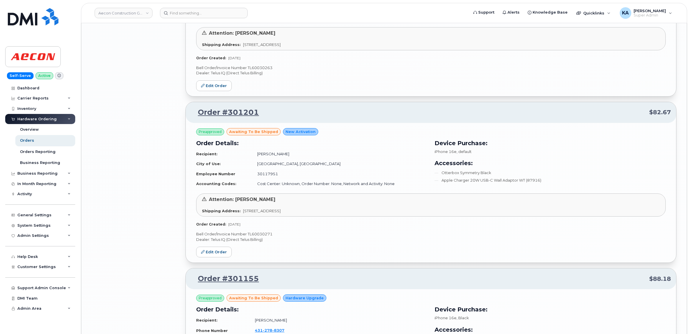
scroll to position [2881, 0]
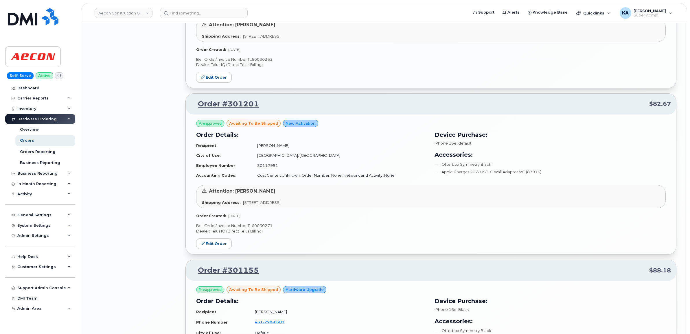
click at [263, 228] on p "Bell Order/Invoice Number TL60030271" at bounding box center [430, 225] width 469 height 5
copy p "TL60030271"
click at [208, 249] on link "Edit Order" at bounding box center [214, 243] width 36 height 11
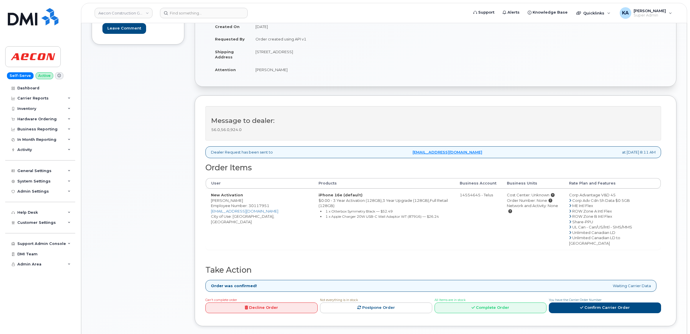
scroll to position [108, 0]
click at [493, 302] on link "Complete Order" at bounding box center [490, 307] width 112 height 11
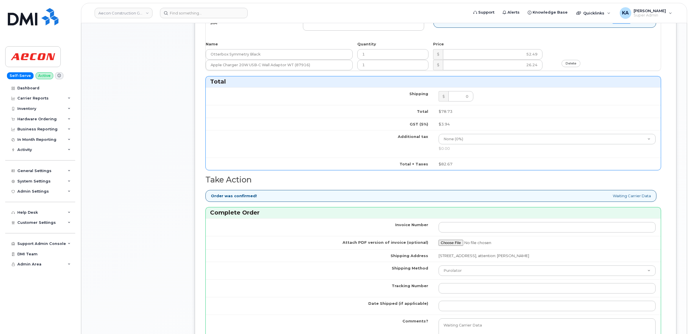
scroll to position [434, 0]
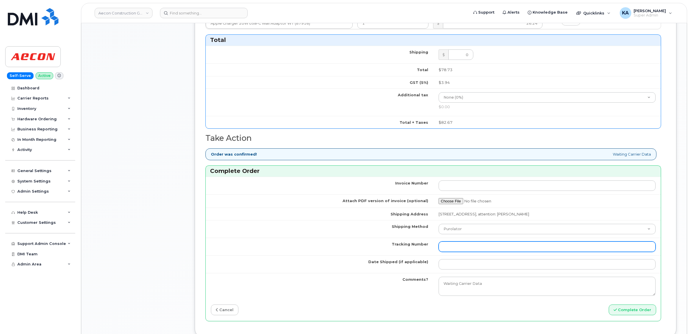
click at [460, 244] on input "Tracking Number" at bounding box center [546, 247] width 217 height 10
paste input "520063200726"
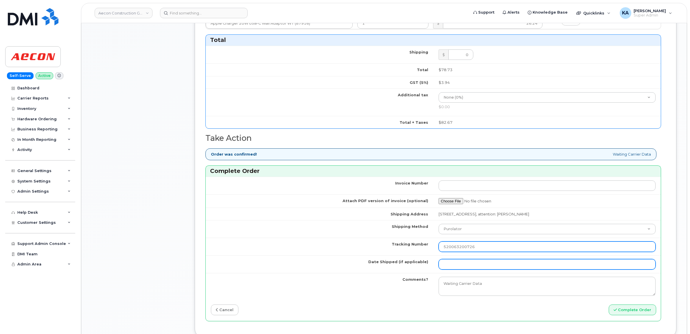
type input "520063200726"
click at [460, 261] on input "Date Shipped (if applicable)" at bounding box center [546, 264] width 217 height 10
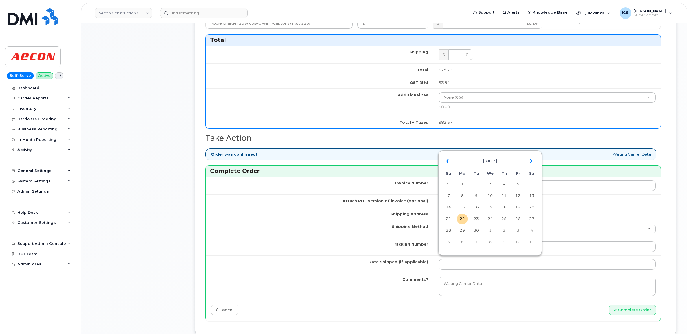
click at [499, 152] on table "« September 2025 » Su Mo Tu We Th Fr Sa 31 1 2 3 4 5 6 7 8 9 10 11 12 13 14 15 …" at bounding box center [490, 201] width 101 height 99
click at [519, 205] on td "19" at bounding box center [518, 207] width 10 height 10
type input "2025-09-19"
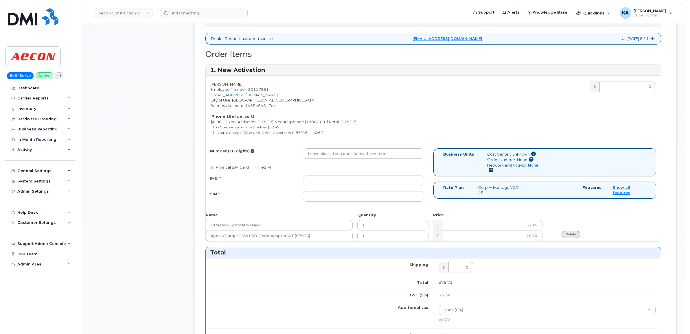
scroll to position [217, 0]
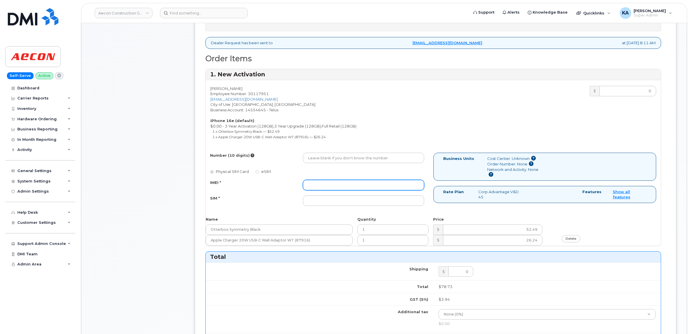
click at [378, 181] on input "IMEI *" at bounding box center [363, 185] width 121 height 10
paste input "354216330822010"
type input "354216330822010"
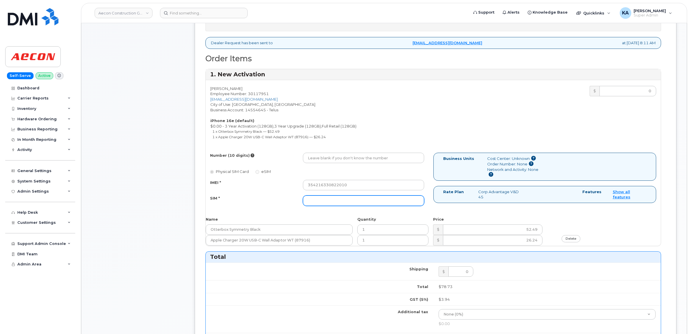
click at [387, 197] on input "SIM *" at bounding box center [363, 201] width 121 height 10
paste input "89043052010008887025009216775722"
type input "89043052010008887025009216775722"
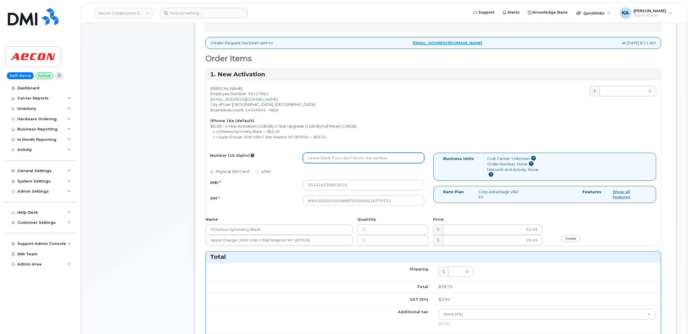
click at [364, 153] on input "Number (10 digits)" at bounding box center [363, 158] width 121 height 10
paste input "403) 701-8656"
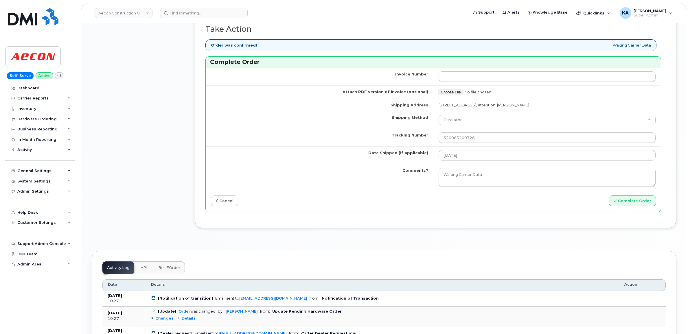
scroll to position [542, 0]
type input "4037018656"
click at [626, 197] on button "Complete Order" at bounding box center [632, 201] width 47 height 11
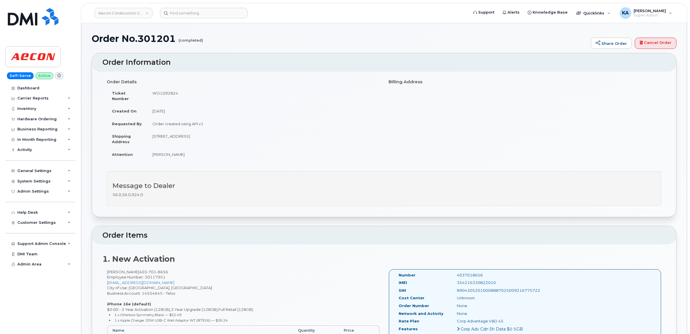
drag, startPoint x: 394, startPoint y: 268, endPoint x: 533, endPoint y: 288, distance: 140.6
copy div "Number 4037018656 IMEI [TECHNICAL_ID] SIM 89043052010008887025009216775722"
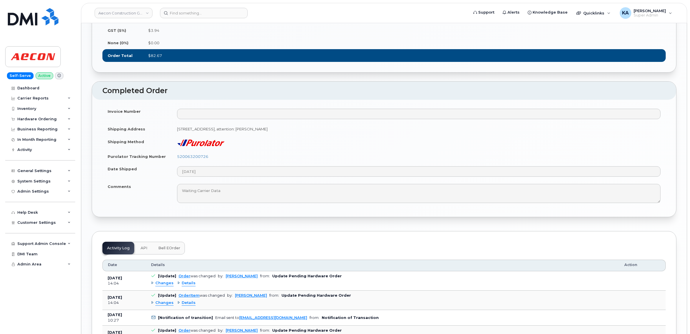
scroll to position [470, 0]
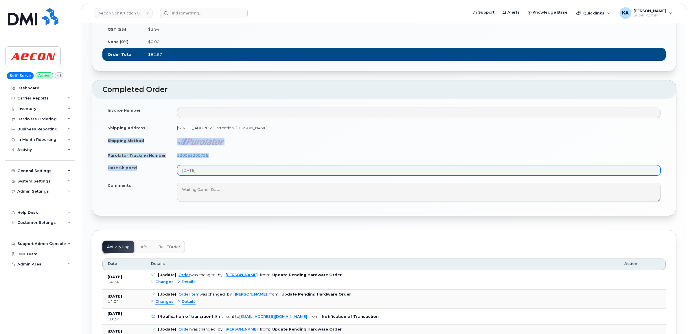
click at [221, 188] on tbody "Invoice Number Shipping Address [STREET_ADDRESS]: [PERSON_NAME] Shipping Method…" at bounding box center [383, 155] width 563 height 102
copy tbody "Shipping Method Purolator Tracking Number 520063200726 Date Shipped"
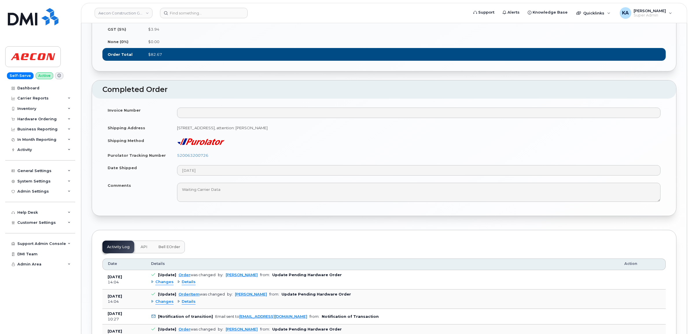
click at [263, 178] on td "[DATE]" at bounding box center [419, 170] width 494 height 18
drag, startPoint x: 213, startPoint y: 172, endPoint x: 174, endPoint y: 172, distance: 39.1
click at [174, 162] on td "520063200726" at bounding box center [419, 155] width 494 height 13
copy link "520063200726"
click at [305, 162] on td "520063200726" at bounding box center [419, 155] width 494 height 13
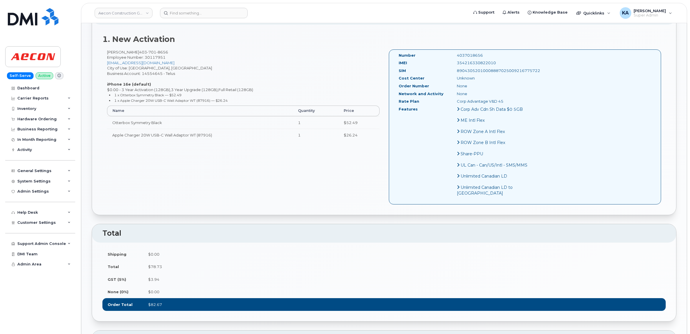
scroll to position [145, 0]
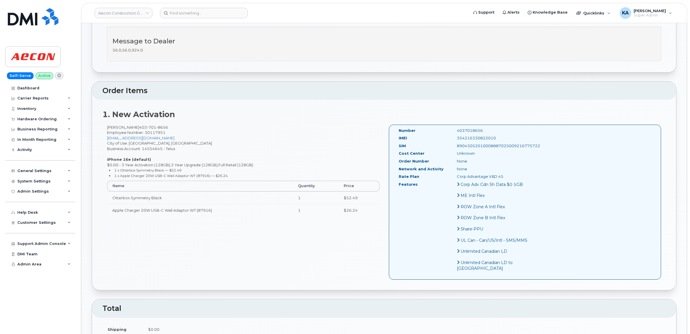
drag, startPoint x: 486, startPoint y: 134, endPoint x: 443, endPoint y: 134, distance: 43.4
click at [452, 135] on div "354216330822010" at bounding box center [493, 137] width 82 height 5
copy div "354216330822010"
drag, startPoint x: 474, startPoint y: 125, endPoint x: 432, endPoint y: 126, distance: 41.9
click at [432, 128] on div "Number 4037018656" at bounding box center [464, 132] width 140 height 8
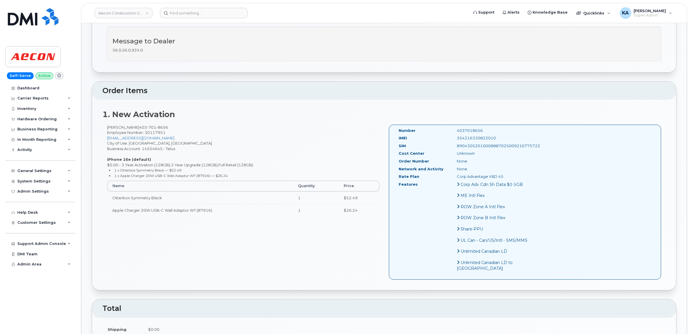
copy div "4037018656"
click at [22, 119] on div "Hardware Ordering" at bounding box center [36, 119] width 39 height 5
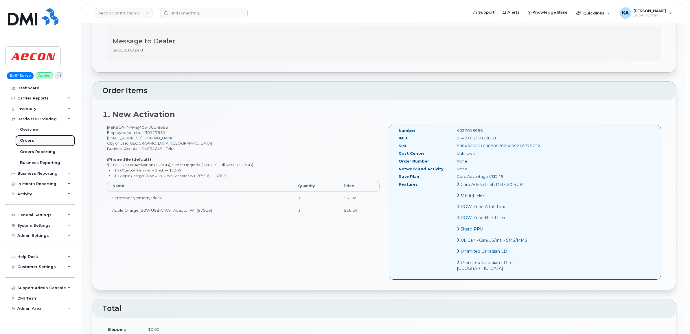
click at [27, 141] on div "Orders" at bounding box center [27, 140] width 14 height 5
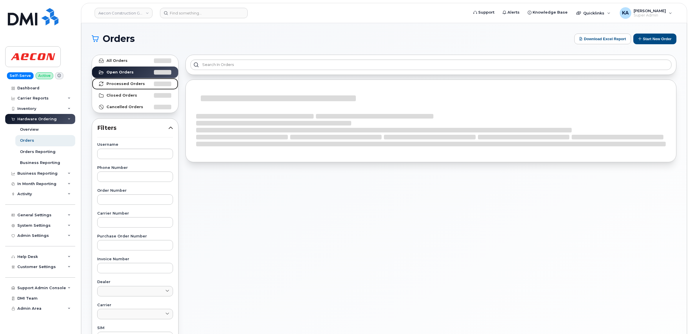
click at [124, 85] on strong "Processed Orders" at bounding box center [125, 84] width 38 height 5
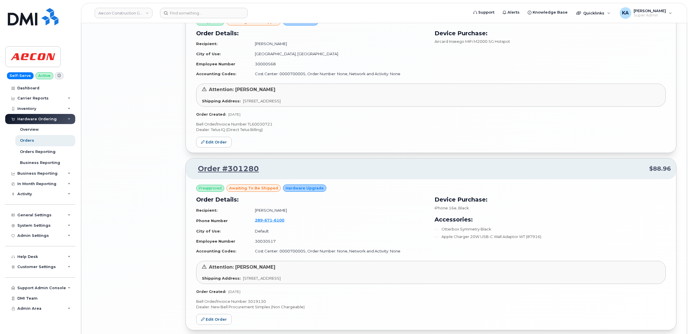
scroll to position [1153, 0]
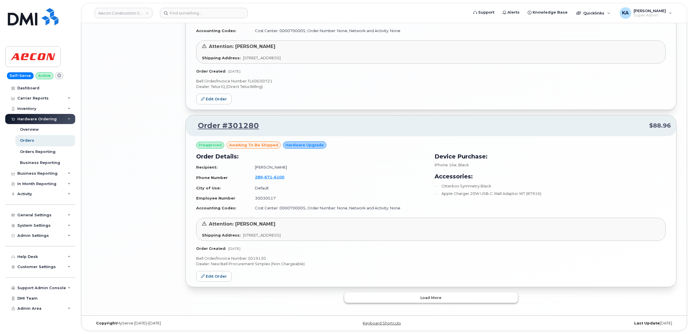
click at [393, 298] on button "Load more" at bounding box center [431, 297] width 174 height 10
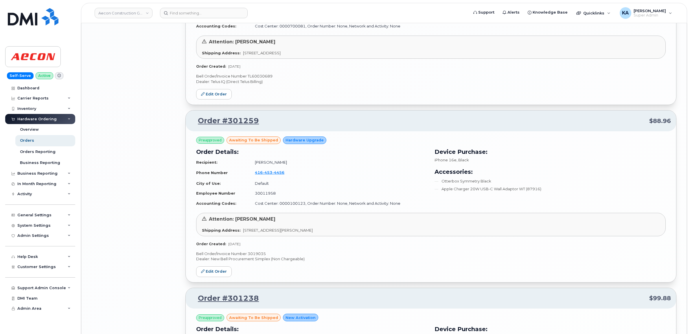
scroll to position [2202, 0]
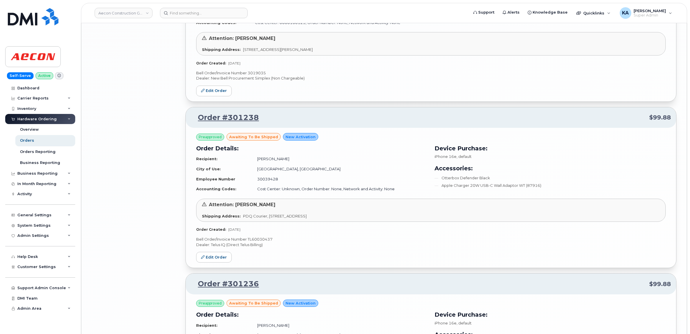
click at [255, 242] on p "Bell Order/Invoice Number TL60030437" at bounding box center [430, 239] width 469 height 5
copy p "TL60030437"
click at [204, 258] on icon at bounding box center [202, 256] width 3 height 3
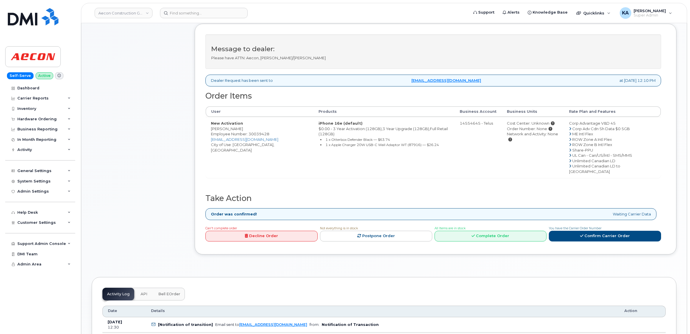
scroll to position [181, 0]
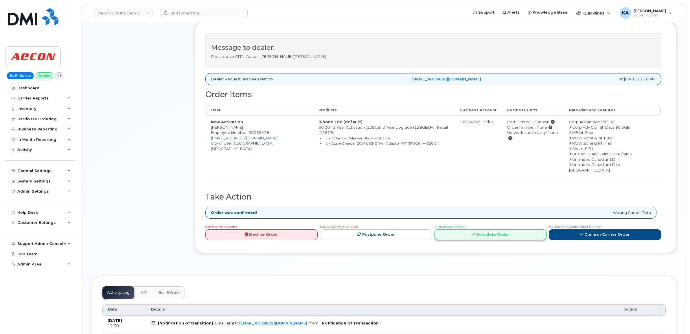
click at [501, 229] on link "Complete Order" at bounding box center [490, 234] width 112 height 11
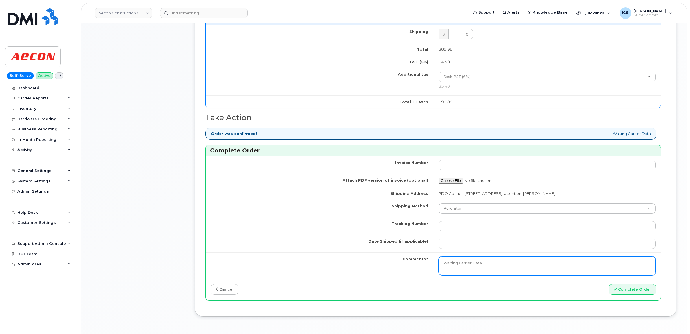
scroll to position [470, 0]
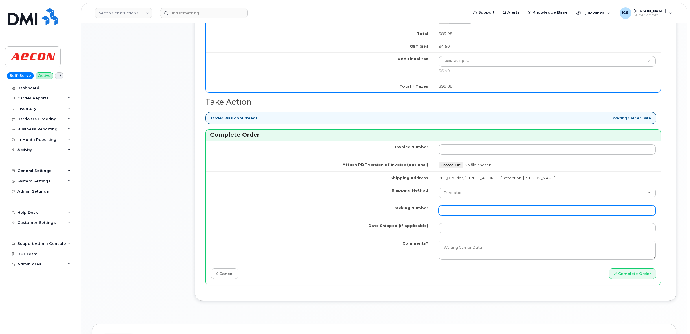
click at [469, 209] on input "Tracking Number" at bounding box center [546, 210] width 217 height 10
paste input "520063281015"
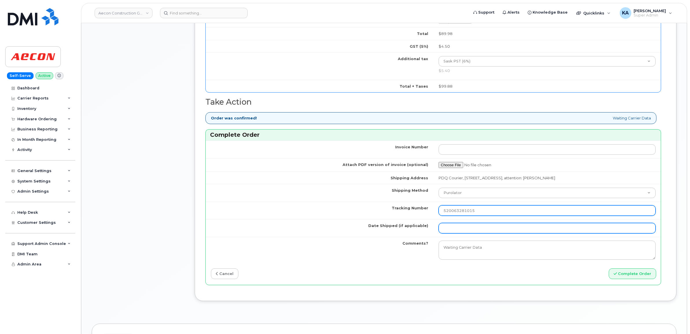
type input "520063281015"
click at [454, 224] on input "Date Shipped (if applicable)" at bounding box center [546, 228] width 217 height 10
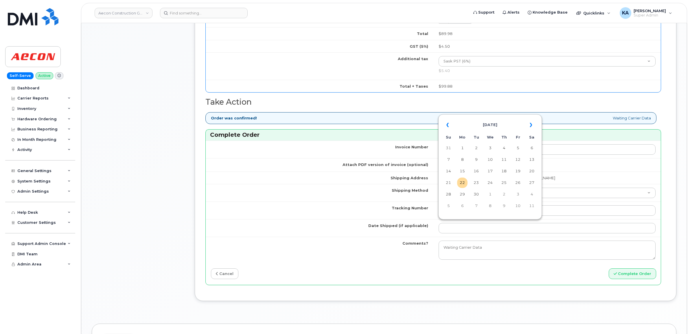
drag, startPoint x: 517, startPoint y: 169, endPoint x: 512, endPoint y: 172, distance: 5.6
click at [517, 169] on td "19" at bounding box center [518, 171] width 10 height 10
type input "[DATE]"
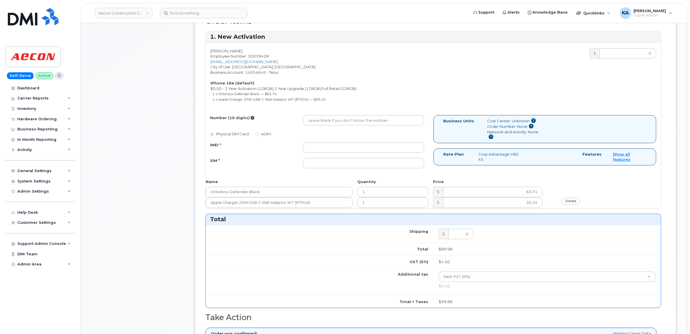
scroll to position [253, 0]
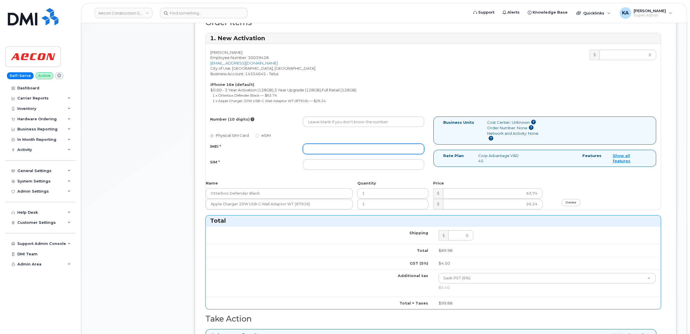
click at [372, 144] on input "IMEI *" at bounding box center [363, 149] width 121 height 10
paste input "354216330585963"
type input "354216330585963"
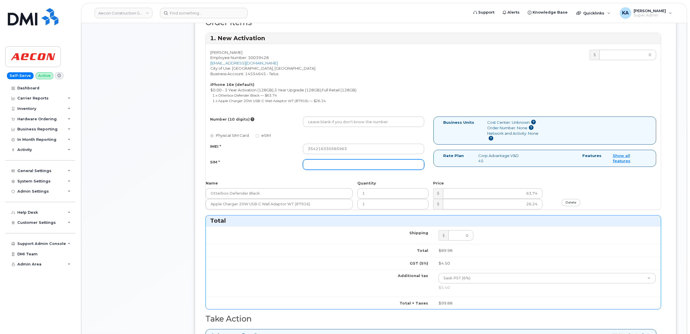
click at [343, 161] on input "SIM *" at bounding box center [363, 164] width 121 height 10
paste input "89043052010008887025010586186511"
type input "89043052010008887025010586186511"
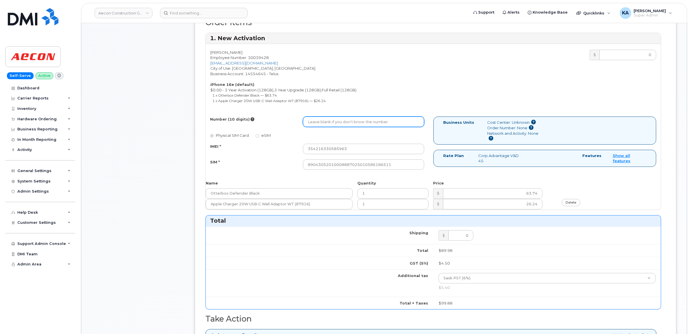
click at [318, 117] on input "Number (10 digits)" at bounding box center [363, 122] width 121 height 10
paste input "306) 715-2948"
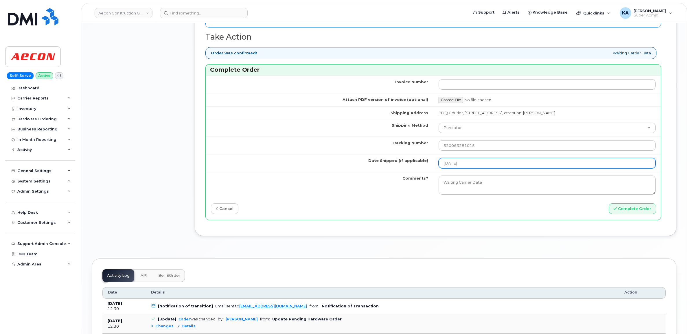
scroll to position [542, 0]
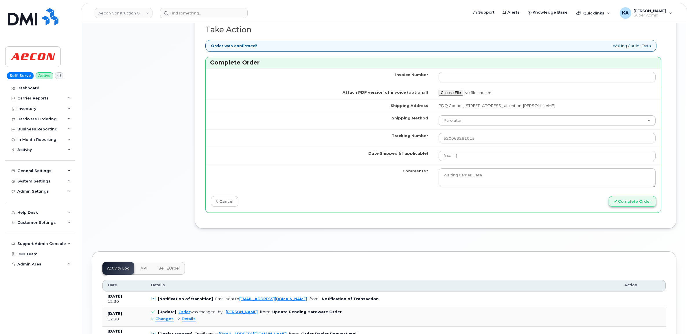
type input "3067152948"
click at [631, 198] on button "Complete Order" at bounding box center [632, 201] width 47 height 11
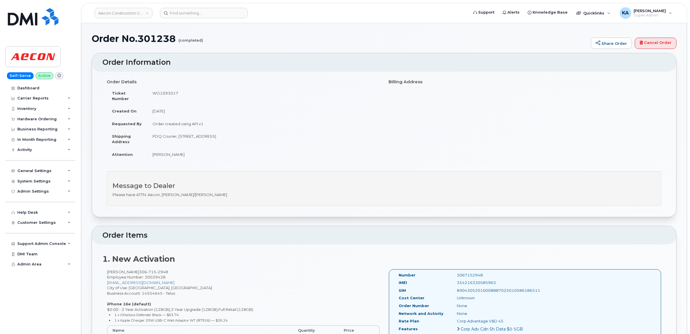
drag, startPoint x: 396, startPoint y: 269, endPoint x: 534, endPoint y: 286, distance: 138.7
copy div "Number 3067152948 IMEI [TECHNICAL_ID] SIM 89043052010008887025010586186511"
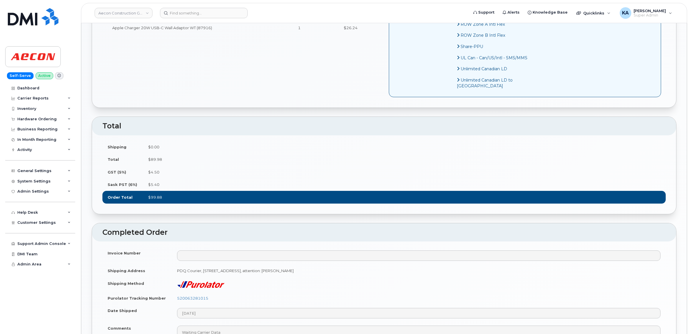
scroll to position [362, 0]
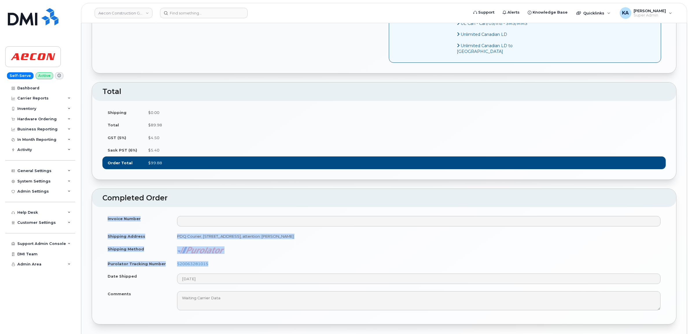
drag, startPoint x: 102, startPoint y: 264, endPoint x: 216, endPoint y: 277, distance: 115.0
click at [216, 277] on div "Invoice Number Shipping Address PDQ Courier, [STREET_ADDRESS], attention: [PERS…" at bounding box center [384, 265] width 584 height 117
drag, startPoint x: 215, startPoint y: 277, endPoint x: 233, endPoint y: 279, distance: 18.0
click at [235, 270] on td "520063281015" at bounding box center [419, 263] width 494 height 13
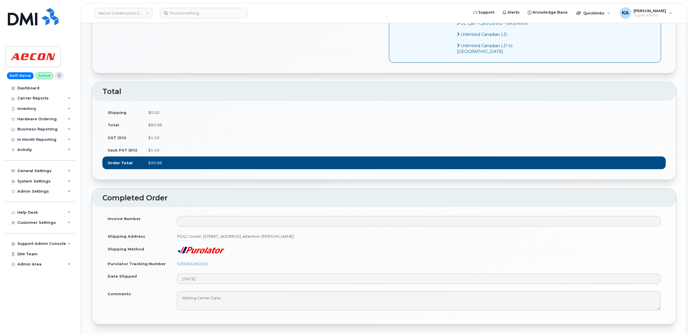
click at [76, 280] on div "Dashboard Carrier Reports Monthly Billing Data Daily Data Pooling Data Behavior…" at bounding box center [40, 208] width 71 height 251
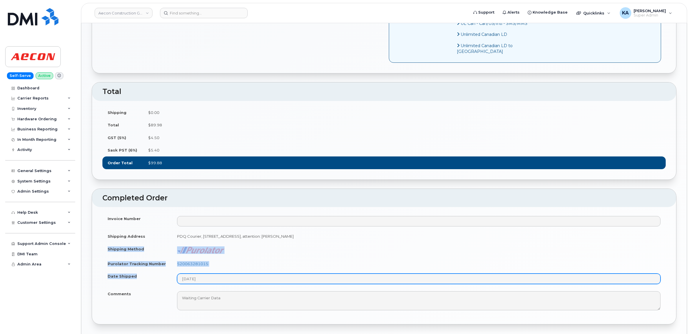
click at [234, 299] on tbody "Invoice Number Shipping Address PDQ Courier, [STREET_ADDRESS], attention: [PERS…" at bounding box center [383, 263] width 563 height 102
copy tbody "Shipping Method Purolator Tracking Number 520063281015 Date Shipped"
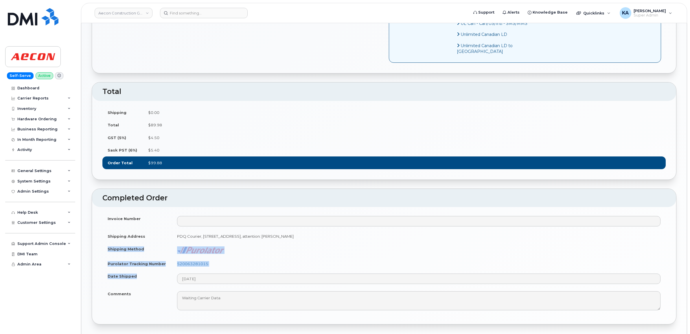
drag, startPoint x: 326, startPoint y: 273, endPoint x: 323, endPoint y: 275, distance: 4.2
click at [325, 274] on tbody "Invoice Number Shipping Address PDQ Courier, [STREET_ADDRESS], attention: [PERS…" at bounding box center [383, 263] width 563 height 102
click at [225, 270] on td "520063281015" at bounding box center [419, 263] width 494 height 13
click at [216, 270] on td "520063281015" at bounding box center [419, 263] width 494 height 13
drag, startPoint x: 210, startPoint y: 280, endPoint x: 178, endPoint y: 282, distance: 31.9
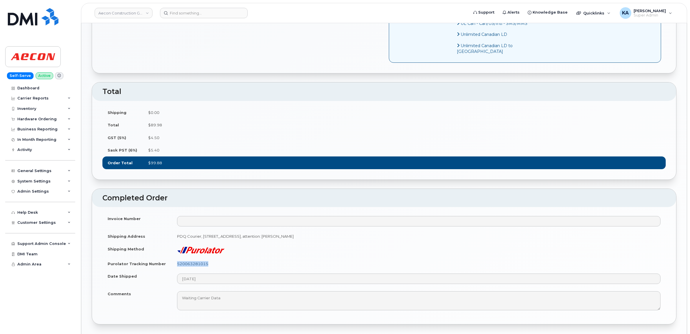
click at [178, 270] on td "520063281015" at bounding box center [419, 263] width 494 height 13
copy link "520063281015"
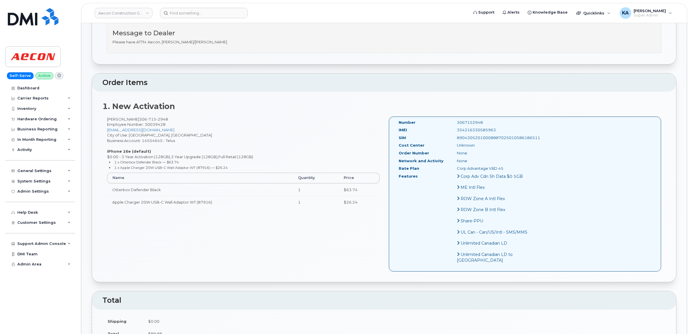
scroll to position [108, 0]
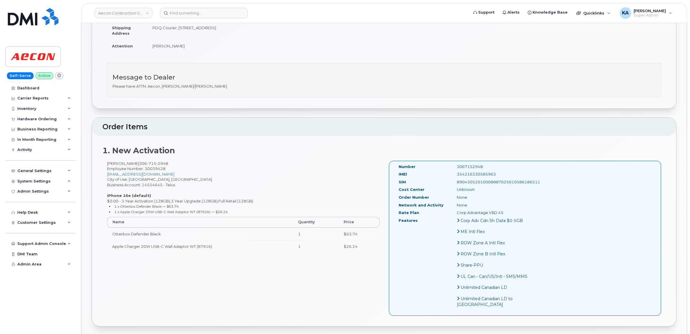
drag, startPoint x: 471, startPoint y: 169, endPoint x: 442, endPoint y: 169, distance: 29.2
click at [452, 172] on div "354216330585963" at bounding box center [493, 174] width 82 height 5
copy div "354216330585963"
drag, startPoint x: 470, startPoint y: 161, endPoint x: 431, endPoint y: 163, distance: 39.4
click at [431, 164] on div "Number 3067152948" at bounding box center [464, 168] width 140 height 8
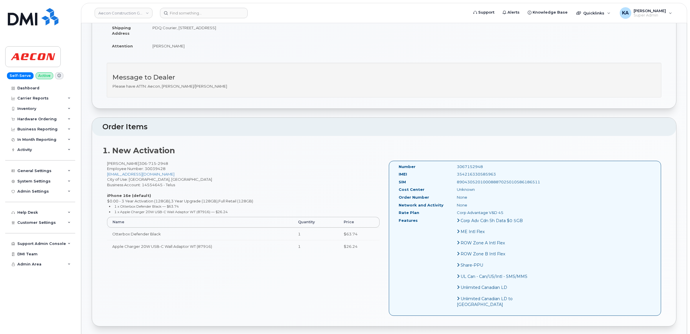
copy div "3067152948"
click at [40, 117] on div "Hardware Ordering" at bounding box center [36, 119] width 39 height 5
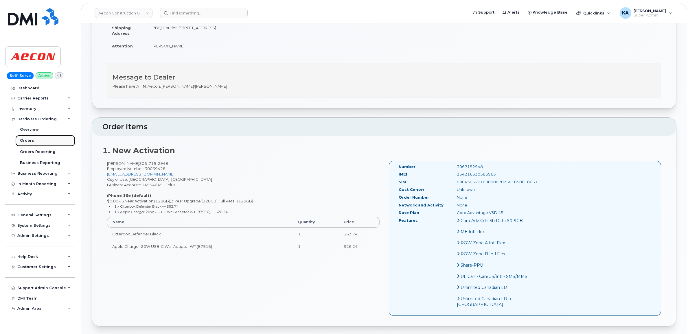
click at [28, 139] on div "Orders" at bounding box center [27, 140] width 14 height 5
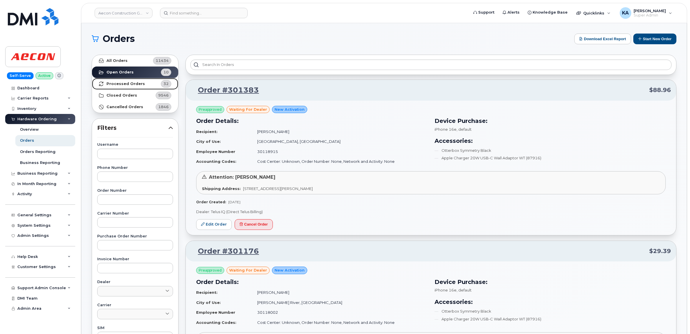
click at [129, 84] on strong "Processed Orders" at bounding box center [125, 84] width 38 height 5
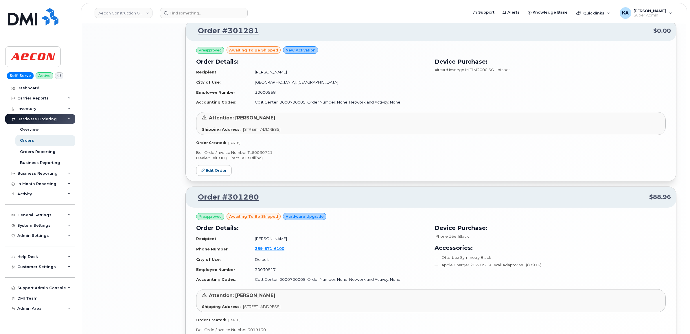
scroll to position [1153, 0]
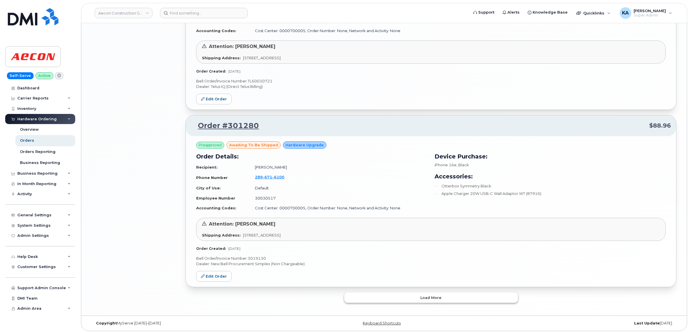
click at [352, 297] on button "Load more" at bounding box center [431, 297] width 174 height 10
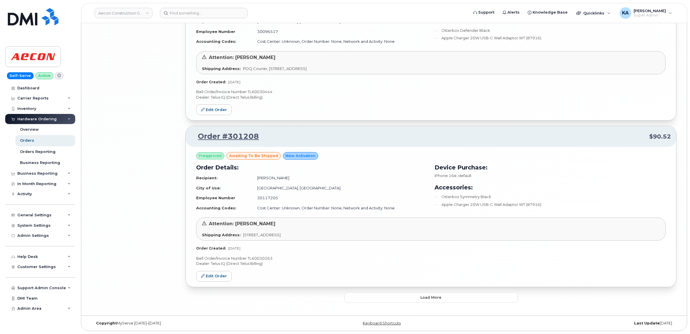
scroll to position [2519, 0]
click at [264, 258] on p "Bell Order/Invoice Number TL60030263" at bounding box center [430, 258] width 469 height 5
copy p "TL60030263"
click at [215, 274] on link "Edit Order" at bounding box center [214, 276] width 36 height 11
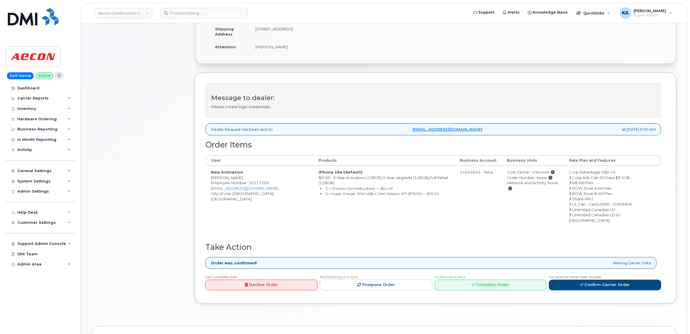
scroll to position [145, 0]
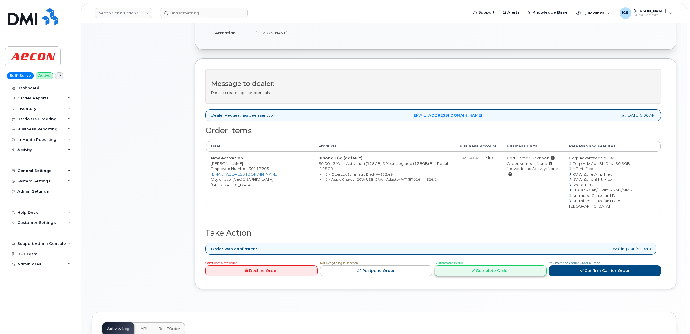
click at [495, 266] on link "Complete Order" at bounding box center [490, 271] width 112 height 11
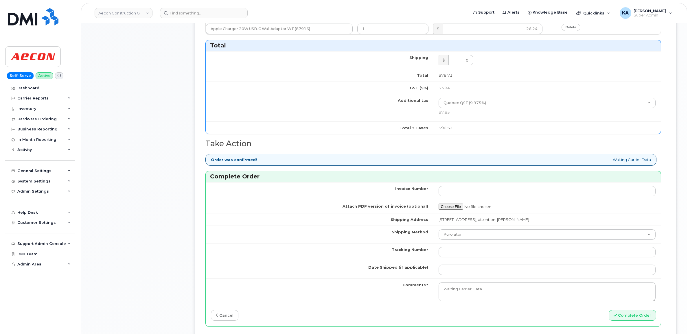
scroll to position [434, 0]
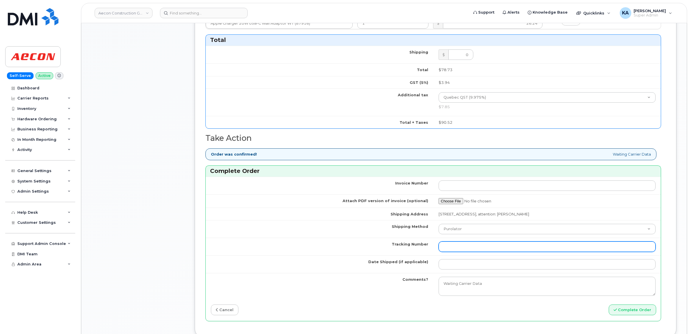
click at [449, 242] on input "Tracking Number" at bounding box center [546, 247] width 217 height 10
paste input "520062723850"
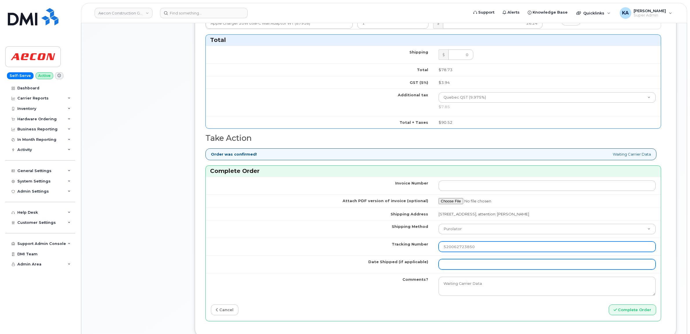
type input "520062723850"
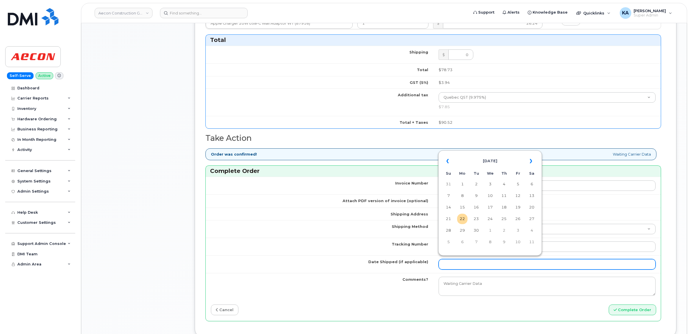
click at [451, 262] on input "Date Shipped (if applicable)" at bounding box center [546, 264] width 217 height 10
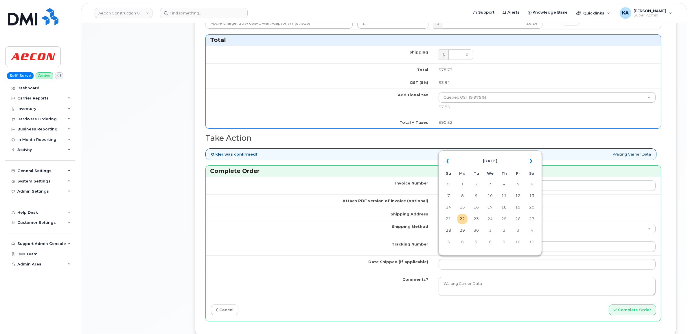
click at [487, 153] on table "« [DATE] » Su Mo Tu We Th Fr Sa 31 1 2 3 4 5 6 7 8 9 10 11 12 13 14 15 16 17 18…" at bounding box center [490, 201] width 101 height 99
click at [519, 206] on td "19" at bounding box center [518, 207] width 10 height 10
type input "[DATE]"
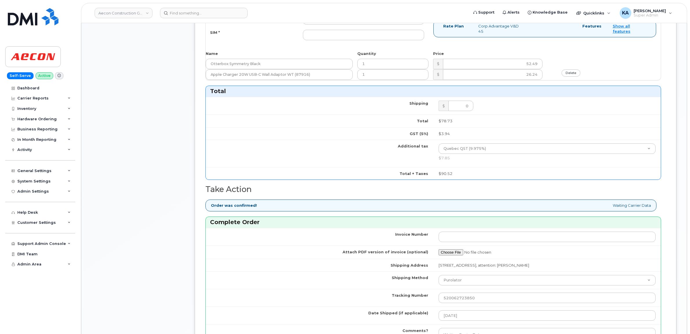
scroll to position [253, 0]
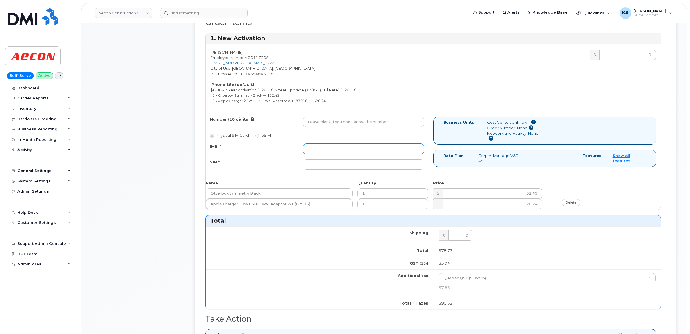
click at [342, 146] on input "IMEI *" at bounding box center [363, 149] width 121 height 10
paste input "354216330273578"
type input "354216330273578"
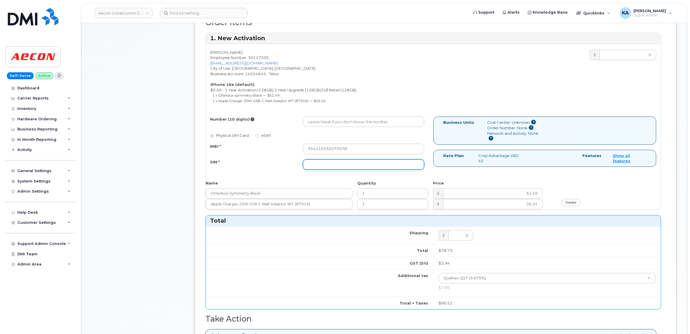
click at [319, 162] on input "SIM *" at bounding box center [363, 164] width 121 height 10
paste input "89043052010008887025008999245074"
type input "89043052010008887025008999245074"
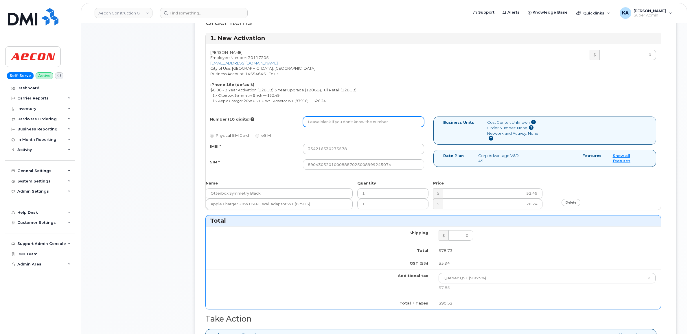
click at [324, 117] on input "Number (10 digits)" at bounding box center [363, 122] width 121 height 10
paste input "263) 362-9160"
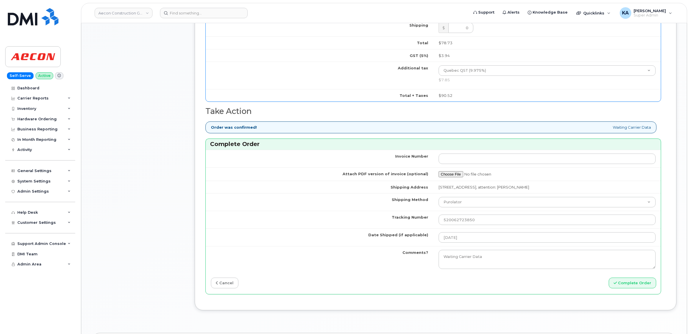
scroll to position [470, 0]
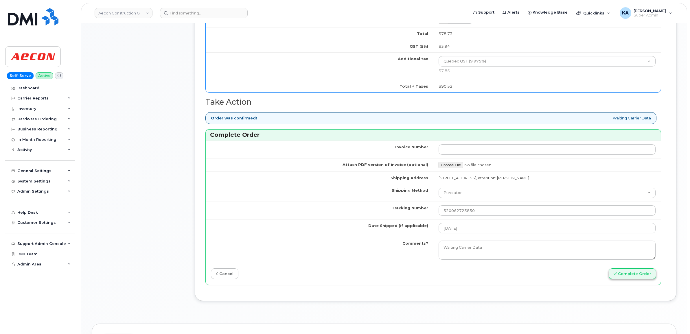
type input "2633629160"
click at [626, 269] on button "Complete Order" at bounding box center [632, 273] width 47 height 11
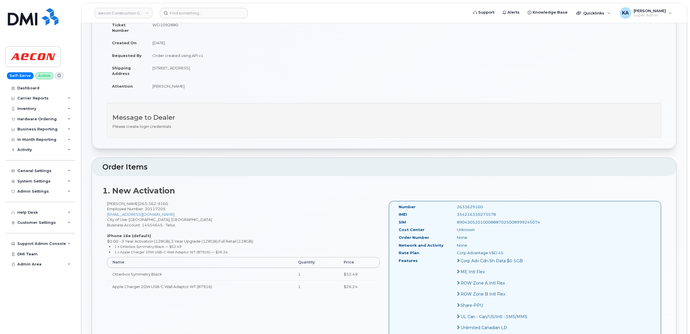
scroll to position [72, 0]
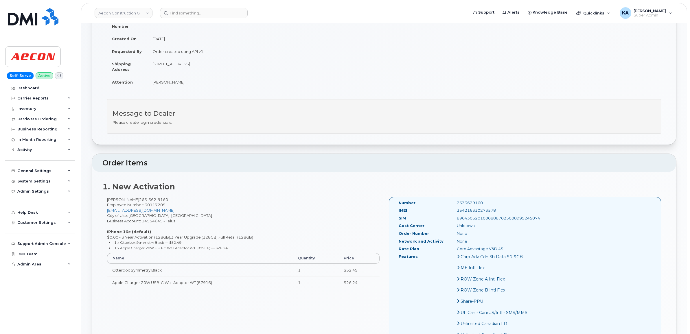
drag, startPoint x: 396, startPoint y: 196, endPoint x: 530, endPoint y: 213, distance: 134.8
click at [530, 213] on div "Number 2633629160 IMEI 354216330273578 SIM 89043052010008887025008999245074 Cos…" at bounding box center [525, 274] width 272 height 155
copy div "Number 2633629160 IMEI 354216330273578 SIM 89043052010008887025008999245074"
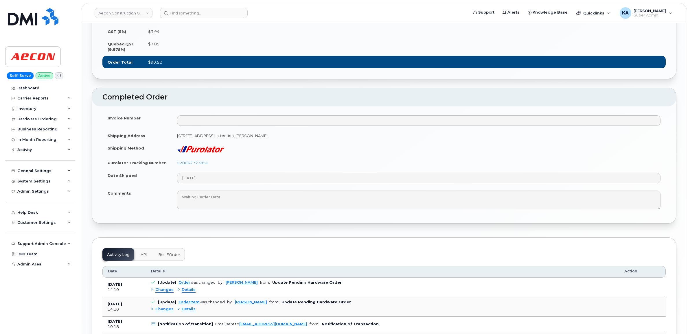
scroll to position [470, 0]
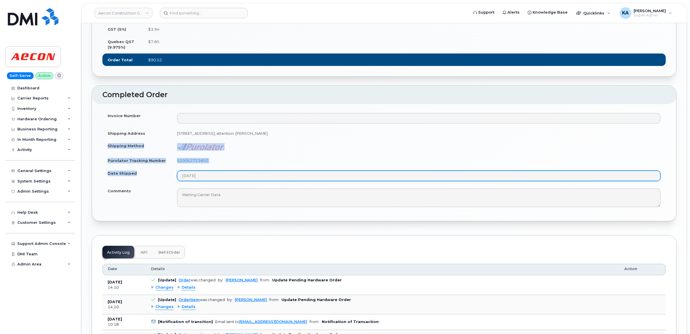
click at [221, 193] on tbody "Invoice Number Shipping Address 2102 32e ave Lachine QC H8T 3H7, attention: Jef…" at bounding box center [383, 160] width 563 height 102
copy tbody "Shipping Method Purolator Tracking Number 520062723850 Date Shipped"
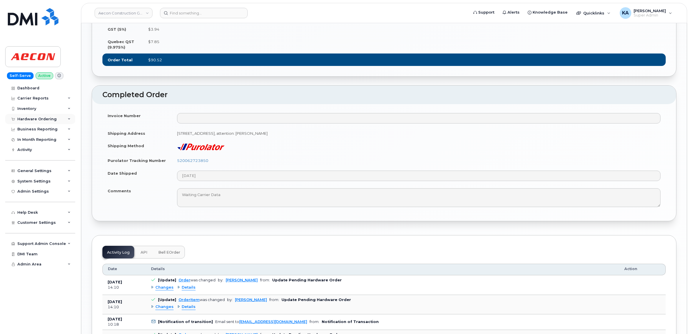
click at [46, 116] on div "Hardware Ordering" at bounding box center [40, 119] width 70 height 10
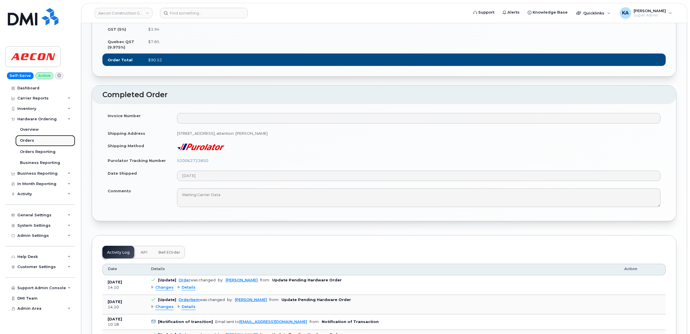
click at [27, 140] on div "Orders" at bounding box center [27, 140] width 14 height 5
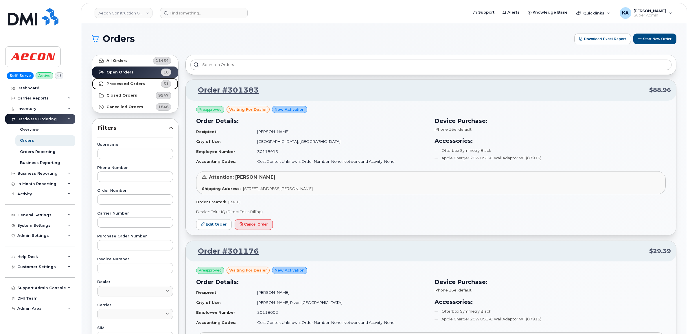
click at [117, 82] on strong "Processed Orders" at bounding box center [125, 84] width 38 height 5
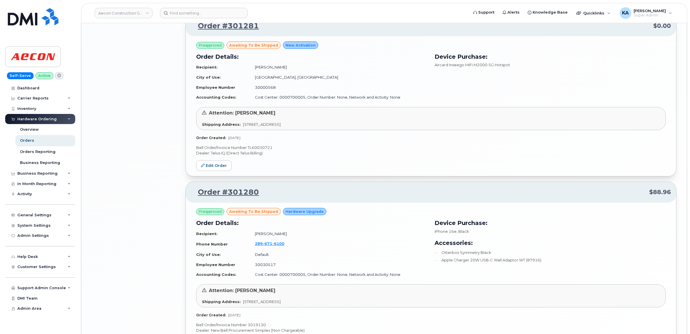
scroll to position [1153, 0]
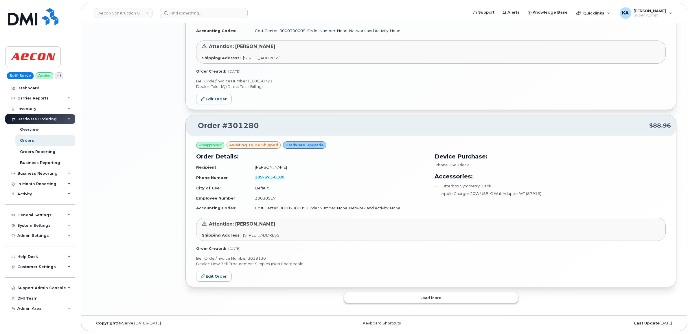
click at [383, 297] on button "Load more" at bounding box center [431, 297] width 174 height 10
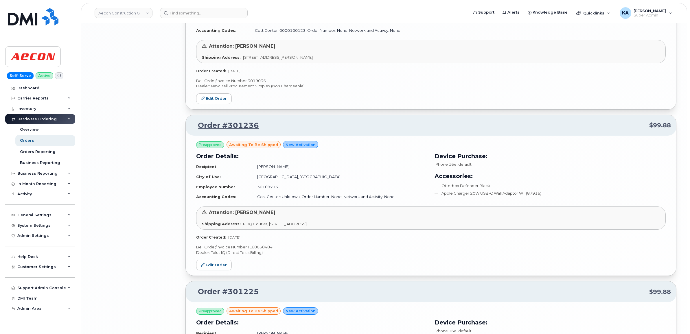
scroll to position [2202, 0]
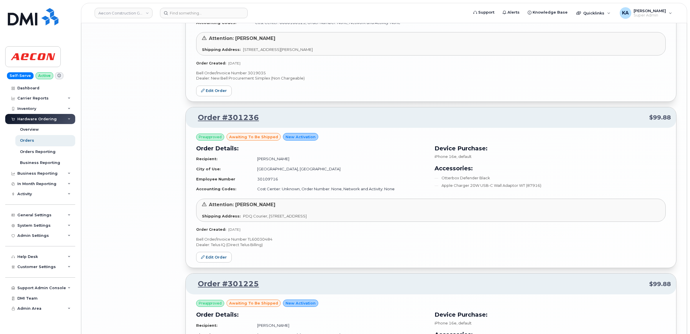
click at [268, 241] on p "Bell Order/Invoice Number TL60030484" at bounding box center [430, 239] width 469 height 5
copy p "TL60030484"
click at [205, 258] on link "Edit Order" at bounding box center [214, 257] width 36 height 11
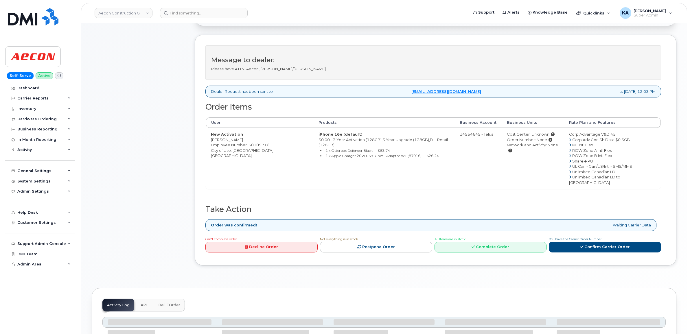
scroll to position [181, 0]
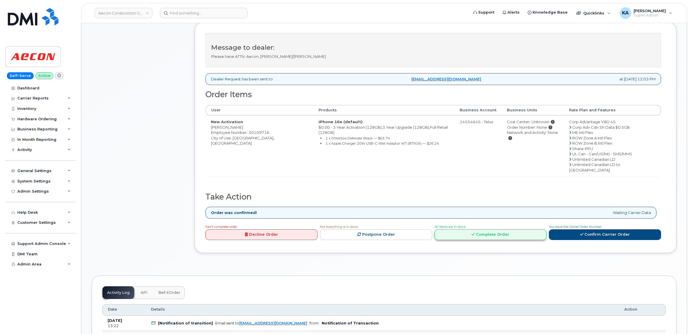
click at [508, 229] on link "Complete Order" at bounding box center [490, 234] width 112 height 11
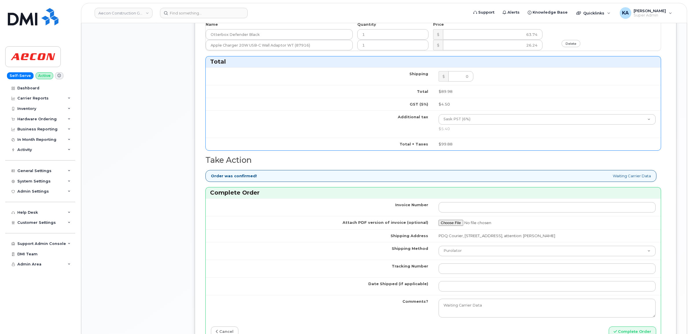
scroll to position [434, 0]
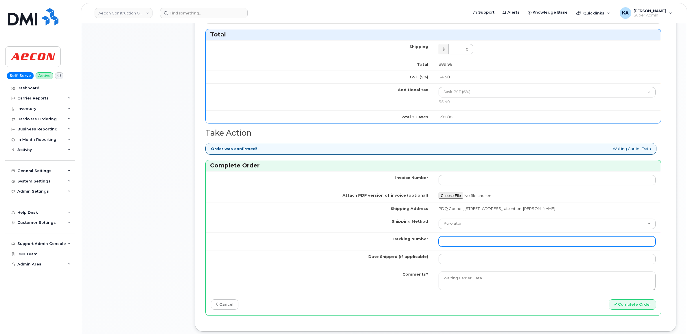
click at [508, 239] on input "Tracking Number" at bounding box center [546, 241] width 217 height 10
paste input "520063275173"
type input "520063275173"
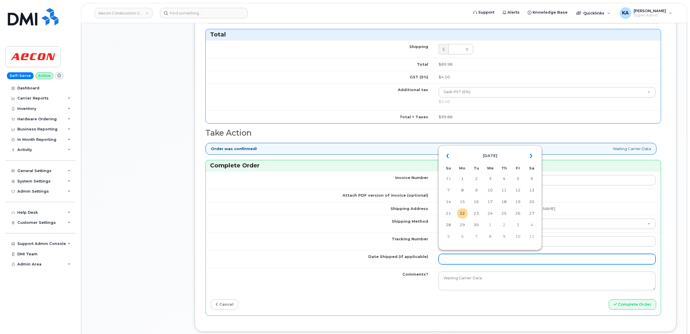
click at [472, 254] on input "Date Shipped (if applicable)" at bounding box center [546, 259] width 217 height 10
click at [504, 148] on table "« [DATE] » Su Mo Tu We Th Fr Sa 31 1 2 3 4 5 6 7 8 9 10 11 12 13 14 15 16 17 18…" at bounding box center [490, 196] width 101 height 99
click at [519, 200] on td "19" at bounding box center [518, 202] width 10 height 10
type input "[DATE]"
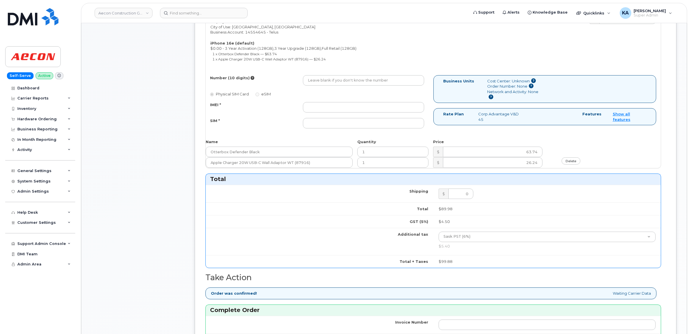
scroll to position [253, 0]
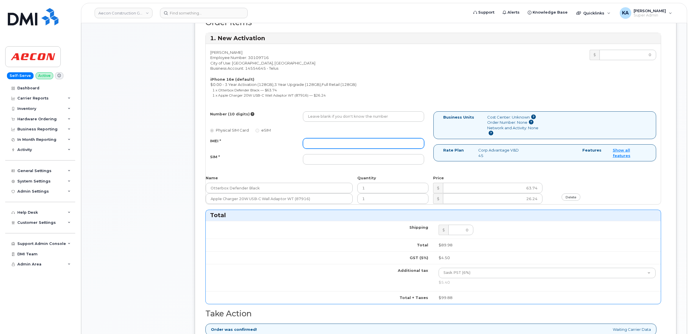
click at [370, 138] on input "IMEI *" at bounding box center [363, 143] width 121 height 10
paste input "354216331086169"
type input "354216331086169"
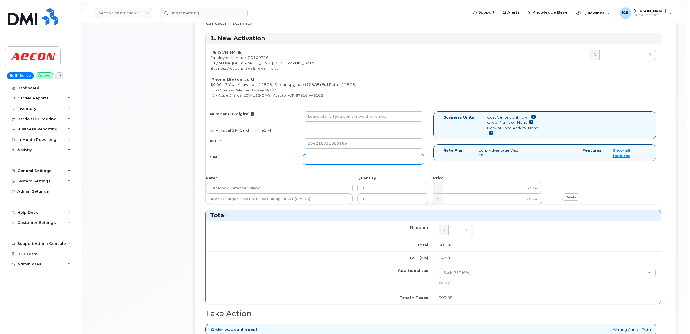
click at [340, 156] on input "SIM *" at bounding box center [363, 159] width 121 height 10
paste input "89043052010008887025010583834649"
type input "89043052010008887025010583834649"
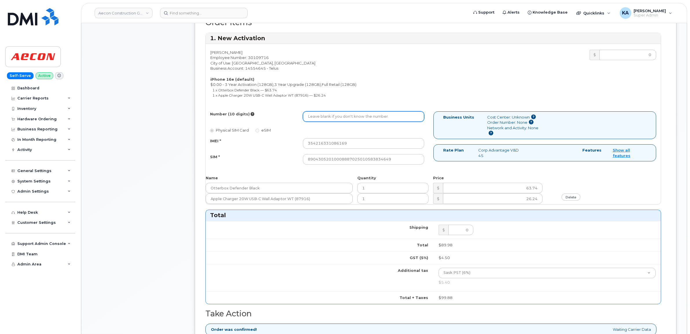
click at [331, 111] on input "Number (10 digits)" at bounding box center [363, 116] width 121 height 10
paste input "306) 850-8980"
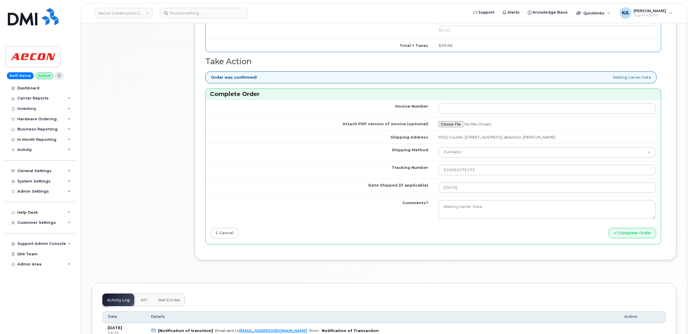
scroll to position [506, 0]
type input "3068508980"
click at [620, 227] on button "Complete Order" at bounding box center [632, 232] width 47 height 11
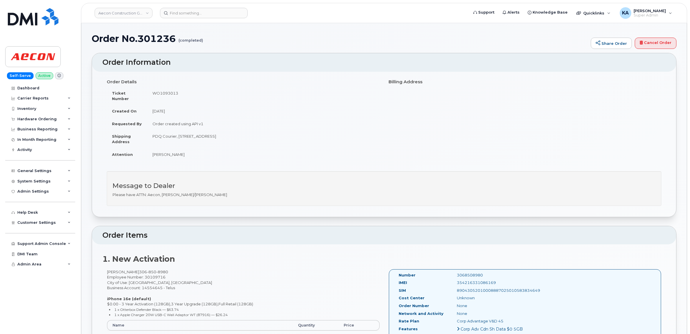
drag, startPoint x: 395, startPoint y: 268, endPoint x: 533, endPoint y: 287, distance: 138.9
copy div "Number 3068508980 IMEI 354216331086169 SIM 89043052010008887025010583834649"
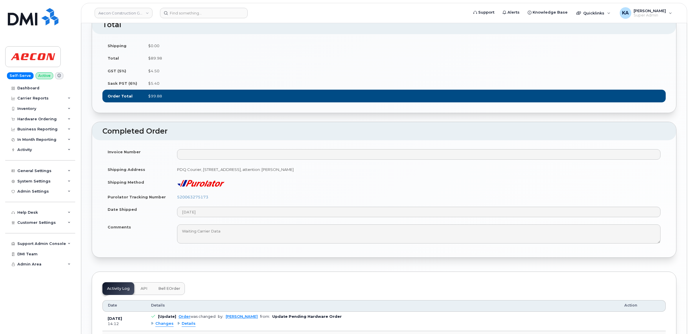
scroll to position [470, 0]
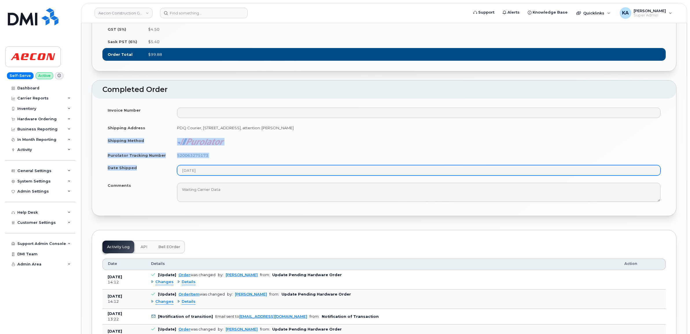
click at [212, 190] on tbody "Invoice Number Shipping Address PDQ Courier, 403 44th St.E, Saskatoon, SK Saska…" at bounding box center [383, 155] width 563 height 102
copy tbody "Shipping Method Purolator Tracking Number 520063275173 Date Shipped"
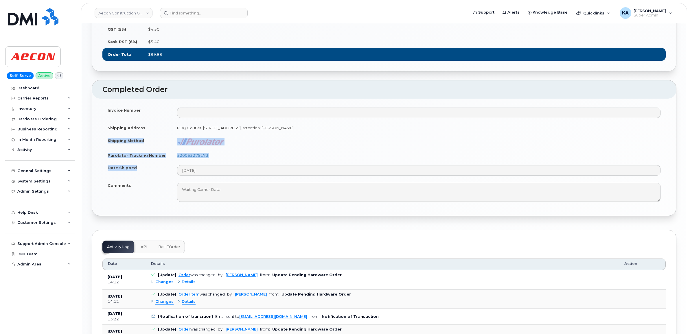
click at [237, 162] on td "520063275173" at bounding box center [419, 155] width 494 height 13
drag, startPoint x: 210, startPoint y: 171, endPoint x: 176, endPoint y: 173, distance: 34.5
click at [176, 162] on td "520063275173" at bounding box center [419, 155] width 494 height 13
copy link "520063275173"
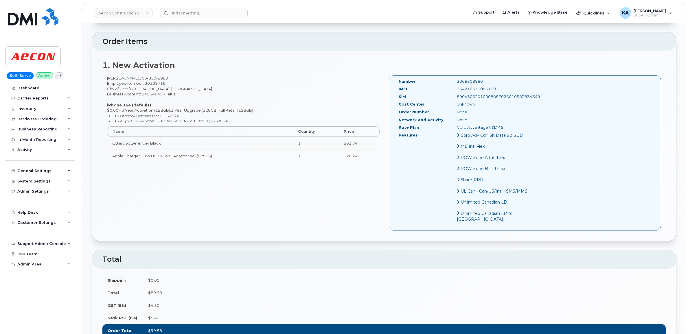
scroll to position [181, 0]
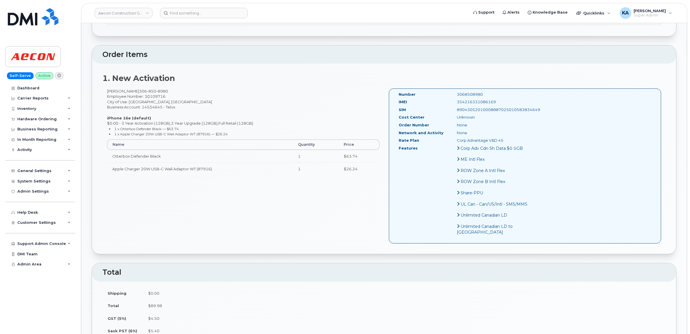
drag, startPoint x: 485, startPoint y: 96, endPoint x: 443, endPoint y: 99, distance: 41.4
click at [452, 99] on div "354216331086169" at bounding box center [493, 101] width 82 height 5
copy div "354216331086169"
drag, startPoint x: 473, startPoint y: 89, endPoint x: 443, endPoint y: 91, distance: 30.8
click at [452, 92] on div "3068508980" at bounding box center [493, 94] width 82 height 5
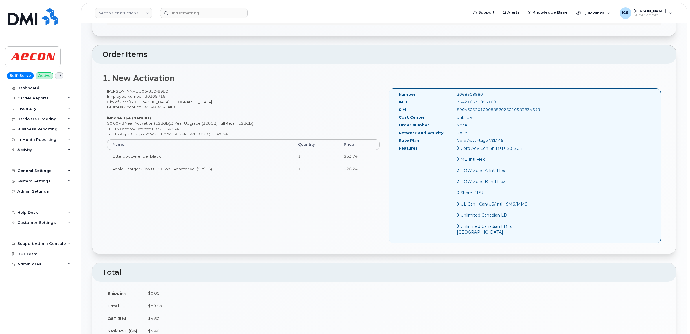
copy div "3068508980"
click at [25, 119] on div "Hardware Ordering" at bounding box center [36, 119] width 39 height 5
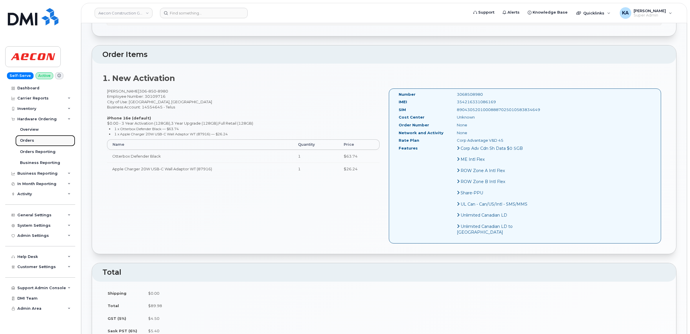
click at [25, 139] on div "Orders" at bounding box center [27, 140] width 14 height 5
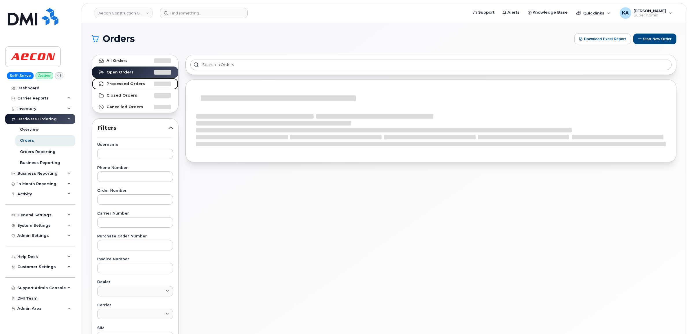
click at [125, 84] on strong "Processed Orders" at bounding box center [125, 84] width 38 height 5
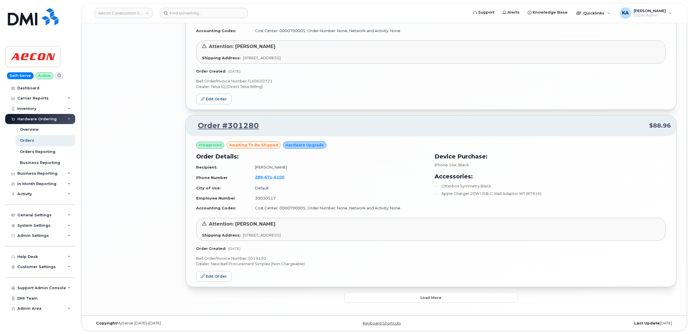
scroll to position [1153, 0]
click at [386, 297] on button "Load more" at bounding box center [431, 297] width 174 height 10
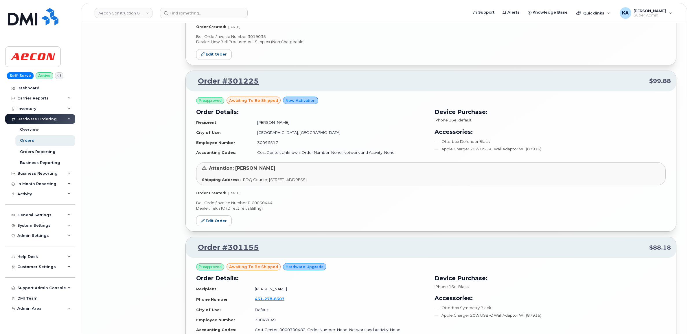
scroll to position [2215, 0]
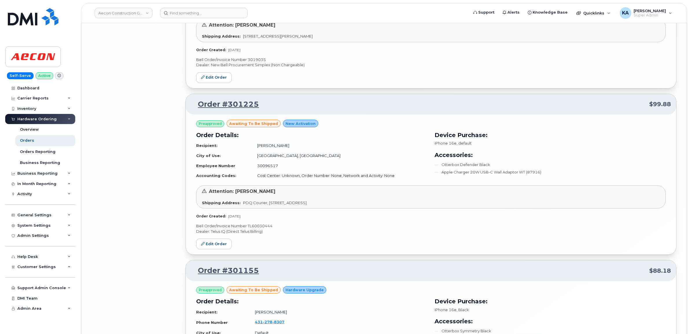
click at [264, 227] on p "Bell Order/Invoice Number TL60030444" at bounding box center [430, 225] width 469 height 5
copy p "TL60030444"
click at [213, 244] on link "Edit Order" at bounding box center [214, 244] width 36 height 11
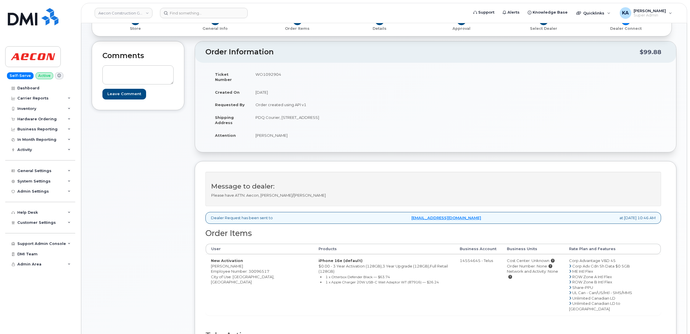
scroll to position [145, 0]
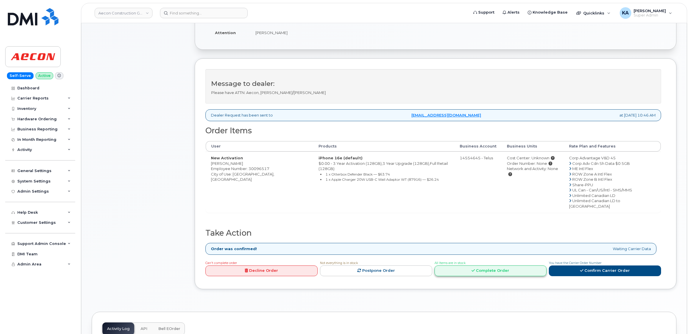
click at [508, 266] on link "Complete Order" at bounding box center [490, 271] width 112 height 11
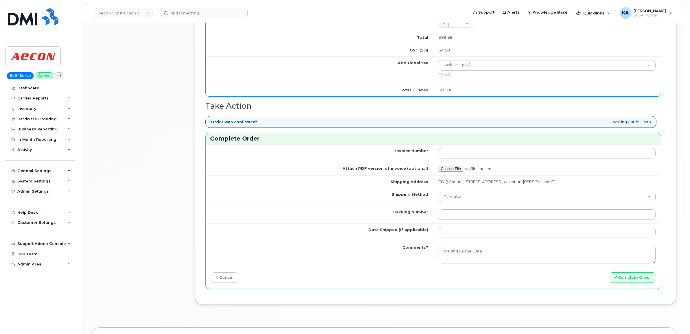
scroll to position [470, 0]
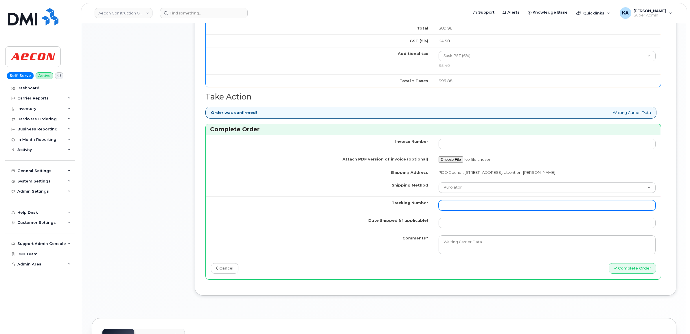
click at [461, 202] on input "Tracking Number" at bounding box center [546, 205] width 217 height 10
paste input "520063283482"
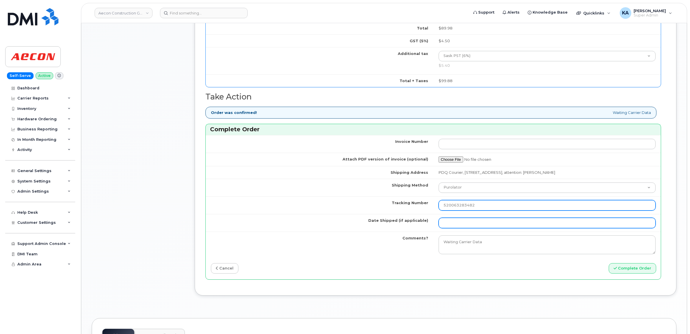
type input "520063283482"
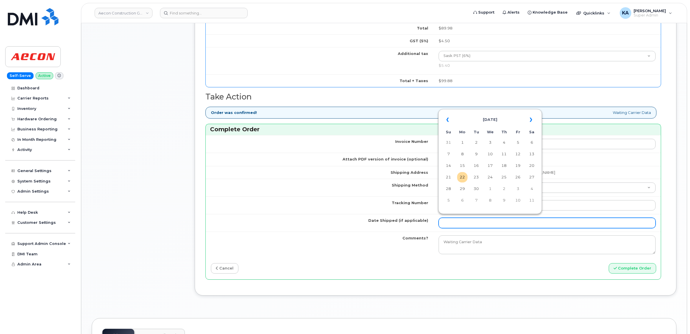
click at [460, 218] on input "Date Shipped (if applicable)" at bounding box center [546, 223] width 217 height 10
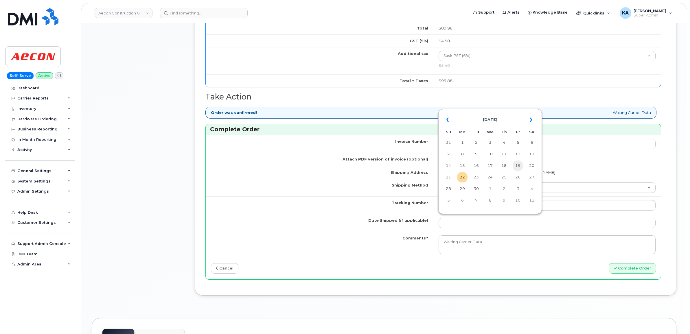
click at [520, 166] on td "19" at bounding box center [518, 166] width 10 height 10
type input "[DATE]"
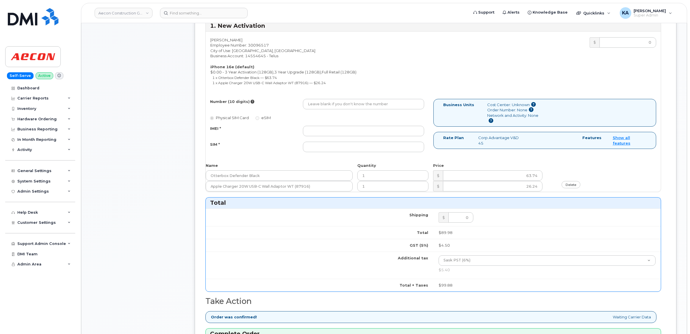
scroll to position [253, 0]
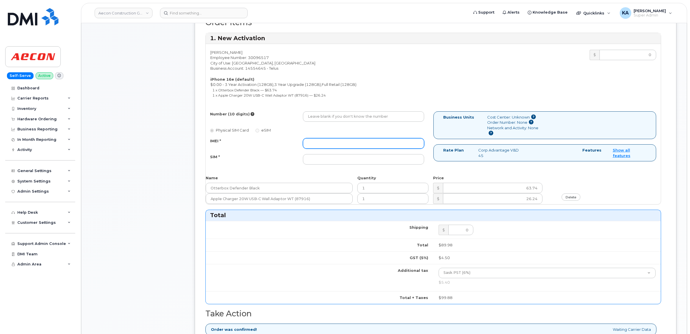
click at [351, 140] on input "IMEI *" at bounding box center [363, 143] width 121 height 10
paste input "354216331054563"
type input "354216331054563"
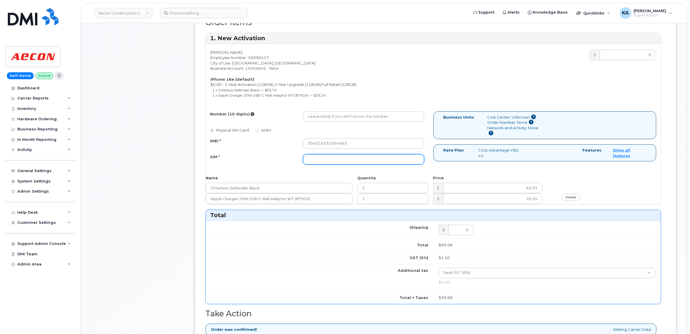
click at [328, 154] on input "SIM *" at bounding box center [363, 159] width 121 height 10
paste input "89043052010008887025010580746266"
type input "89043052010008887025010580746266"
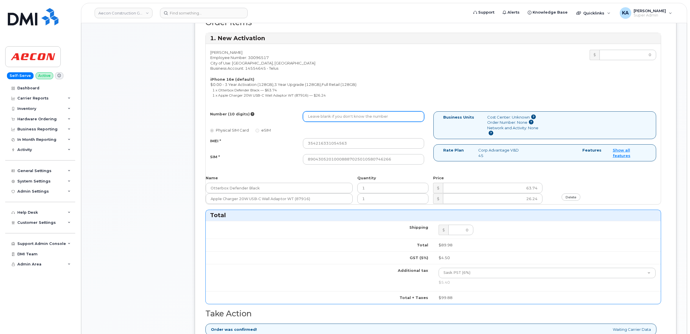
click at [318, 111] on input "Number (10 digits)" at bounding box center [363, 116] width 121 height 10
paste input "306) 715-4179"
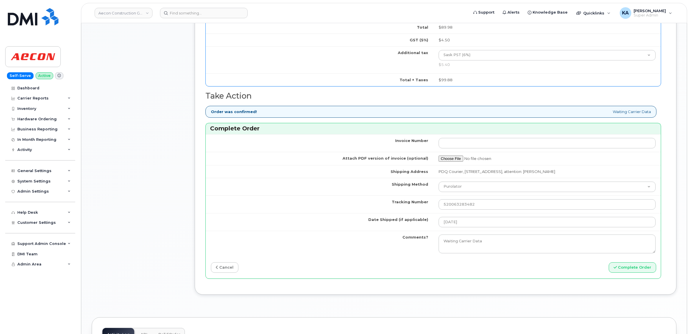
scroll to position [506, 0]
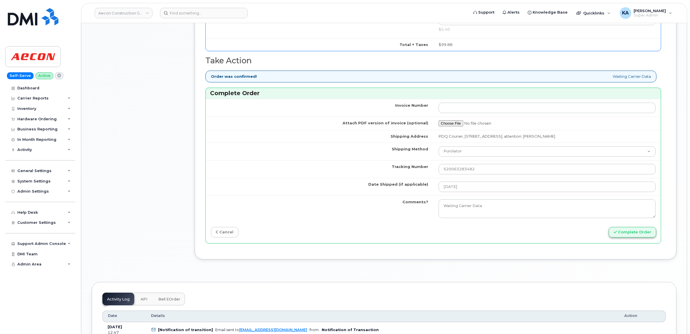
type input "3067154179"
click at [620, 229] on button "Complete Order" at bounding box center [632, 232] width 47 height 11
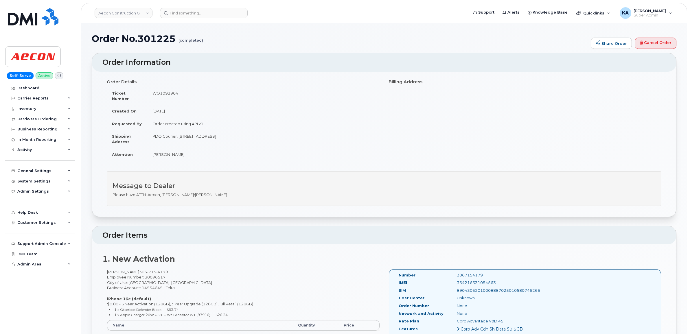
drag, startPoint x: 396, startPoint y: 270, endPoint x: 527, endPoint y: 290, distance: 132.7
copy div "Number 3067154179 IMEI [TECHNICAL_ID] SIM 89043052010008887025010580746266"
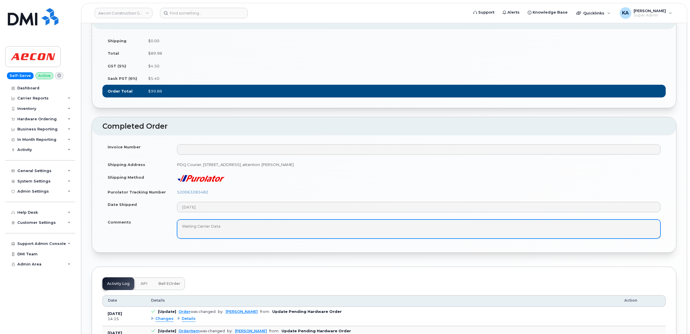
scroll to position [434, 0]
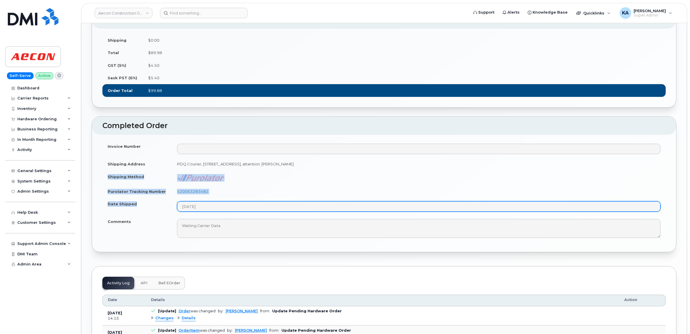
click at [217, 228] on tbody "Invoice Number Shipping Address PDQ Courier, [STREET_ADDRESS], attention: [PERS…" at bounding box center [383, 191] width 563 height 102
copy tbody "Shipping Method Purolator Tracking Number 520063283482 Date Shipped"
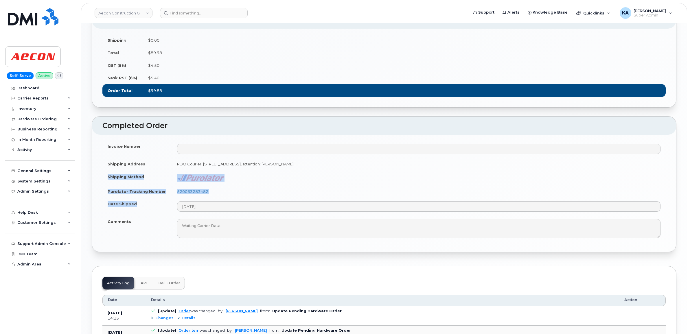
click at [219, 198] on td "520063283482" at bounding box center [419, 191] width 494 height 13
drag, startPoint x: 212, startPoint y: 207, endPoint x: 177, endPoint y: 208, distance: 34.7
click at [177, 198] on td "520063283482" at bounding box center [419, 191] width 494 height 13
copy link "520063283482"
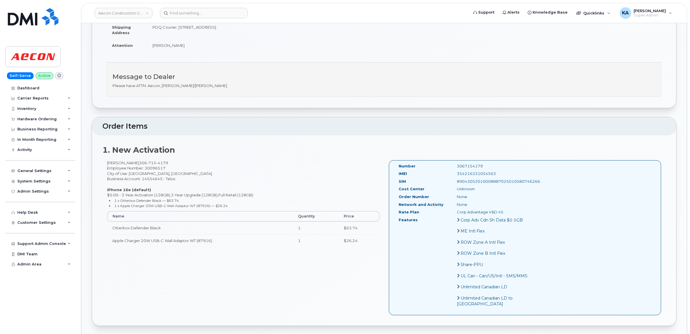
scroll to position [108, 0]
drag, startPoint x: 486, startPoint y: 170, endPoint x: 440, endPoint y: 171, distance: 45.7
click at [452, 172] on div "354216331054563" at bounding box center [493, 174] width 82 height 5
copy div "354216331054563"
drag, startPoint x: 476, startPoint y: 161, endPoint x: 438, endPoint y: 162, distance: 38.8
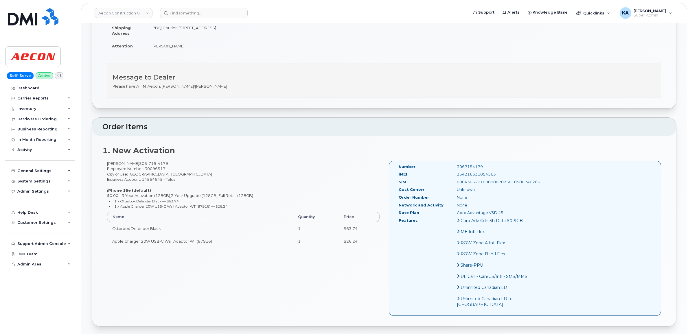
click at [438, 164] on div "Number 3067154179" at bounding box center [464, 168] width 140 height 8
copy div "3067154179"
click at [127, 15] on link "Aecon Construction Group Inc" at bounding box center [124, 13] width 58 height 10
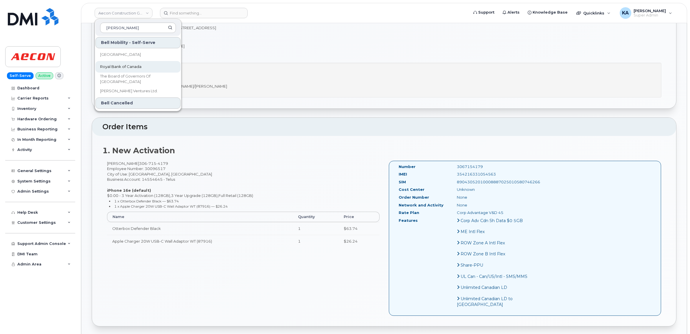
type input "[PERSON_NAME]"
click at [128, 67] on span "Royal Bank of Canada" at bounding box center [120, 67] width 41 height 6
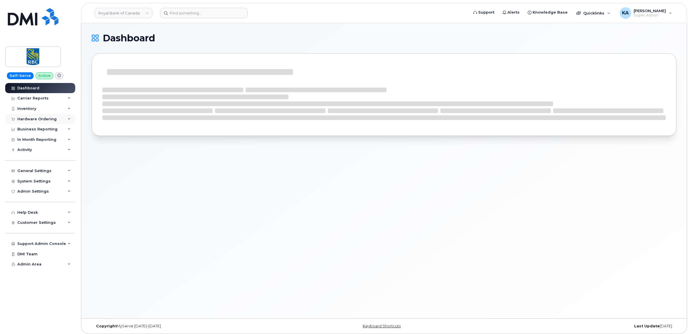
click at [27, 118] on div "Hardware Ordering" at bounding box center [36, 119] width 39 height 5
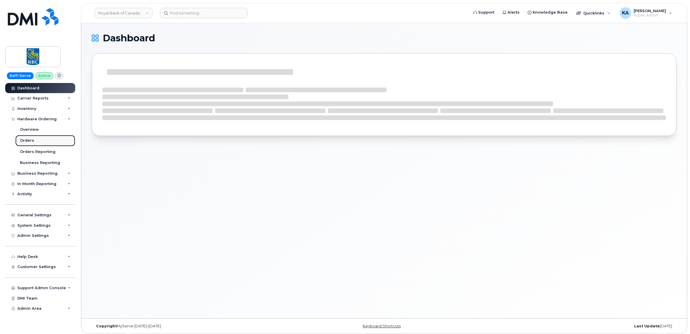
click at [22, 141] on div "Orders" at bounding box center [27, 140] width 14 height 5
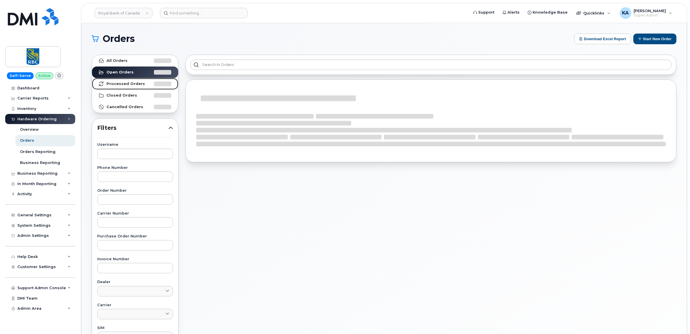
click at [123, 82] on strong "Processed Orders" at bounding box center [125, 84] width 38 height 5
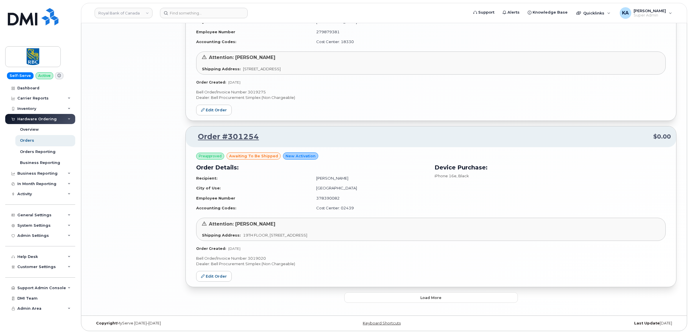
scroll to position [1143, 0]
click at [369, 297] on button "Load more" at bounding box center [431, 297] width 174 height 10
click at [396, 298] on button "Load more" at bounding box center [431, 297] width 174 height 10
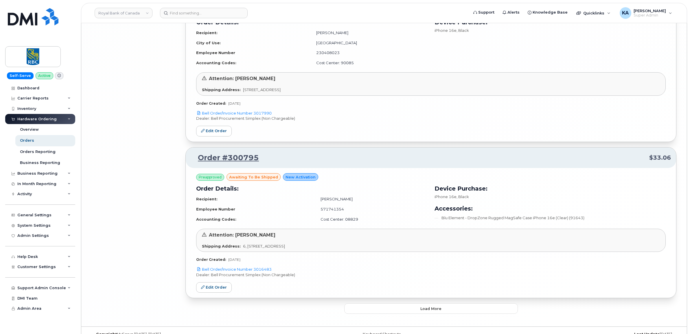
scroll to position [3812, 0]
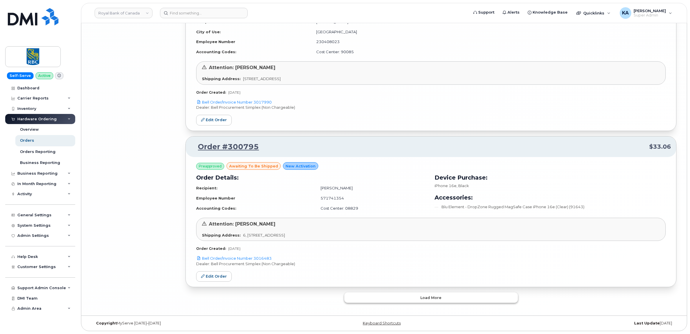
click at [405, 296] on button "Load more" at bounding box center [431, 297] width 174 height 10
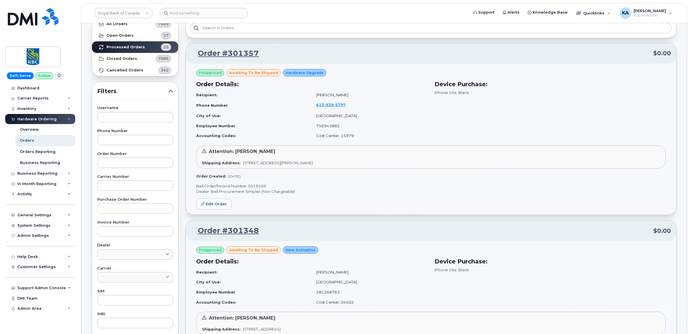
scroll to position [22, 0]
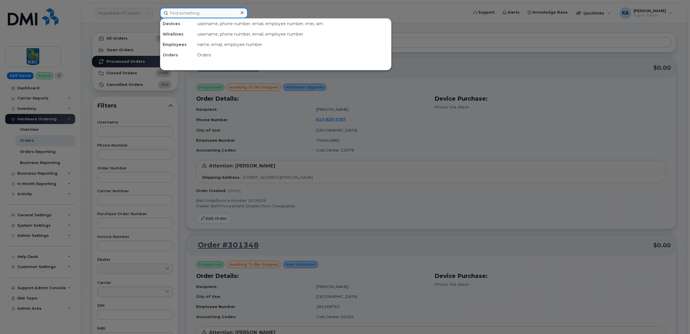
click at [197, 10] on input at bounding box center [204, 13] width 88 height 10
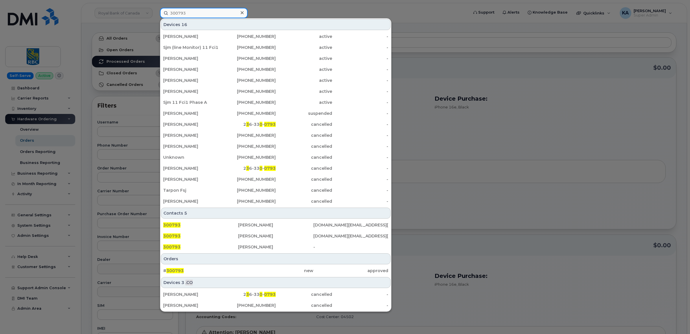
scroll to position [35, 0]
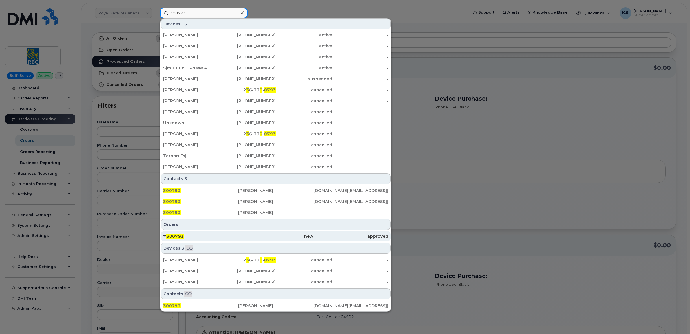
type input "300793"
click at [180, 235] on span "300793" at bounding box center [174, 236] width 17 height 5
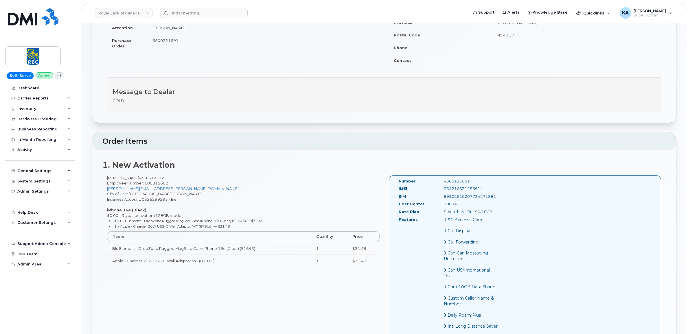
scroll to position [145, 0]
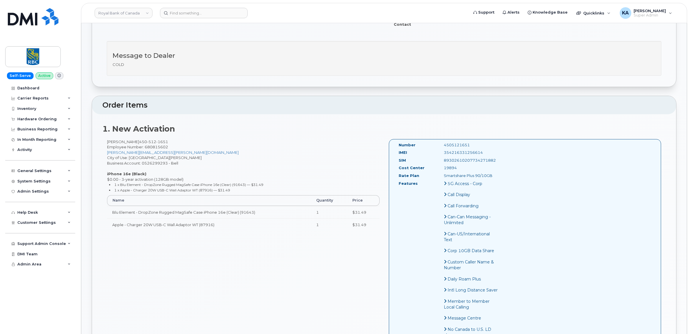
drag, startPoint x: 395, startPoint y: 145, endPoint x: 506, endPoint y: 180, distance: 117.0
click at [506, 180] on div "Number 4505121651 IMEI [TECHNICAL_ID] SIM [TECHNICAL_ID] Cost Center 19894 Rate…" at bounding box center [525, 293] width 272 height 309
copy div "Number 4505121651 IMEI [TECHNICAL_ID] SIM [TECHNICAL_ID] Cost Center 19894 Rate…"
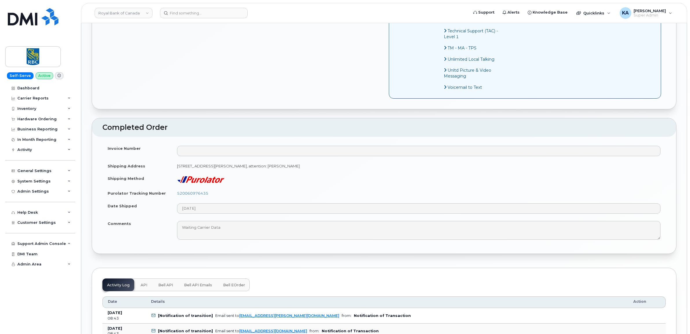
scroll to position [506, 0]
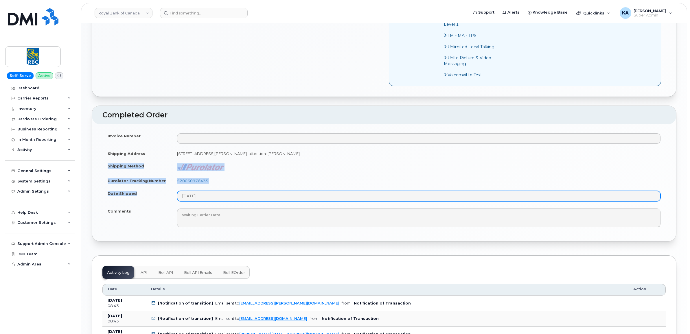
click at [213, 209] on tbody "Invoice Number Shipping Address [STREET_ADDRESS][PERSON_NAME], attention: [PERS…" at bounding box center [383, 181] width 563 height 102
copy tbody "Shipping Method Purolator Tracking Number 520060976435 Date Shipped"
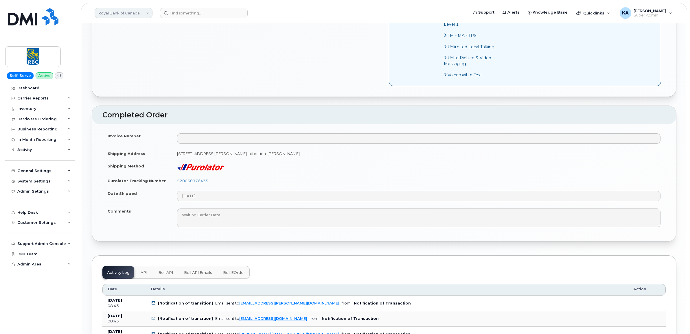
drag, startPoint x: 109, startPoint y: 14, endPoint x: 116, endPoint y: 10, distance: 8.4
click at [110, 14] on link "Royal Bank of Canada" at bounding box center [124, 13] width 58 height 10
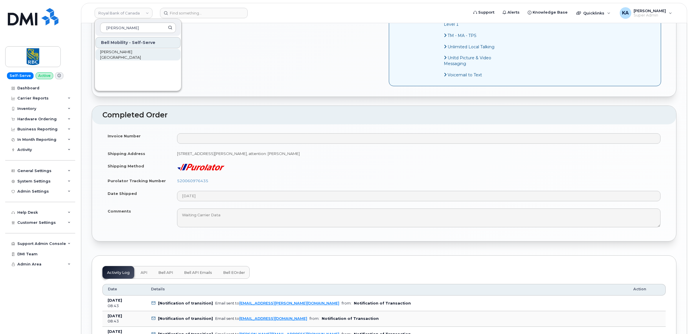
type input "[PERSON_NAME]"
click at [120, 53] on span "[PERSON_NAME] [GEOGRAPHIC_DATA]" at bounding box center [133, 54] width 67 height 11
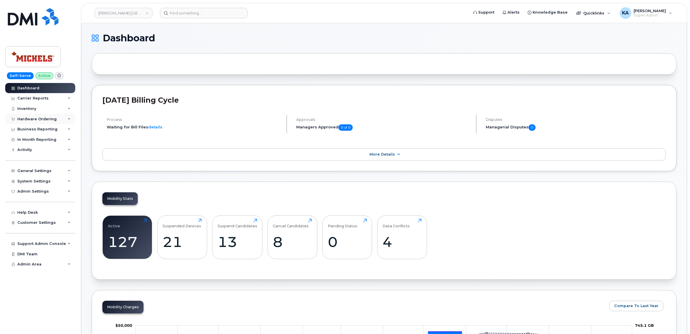
click at [25, 117] on div "Hardware Ordering" at bounding box center [36, 119] width 39 height 5
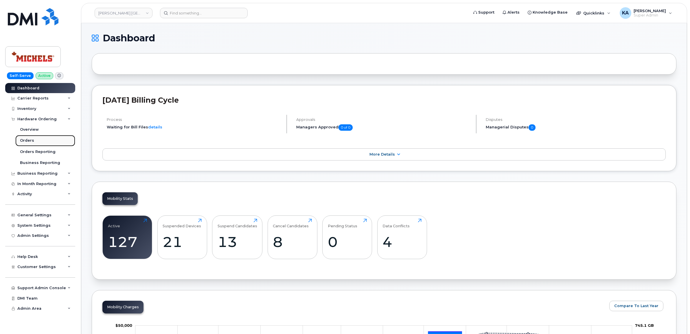
click at [23, 138] on link "Orders" at bounding box center [45, 140] width 60 height 11
